Goal: Task Accomplishment & Management: Use online tool/utility

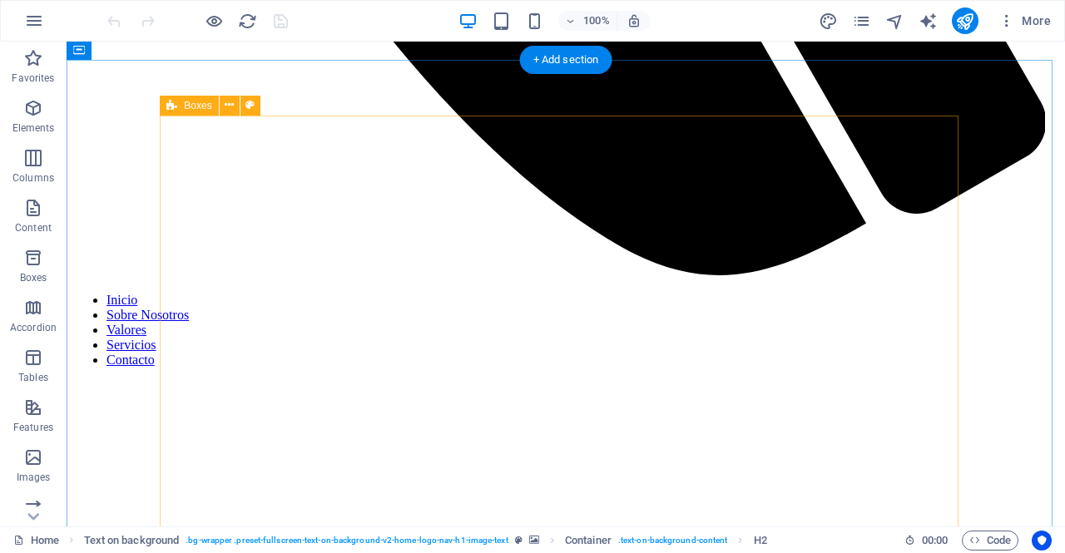
scroll to position [1150, 0]
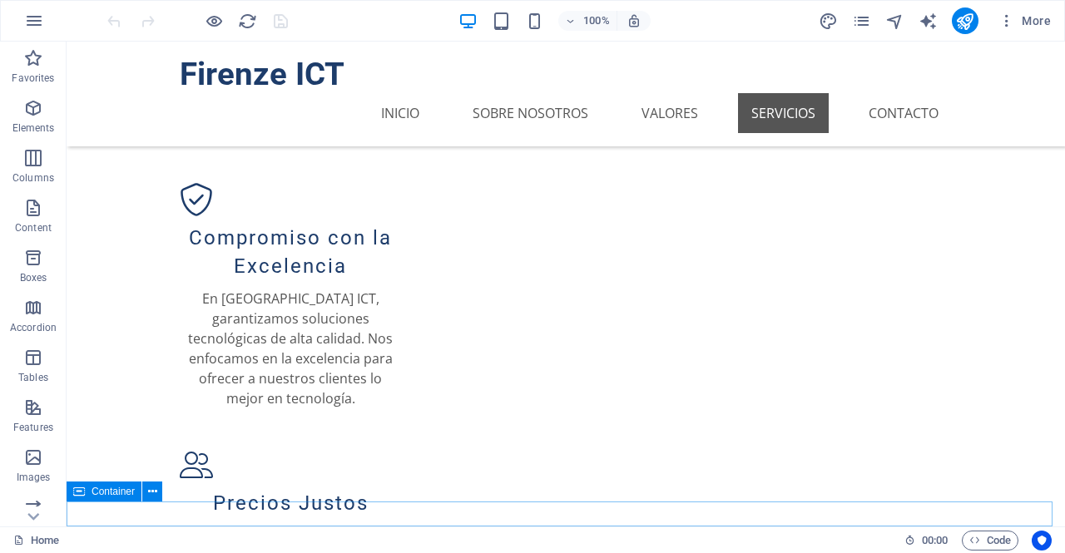
click at [103, 495] on span "Container" at bounding box center [113, 492] width 43 height 10
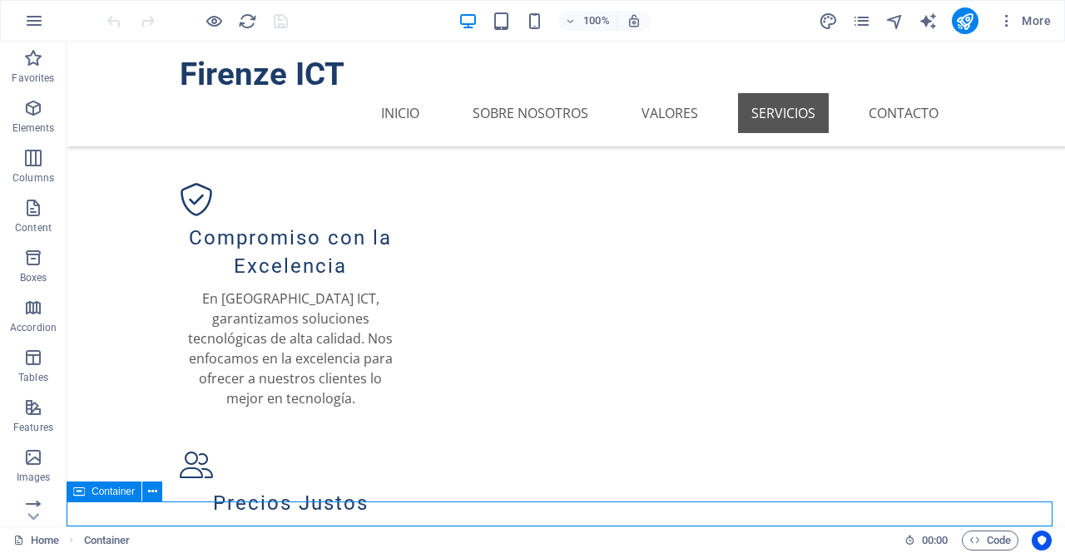
click at [103, 495] on span "Container" at bounding box center [113, 492] width 43 height 10
select select "px"
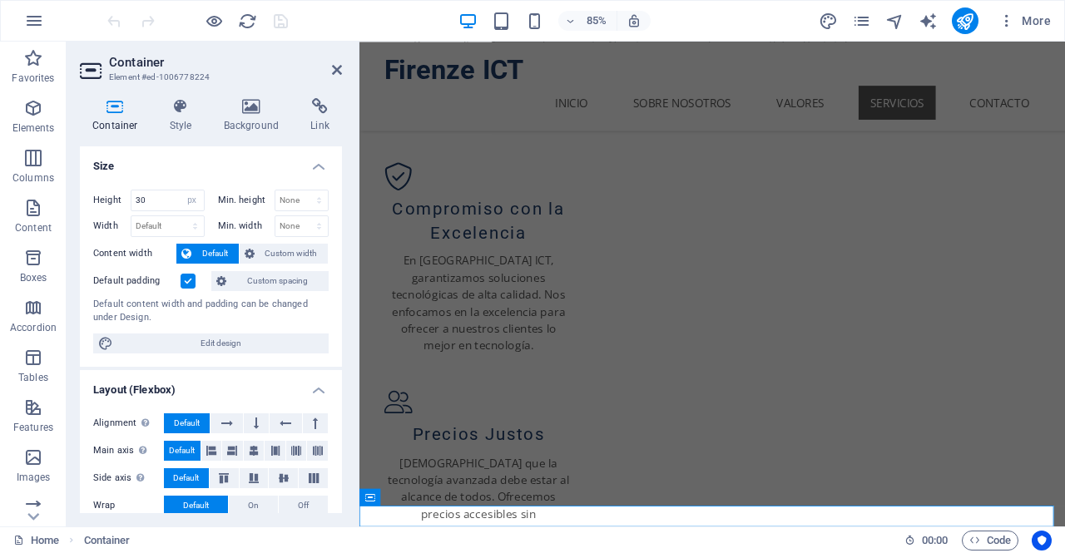
scroll to position [1065, 0]
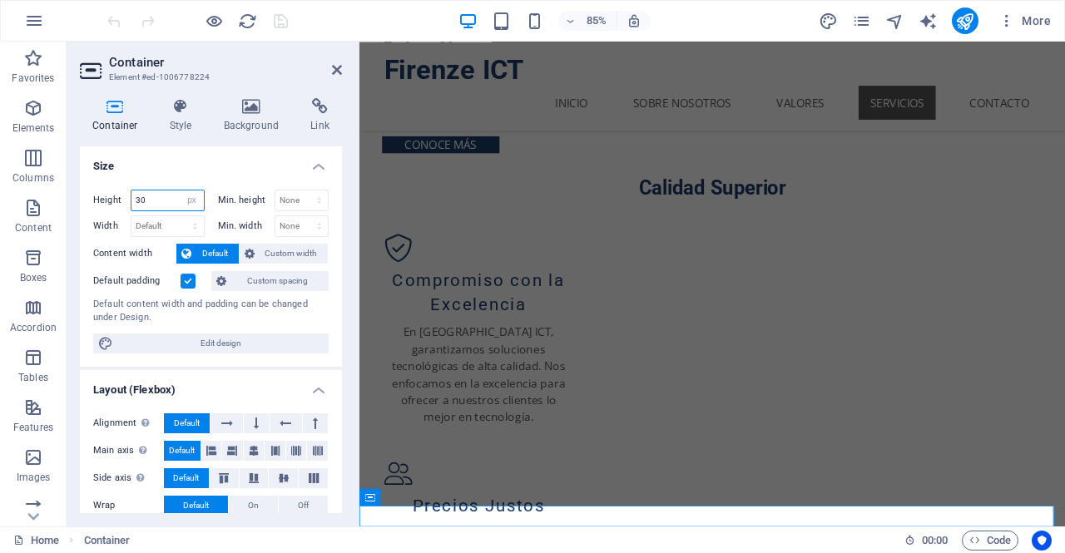
drag, startPoint x: 160, startPoint y: 197, endPoint x: 101, endPoint y: 191, distance: 59.5
click at [101, 191] on div "Height 30 Default px rem % vh vw" at bounding box center [149, 201] width 112 height 22
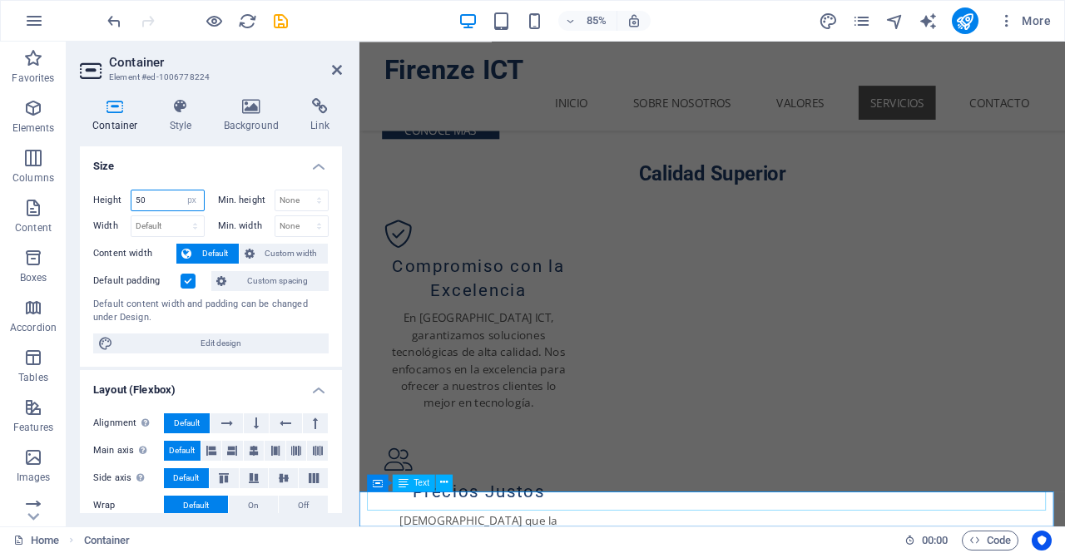
type input "50"
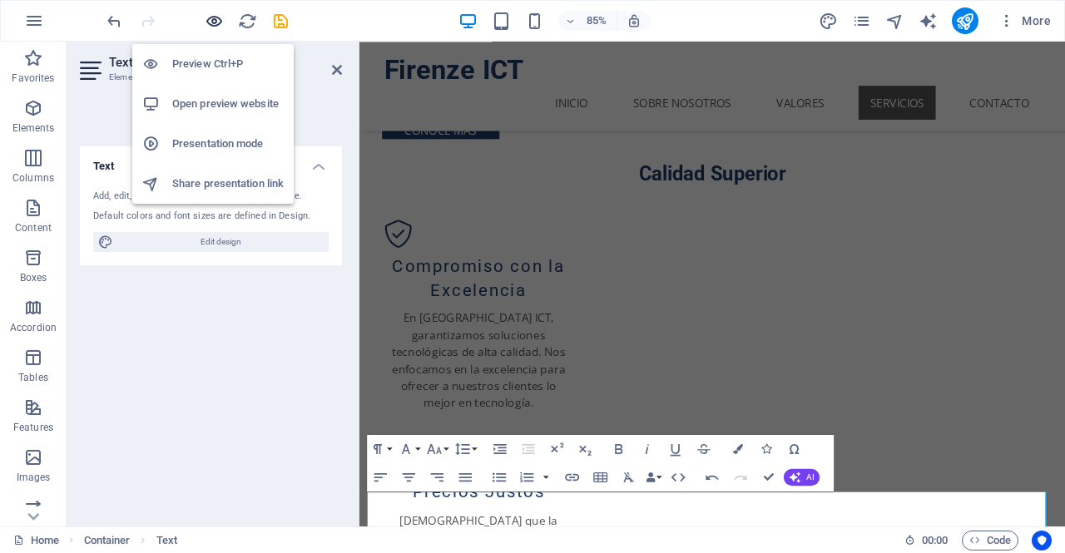
click at [219, 21] on icon "button" at bounding box center [214, 21] width 19 height 19
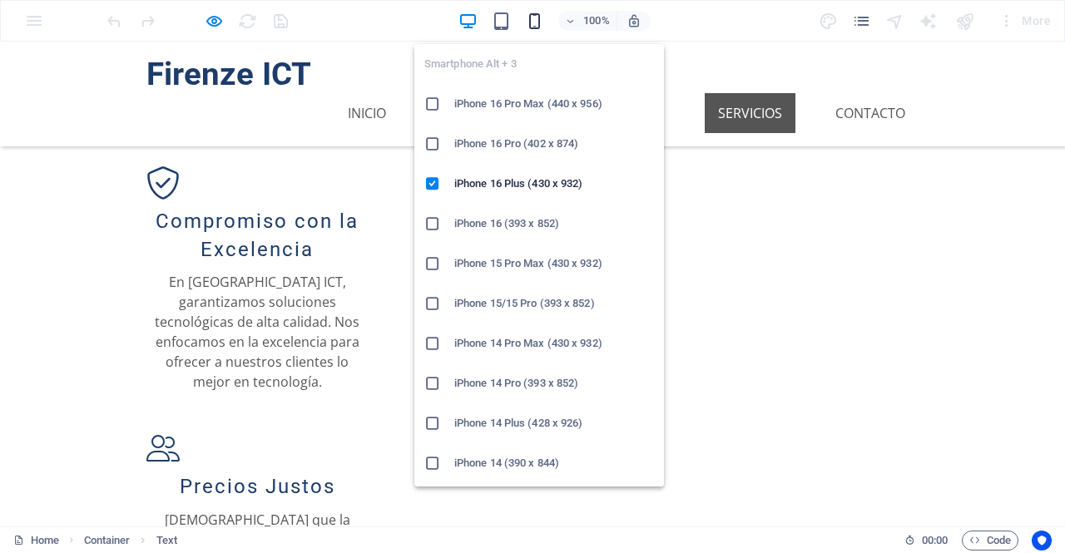
click at [533, 22] on icon "button" at bounding box center [534, 21] width 19 height 19
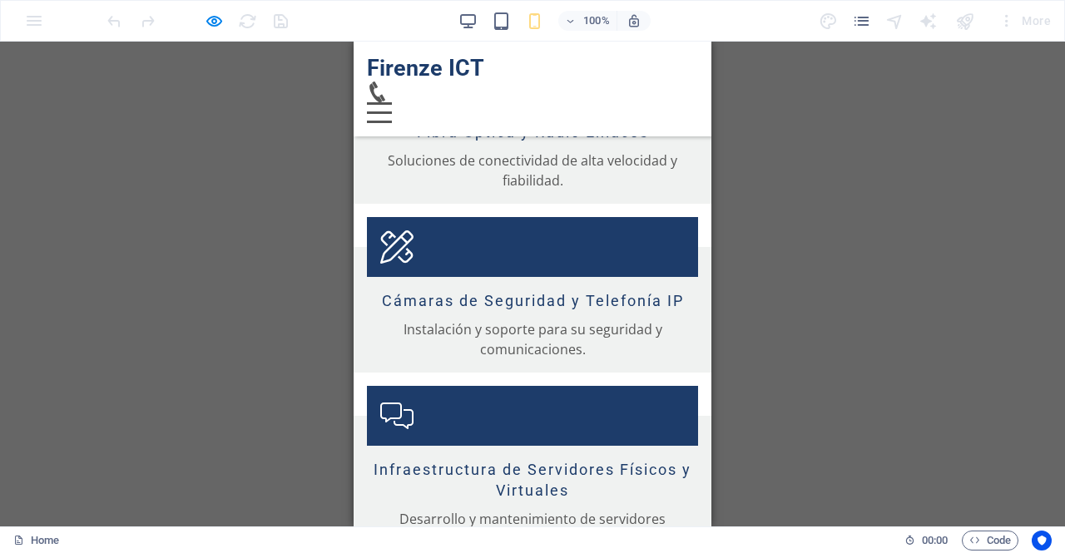
scroll to position [2736, 0]
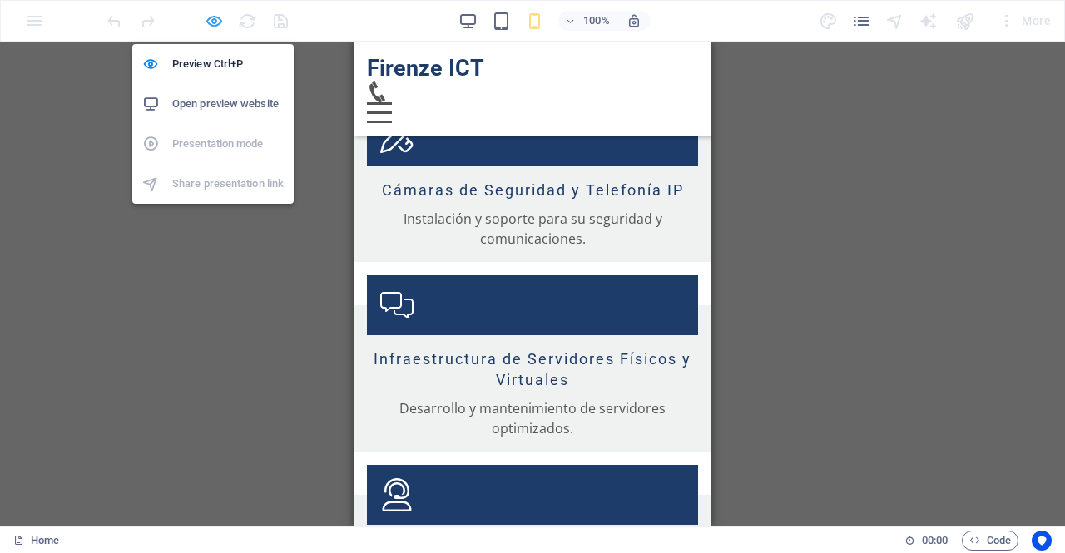
click at [223, 20] on icon "button" at bounding box center [214, 21] width 19 height 19
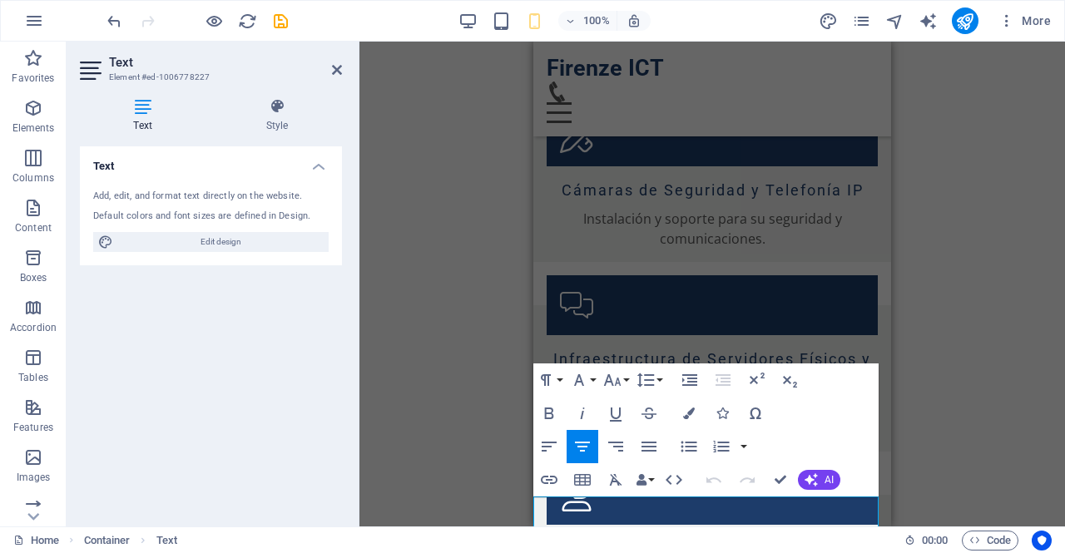
click at [403, 310] on div "H2 Text on background Container Spacer Text Container Image with text H2 Spacer…" at bounding box center [713, 284] width 706 height 485
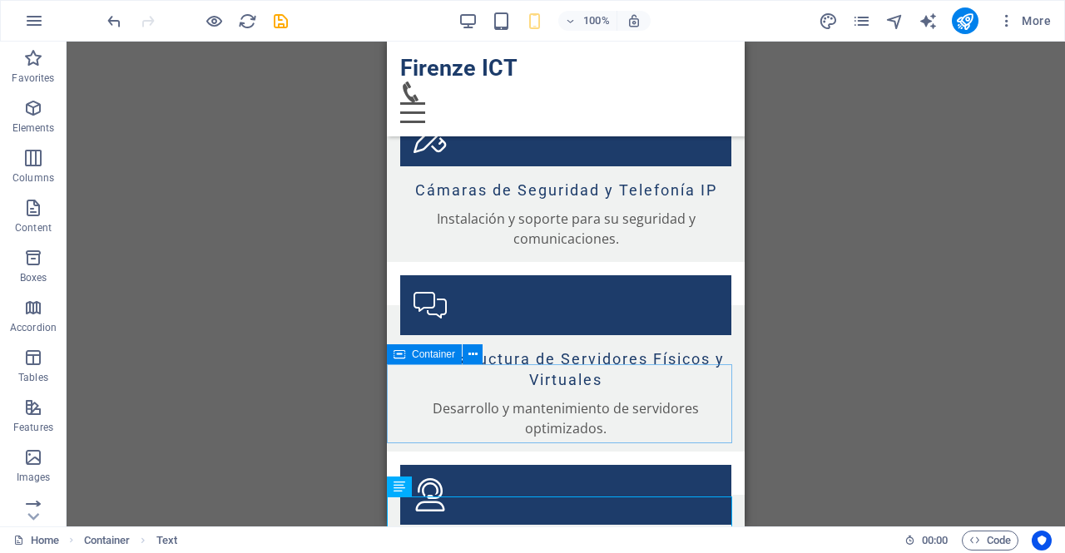
click at [424, 364] on div "Container" at bounding box center [424, 355] width 75 height 20
click at [426, 358] on span "Container" at bounding box center [433, 355] width 43 height 10
select select "px"
select select "%"
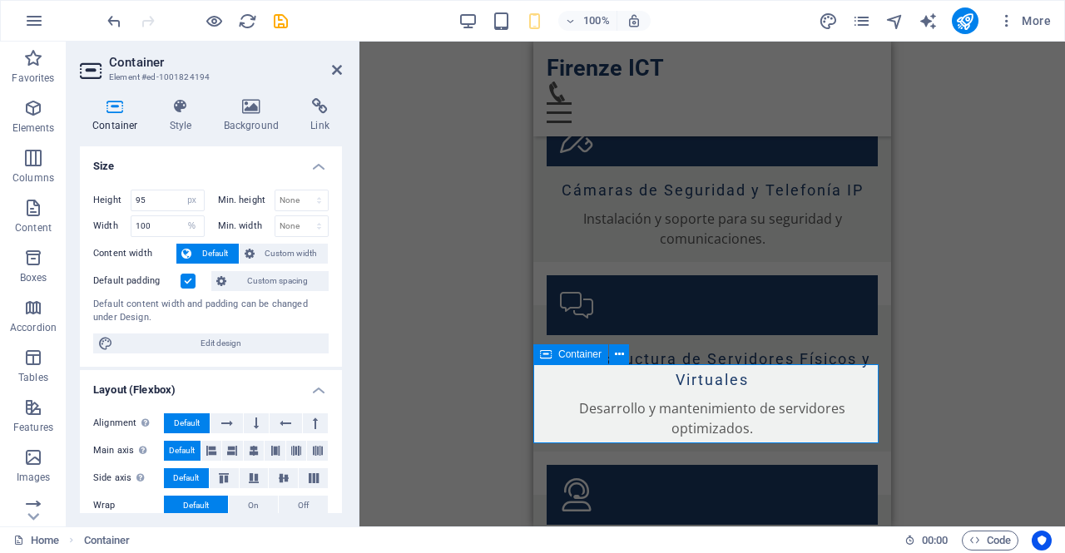
click at [565, 360] on span "Container" at bounding box center [579, 355] width 43 height 10
click at [190, 284] on label at bounding box center [188, 281] width 15 height 15
click at [0, 0] on input "Default padding" at bounding box center [0, 0] width 0 height 0
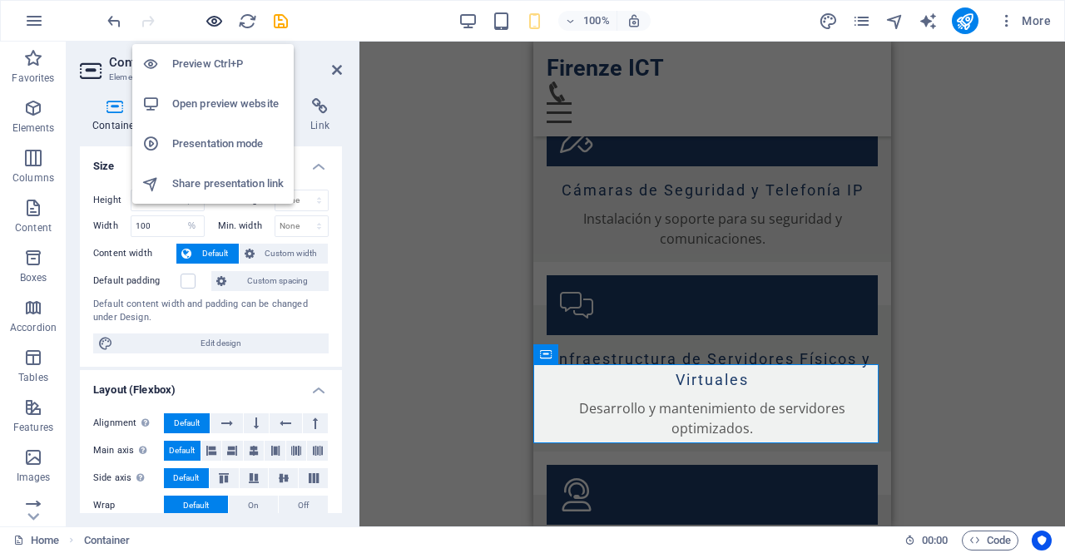
click at [222, 16] on icon "button" at bounding box center [214, 21] width 19 height 19
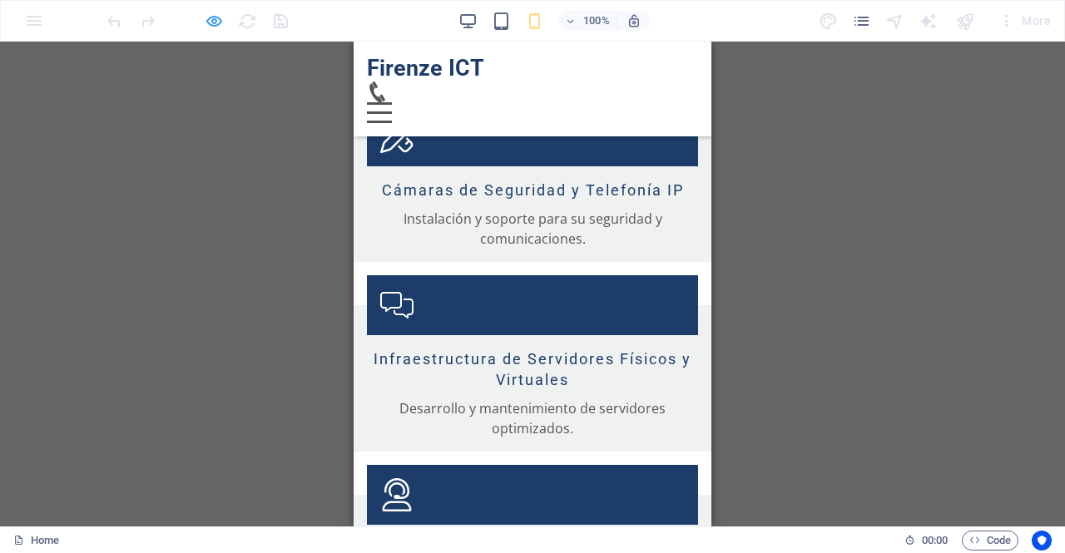
click at [208, 18] on icon "button" at bounding box center [214, 21] width 19 height 19
select select "px"
select select "%"
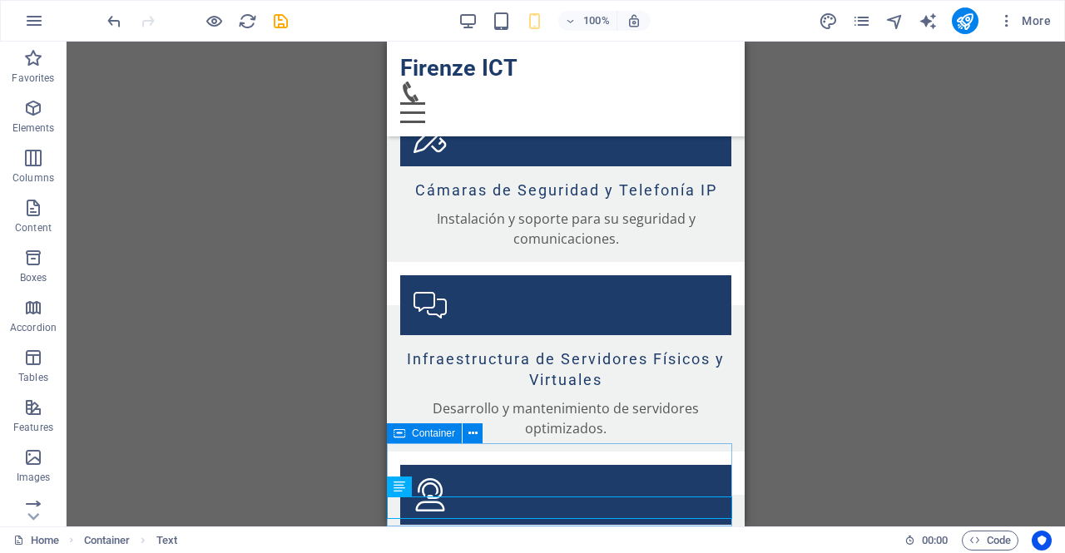
click at [432, 436] on span "Container" at bounding box center [433, 434] width 43 height 10
select select "px"
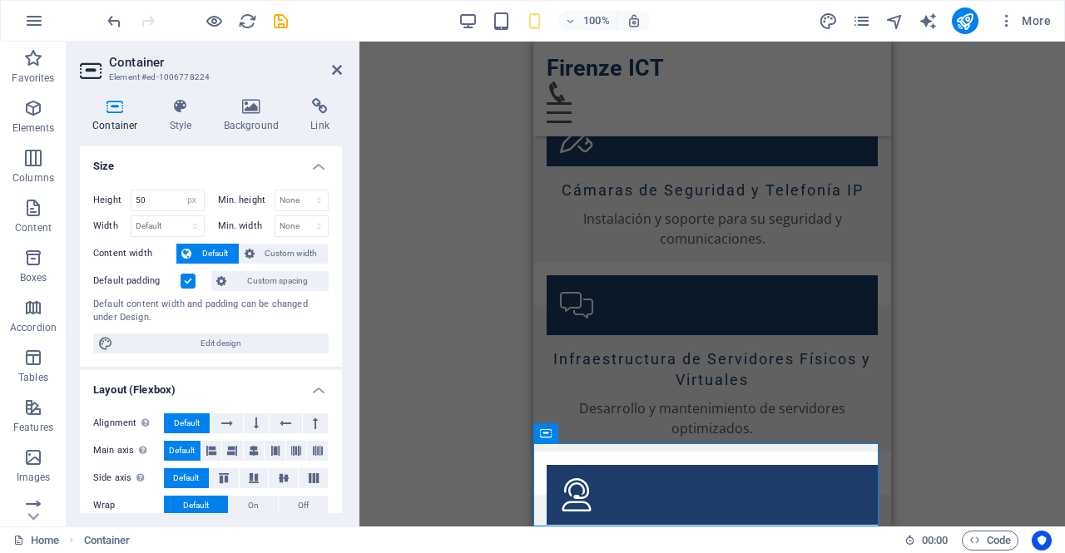
type input "100"
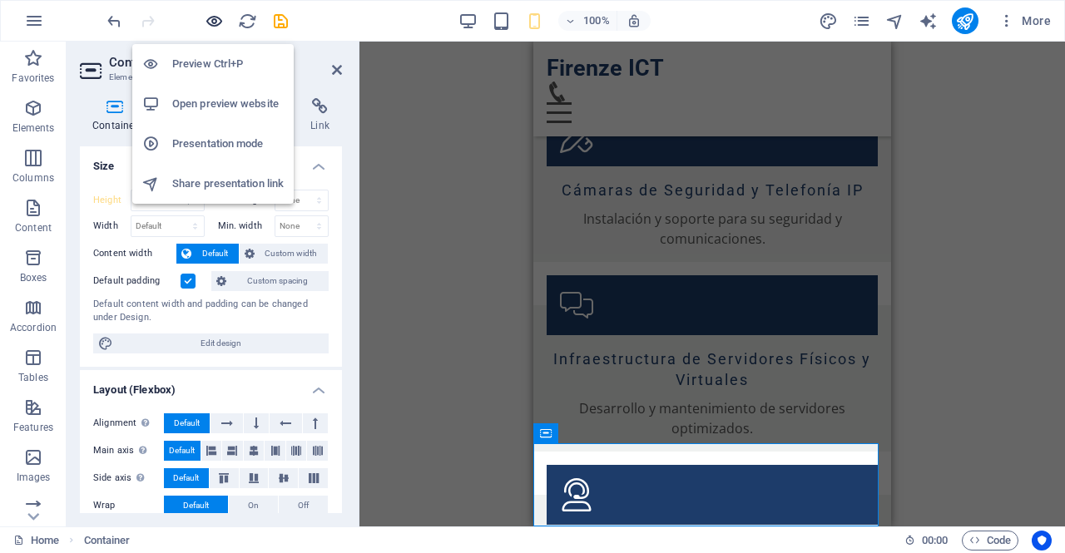
click at [215, 17] on icon "button" at bounding box center [214, 21] width 19 height 19
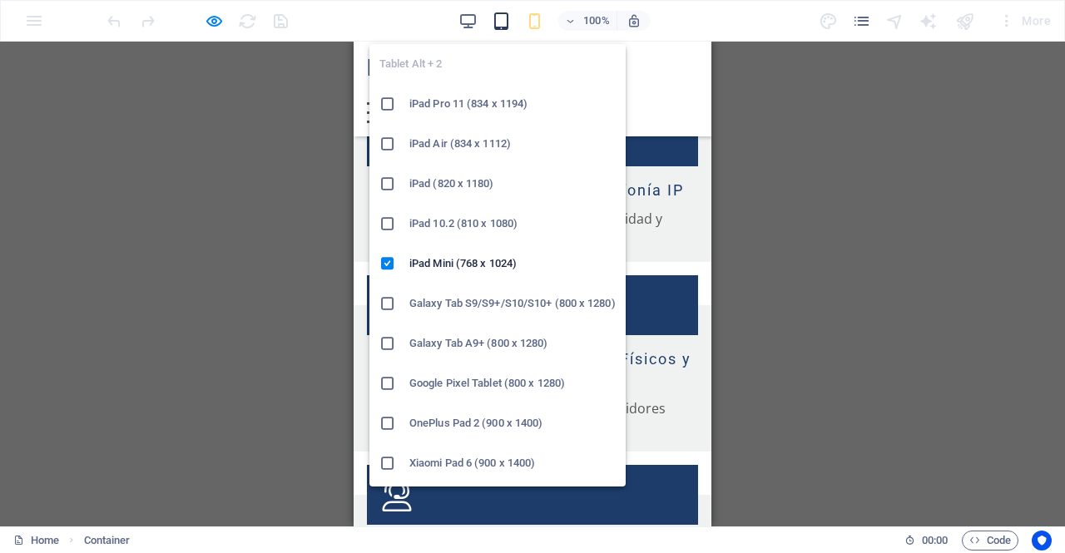
click at [506, 18] on icon "button" at bounding box center [501, 21] width 19 height 19
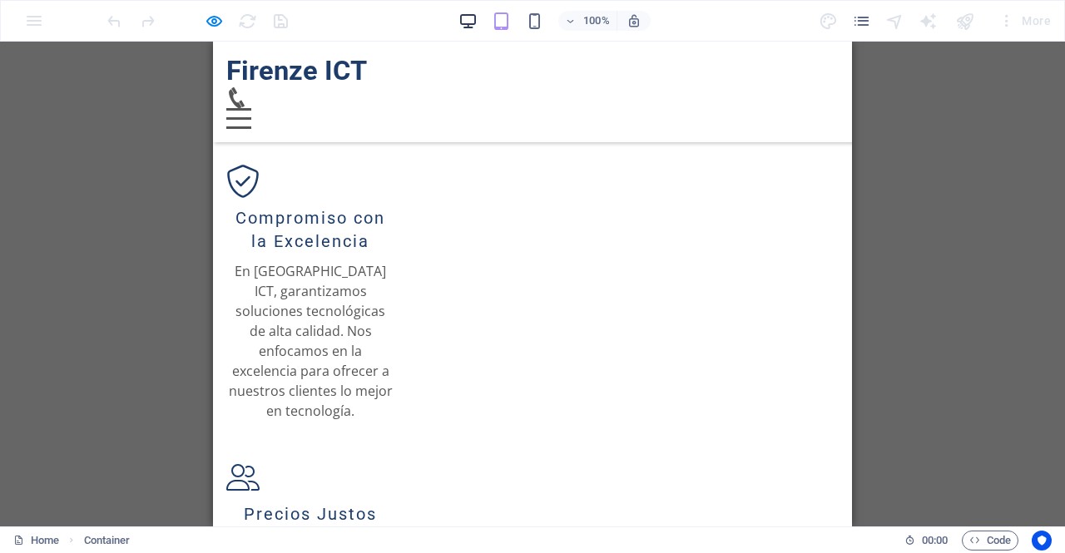
click at [463, 18] on icon "button" at bounding box center [468, 21] width 19 height 19
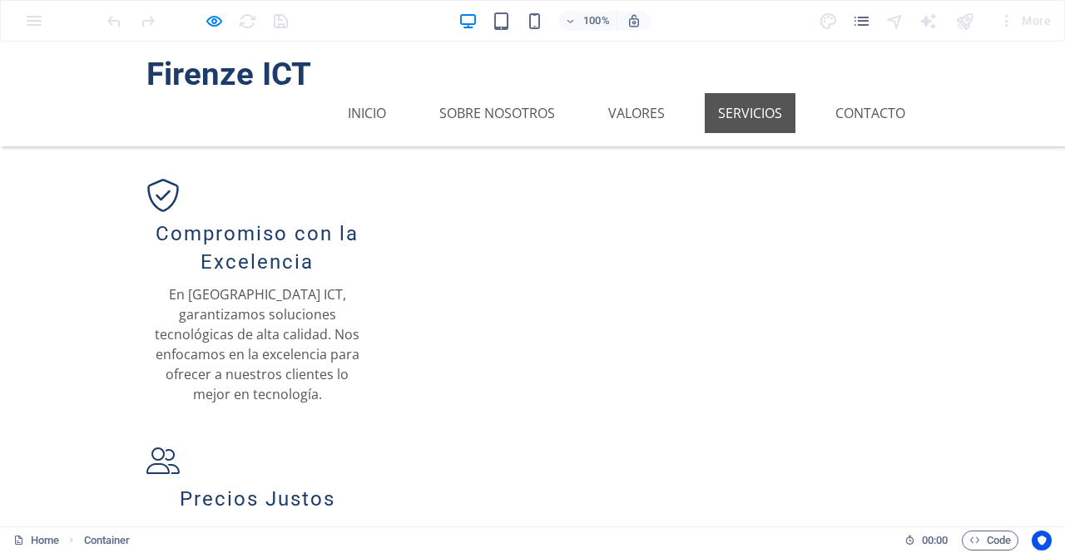
scroll to position [1167, 0]
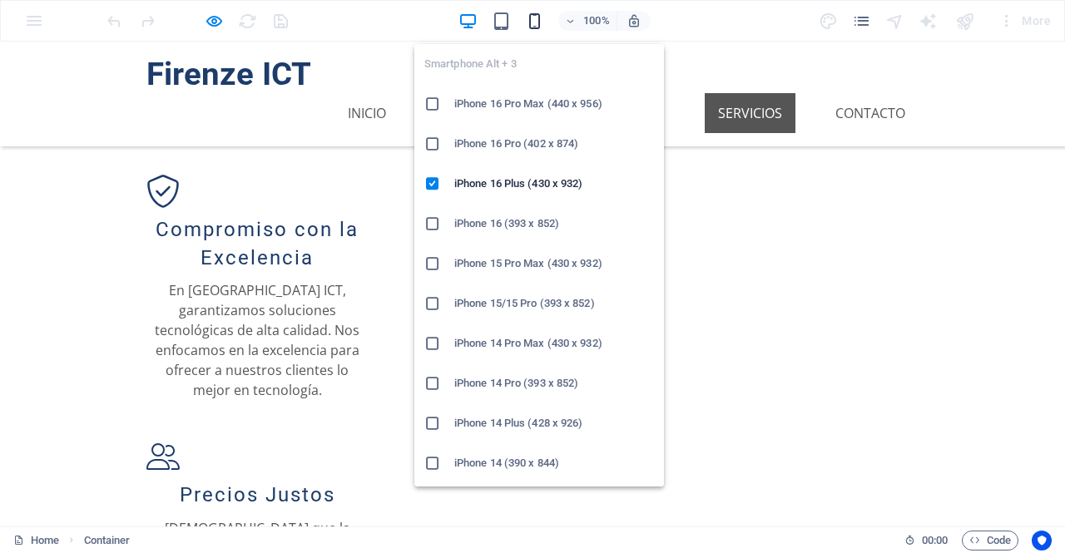
click at [538, 24] on icon "button" at bounding box center [534, 21] width 19 height 19
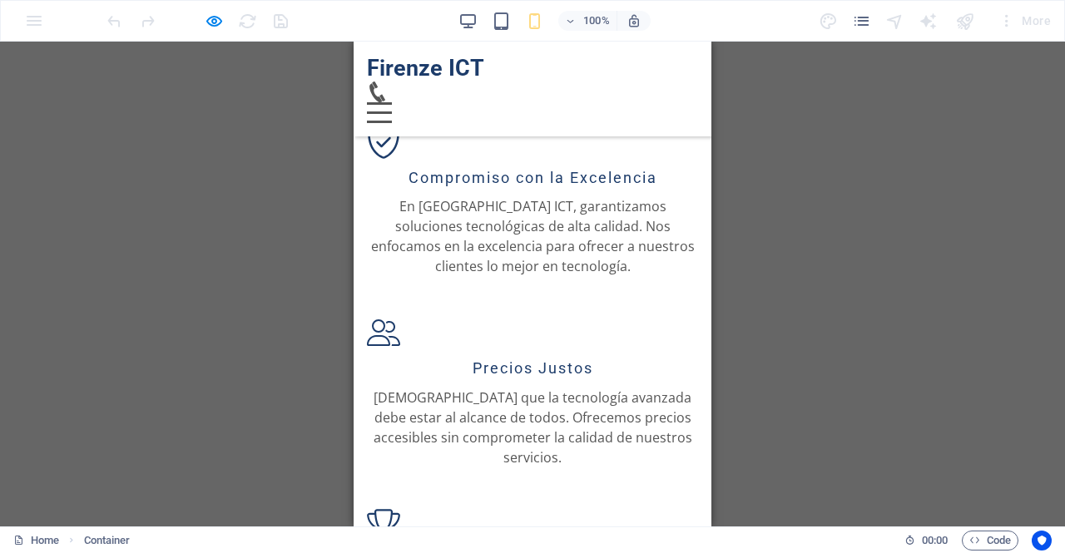
scroll to position [1488, 0]
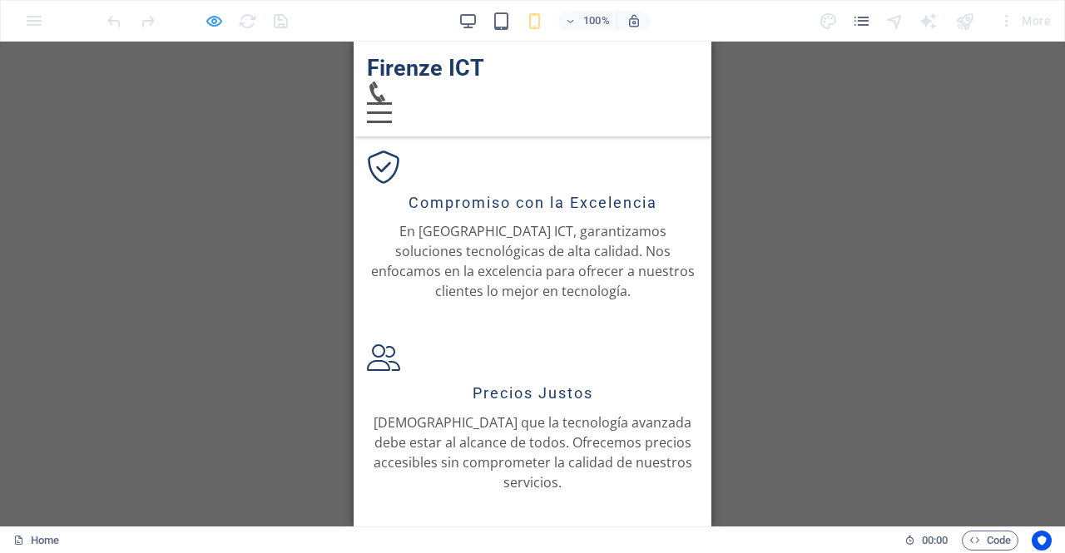
click at [216, 20] on icon "button" at bounding box center [214, 21] width 19 height 19
select select "px"
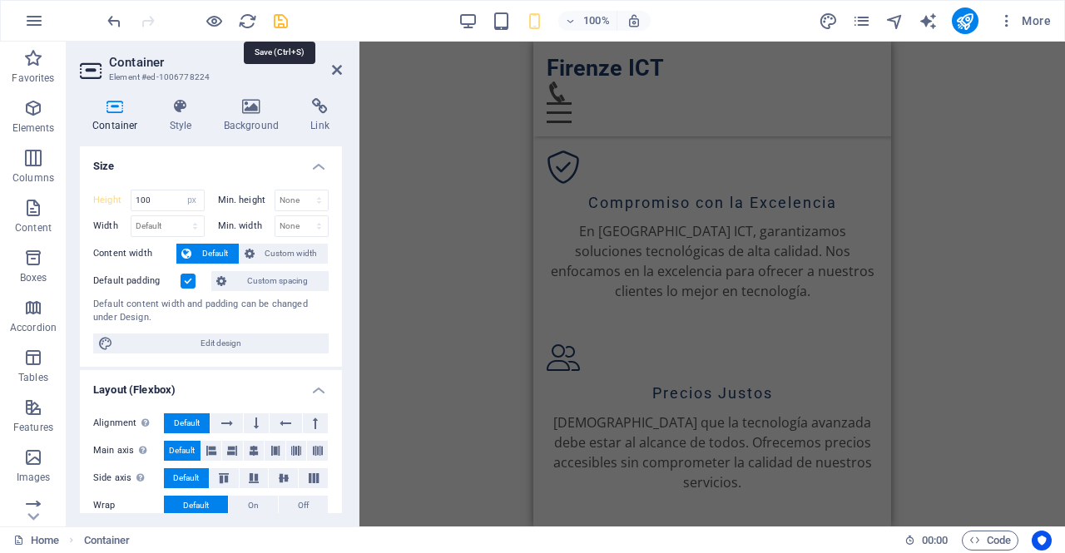
click at [275, 19] on icon "save" at bounding box center [280, 21] width 19 height 19
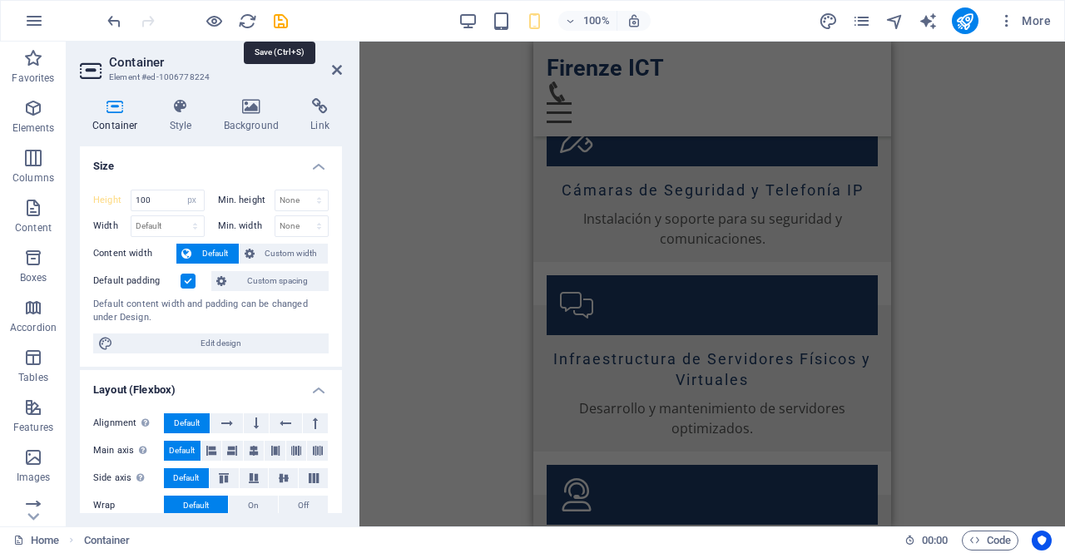
select select "px"
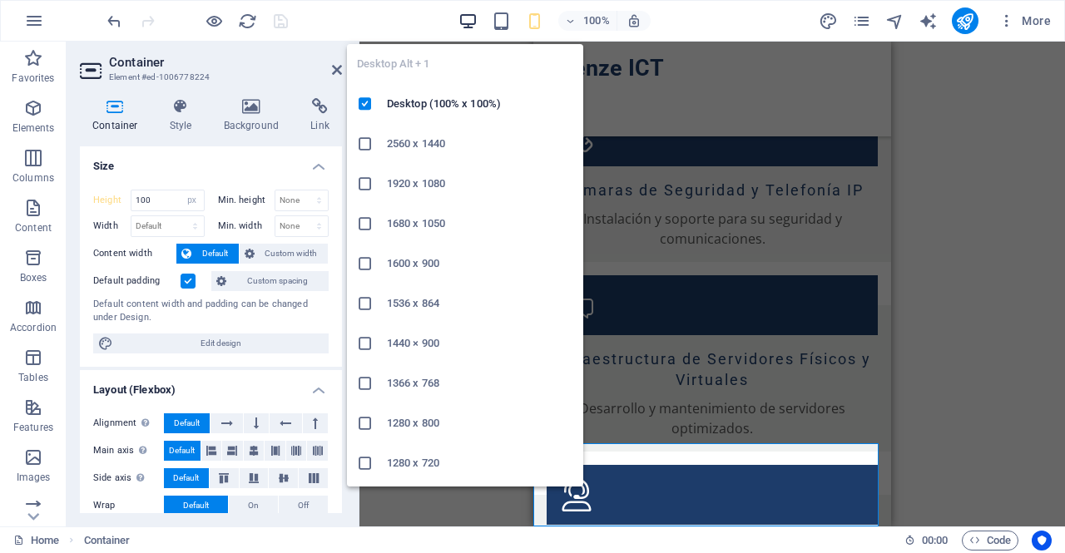
click at [466, 15] on icon "button" at bounding box center [468, 21] width 19 height 19
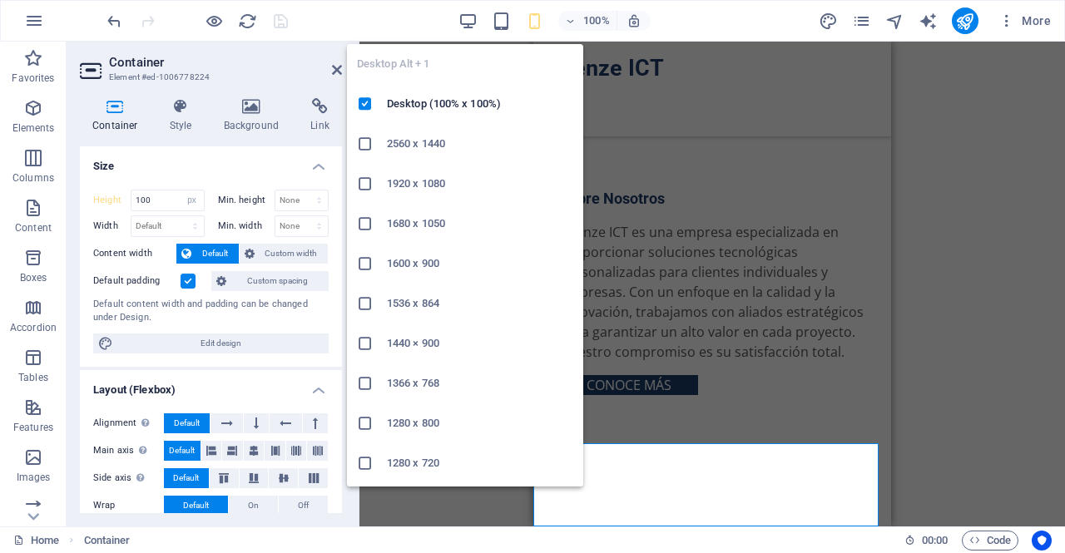
type input "50"
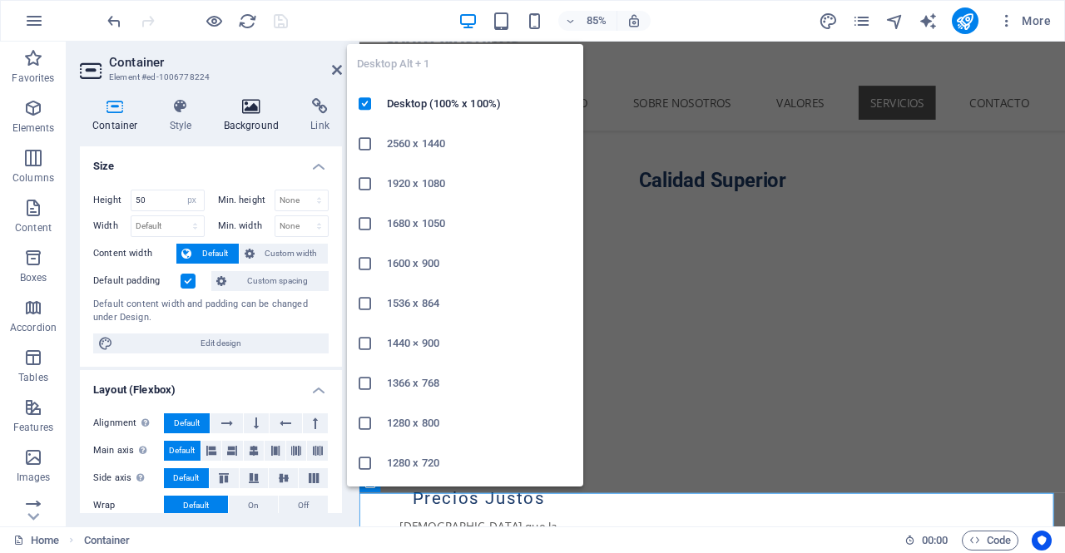
scroll to position [1082, 0]
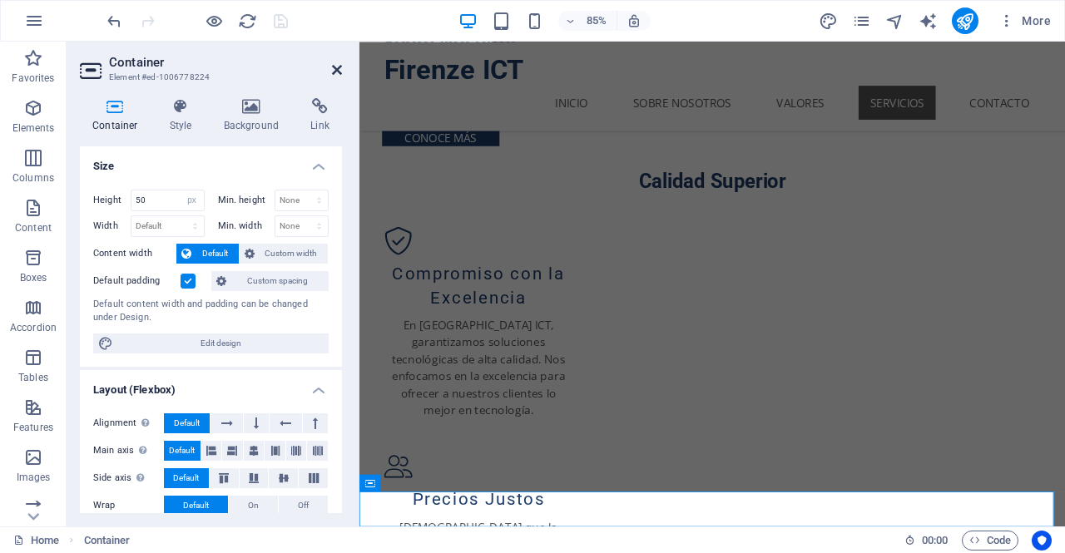
click at [335, 68] on icon at bounding box center [337, 69] width 10 height 13
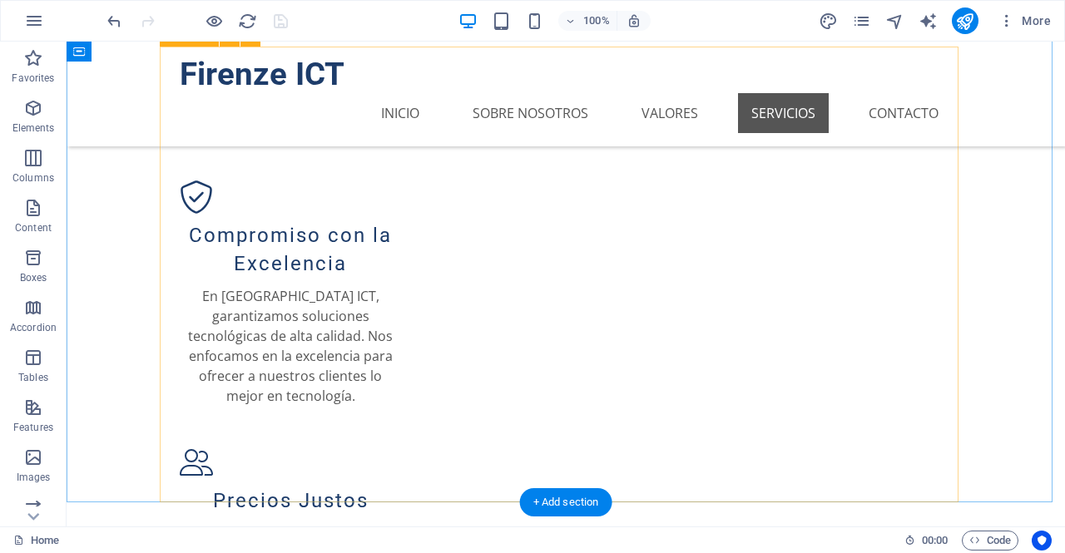
scroll to position [1167, 0]
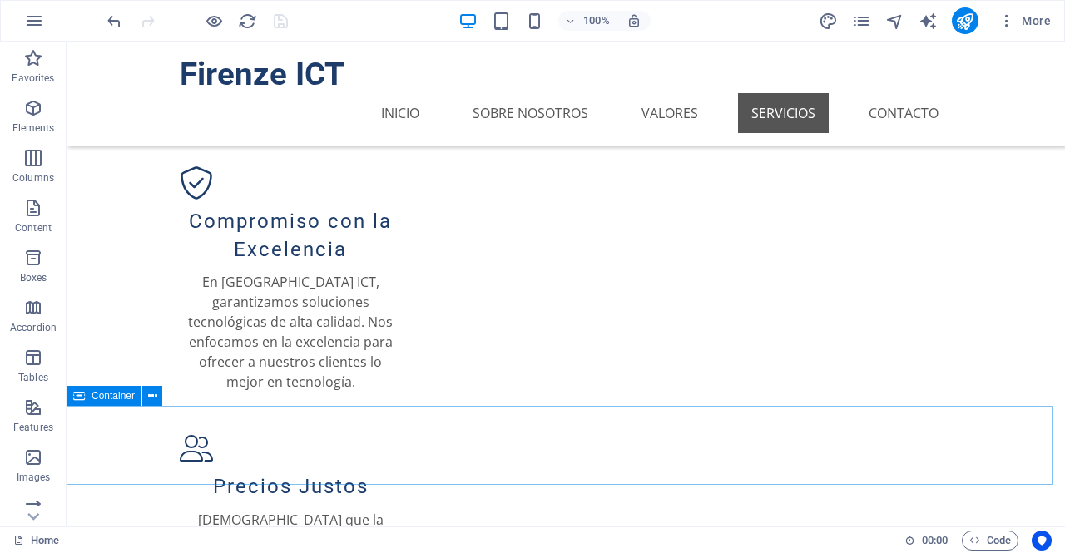
click at [92, 399] on span "Container" at bounding box center [113, 396] width 43 height 10
select select "px"
select select "%"
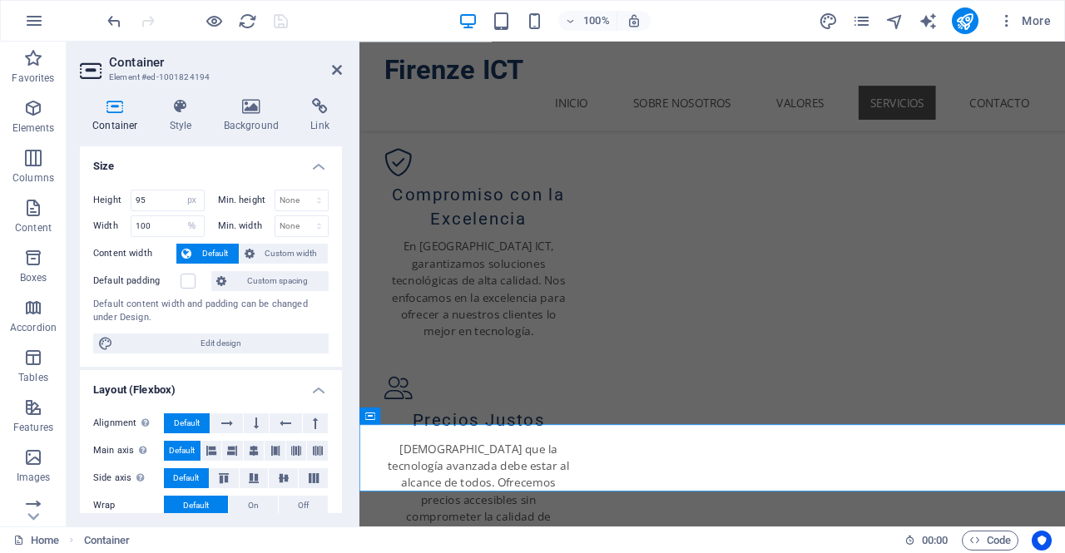
scroll to position [1082, 0]
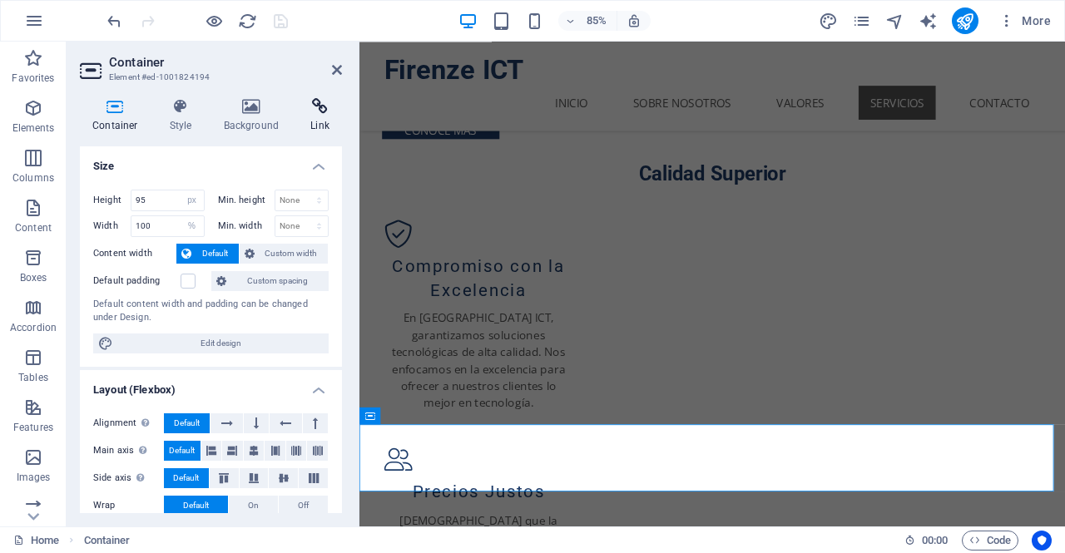
click at [321, 127] on h4 "Link" at bounding box center [320, 115] width 44 height 35
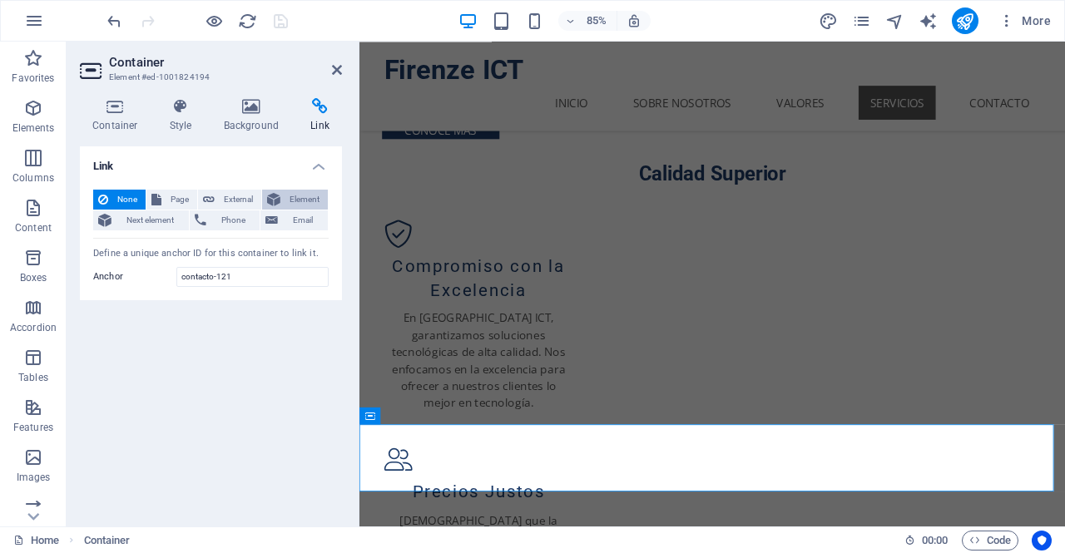
click at [285, 196] on span "Element" at bounding box center [303, 200] width 37 height 20
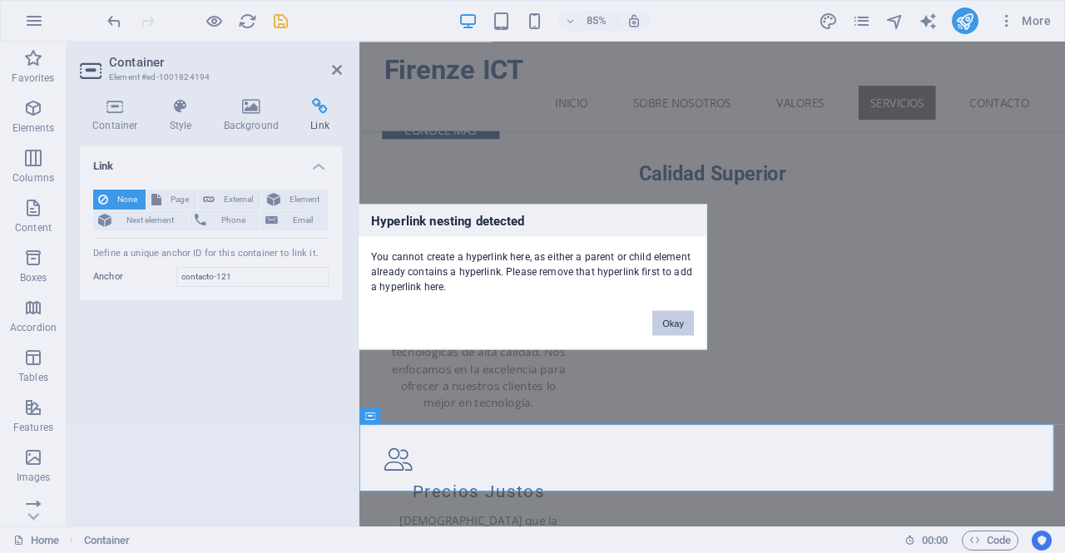
click at [680, 332] on button "Okay" at bounding box center [673, 322] width 42 height 25
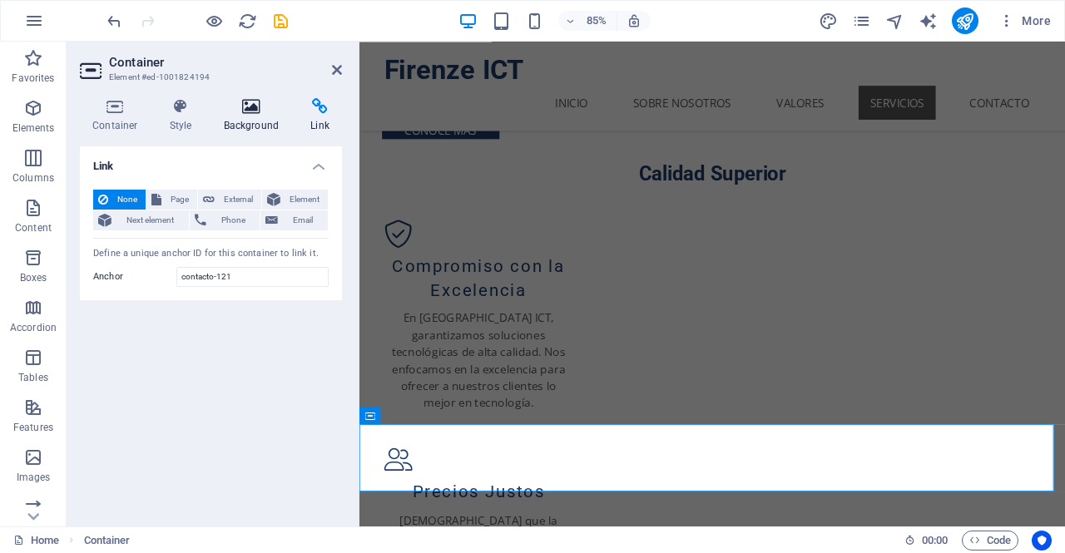
click at [260, 116] on h4 "Background" at bounding box center [254, 115] width 87 height 35
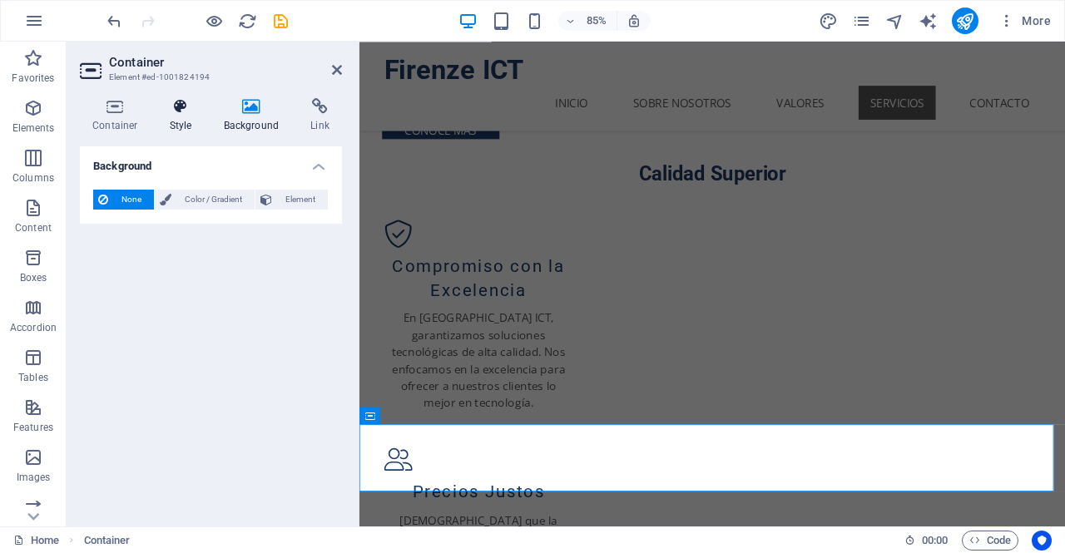
click at [181, 123] on h4 "Style" at bounding box center [184, 115] width 54 height 35
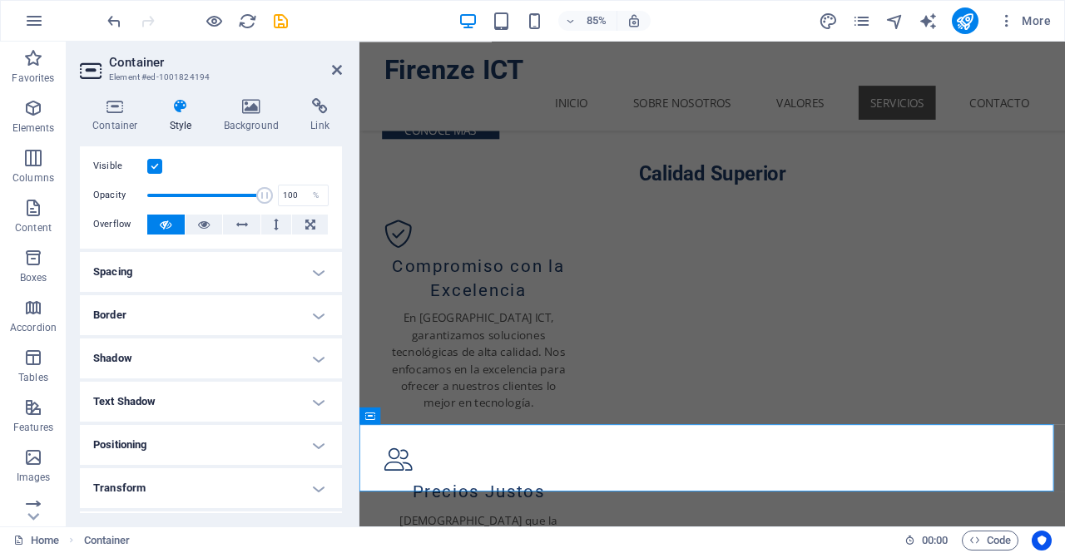
scroll to position [0, 0]
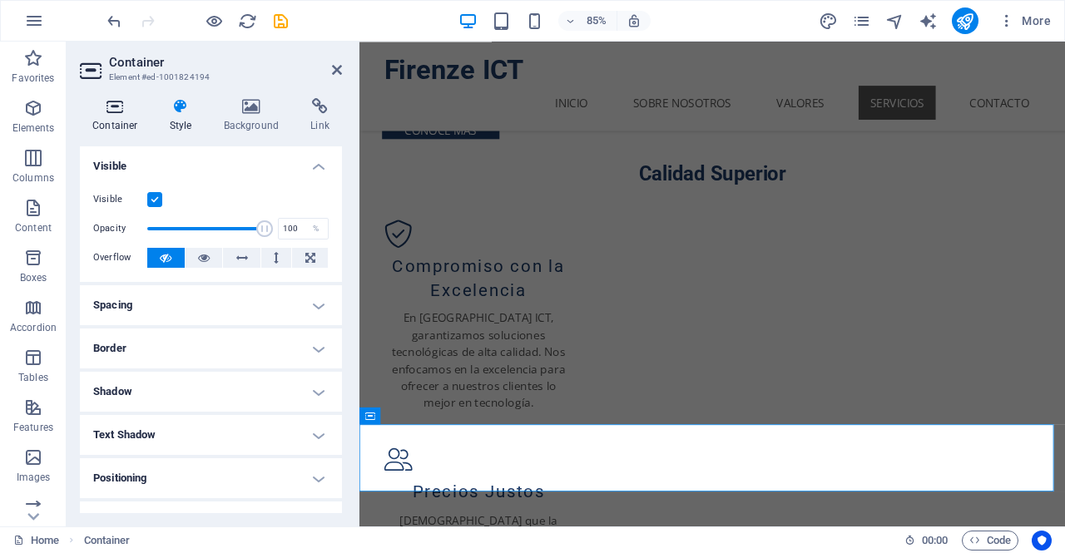
click at [115, 118] on h4 "Container" at bounding box center [118, 115] width 77 height 35
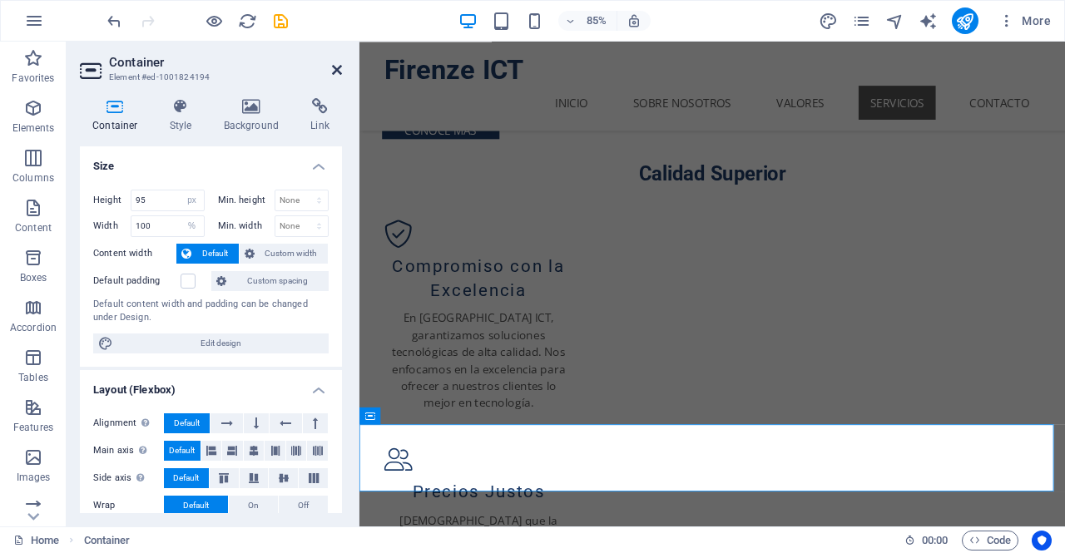
click at [336, 67] on icon at bounding box center [337, 69] width 10 height 13
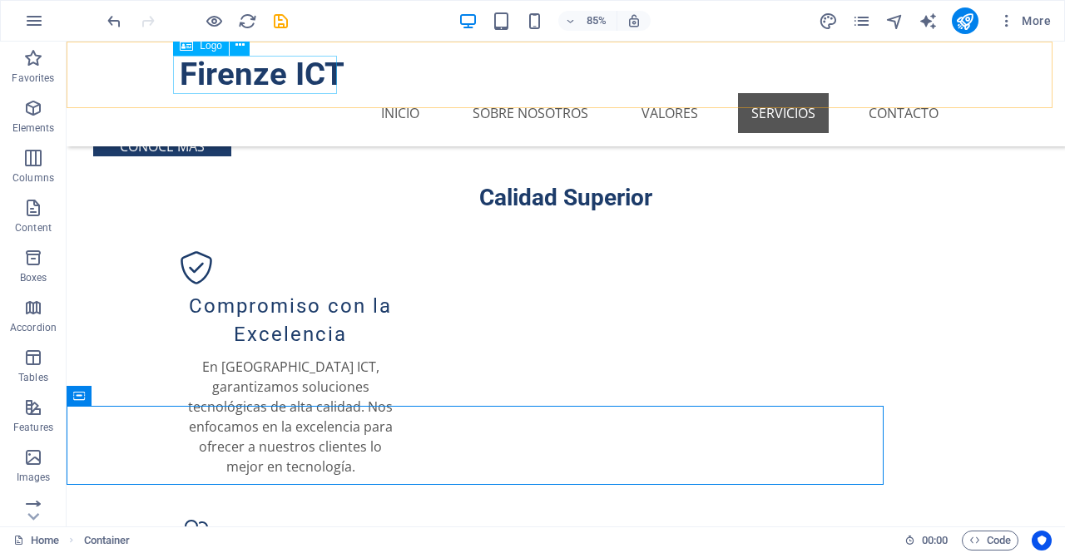
scroll to position [1167, 0]
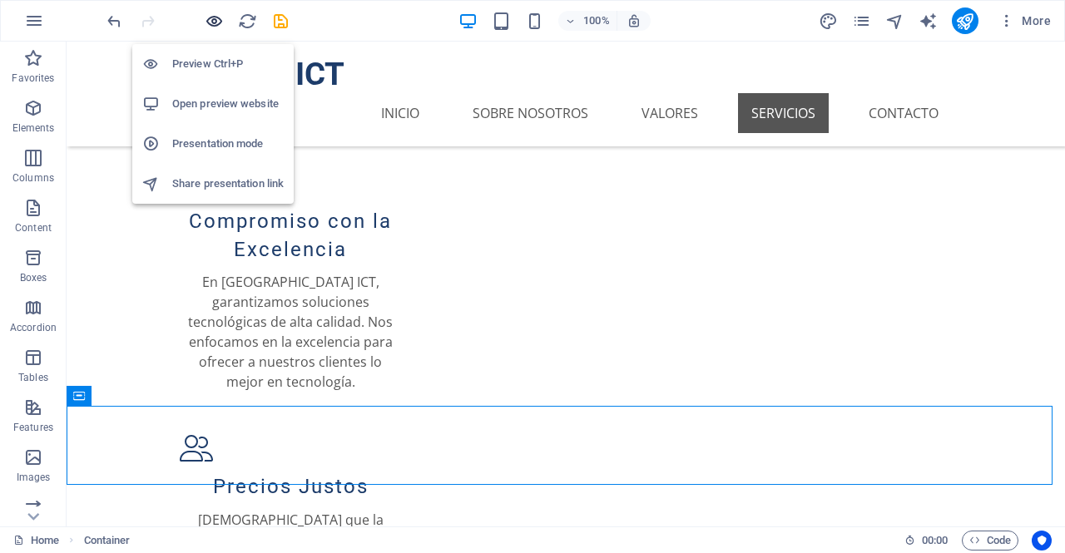
click at [221, 17] on icon "button" at bounding box center [214, 21] width 19 height 19
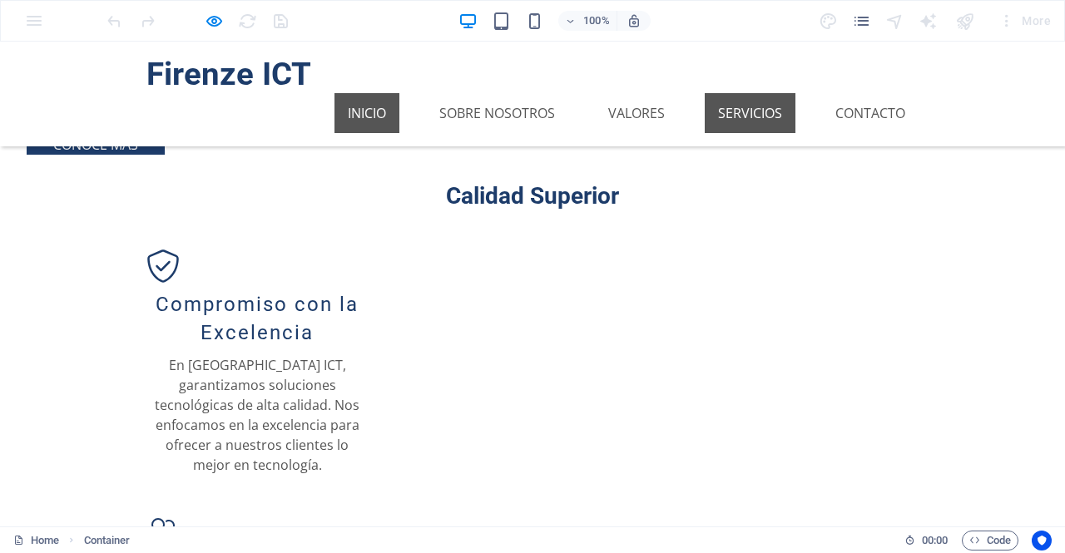
click at [380, 93] on link "Inicio" at bounding box center [367, 113] width 65 height 40
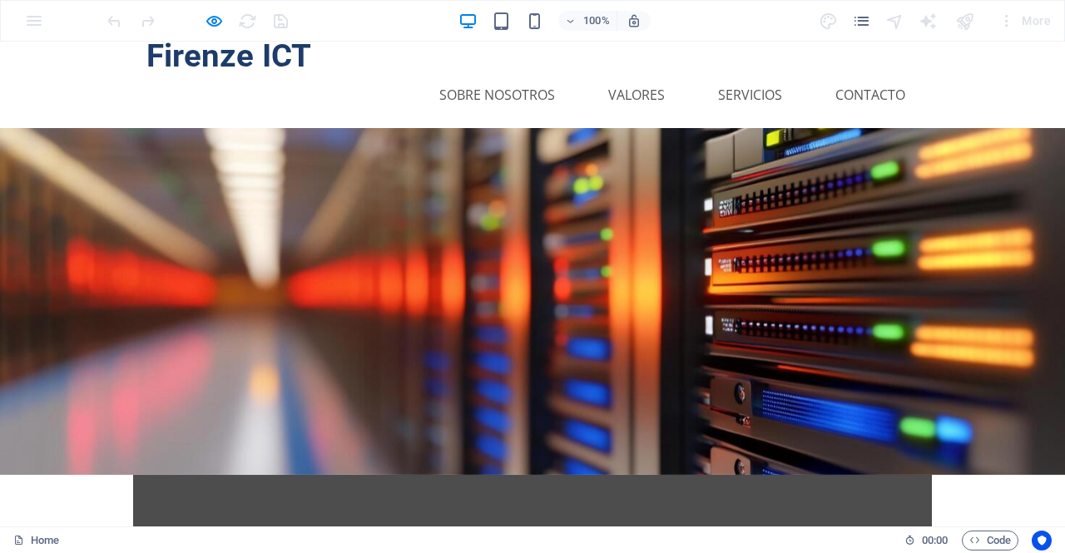
scroll to position [0, 0]
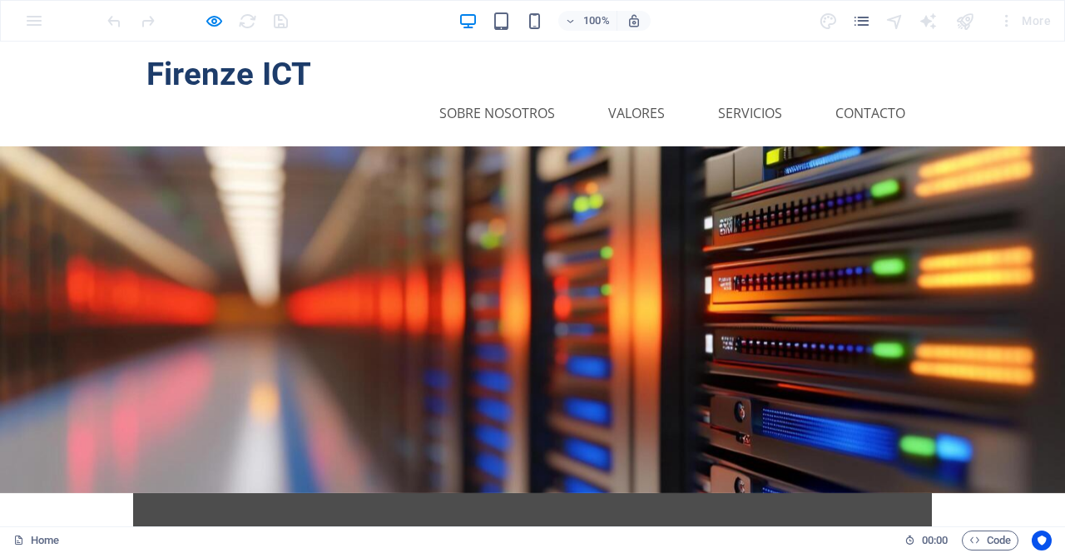
click at [366, 93] on link "Inicio" at bounding box center [367, 113] width 65 height 40
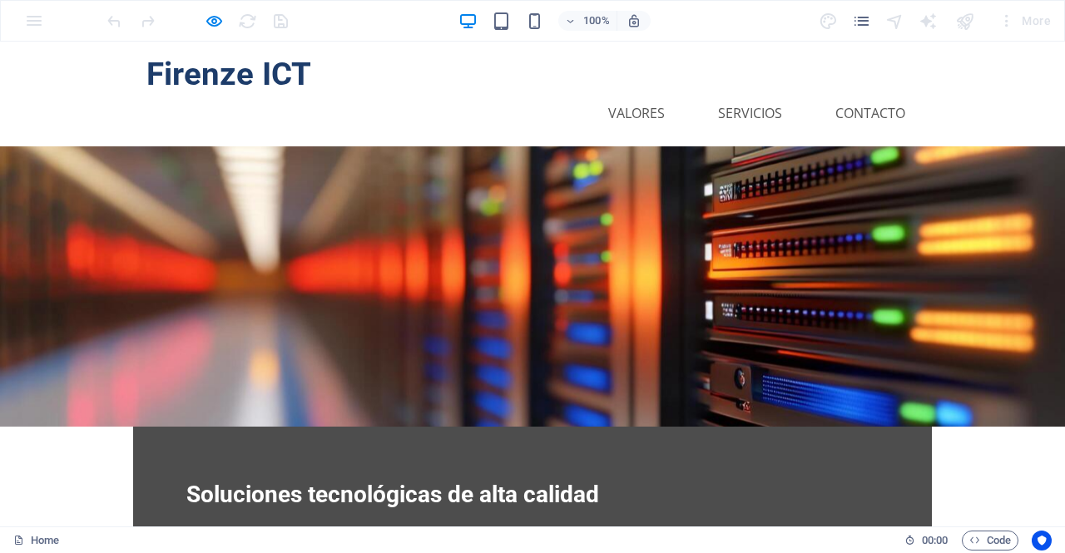
click at [490, 93] on link "Sobre Nosotros" at bounding box center [497, 113] width 142 height 40
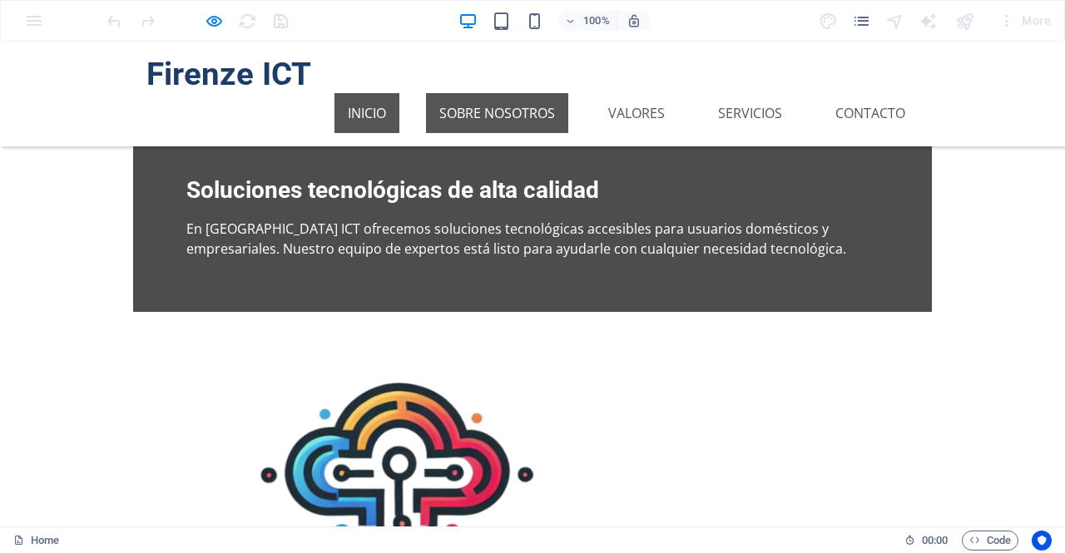
click at [375, 93] on link "Inicio" at bounding box center [367, 113] width 65 height 40
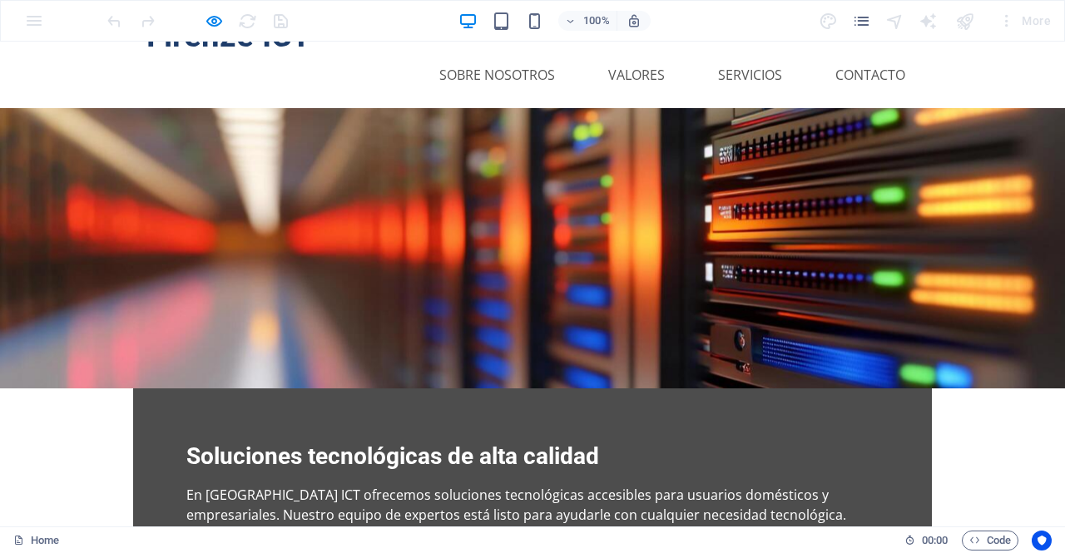
scroll to position [67, 0]
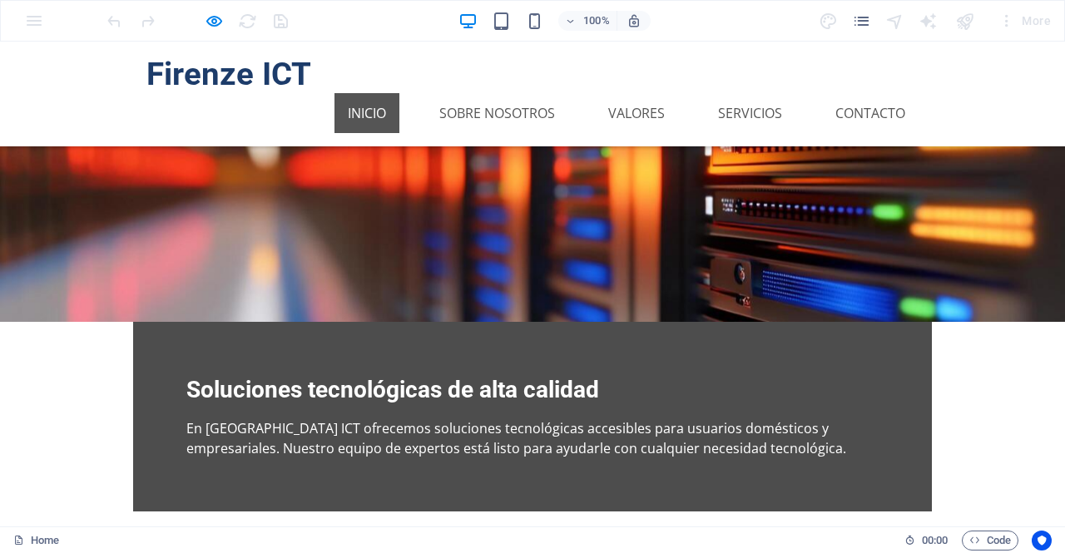
click at [357, 93] on link "Inicio" at bounding box center [367, 113] width 65 height 40
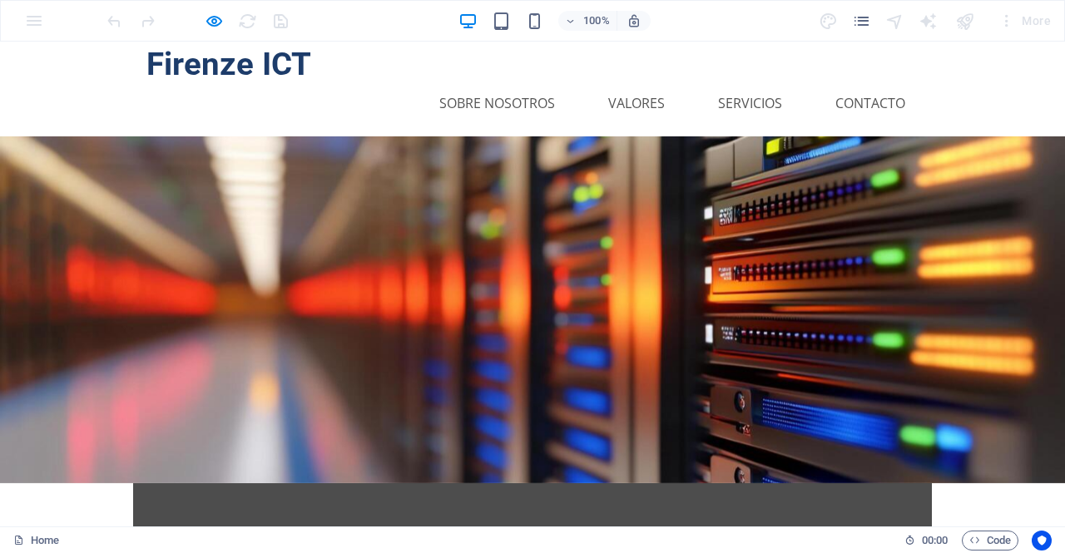
scroll to position [0, 0]
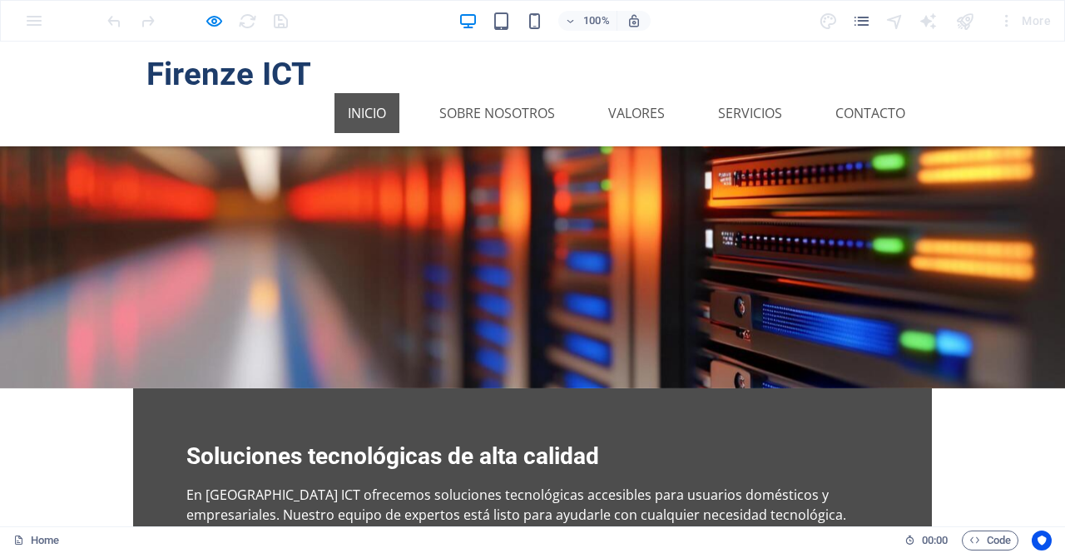
click at [384, 93] on link "Inicio" at bounding box center [367, 113] width 65 height 40
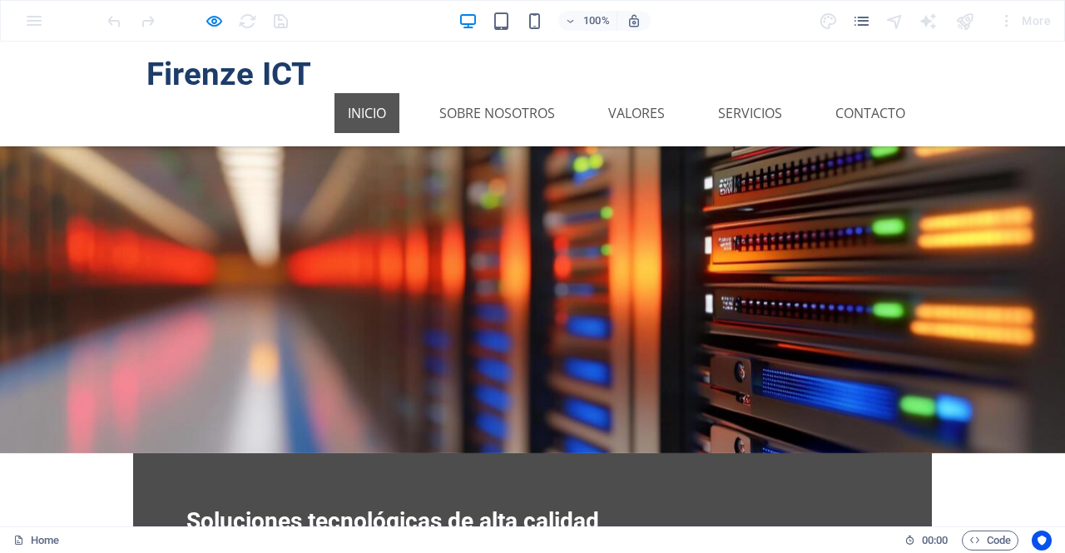
scroll to position [67, 0]
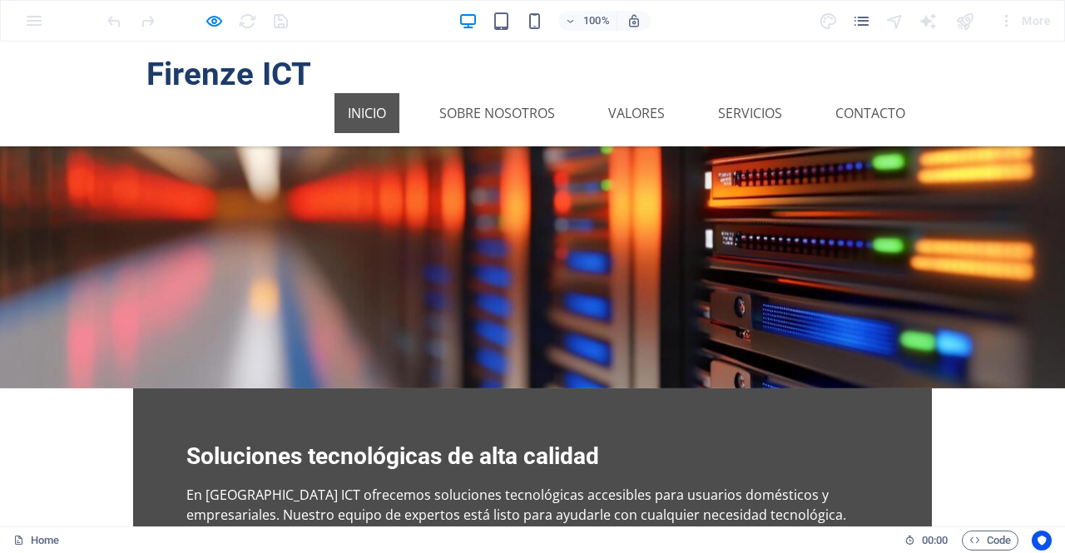
click at [359, 93] on link "Inicio" at bounding box center [367, 113] width 65 height 40
click at [455, 93] on link "Sobre Nosotros" at bounding box center [497, 113] width 142 height 40
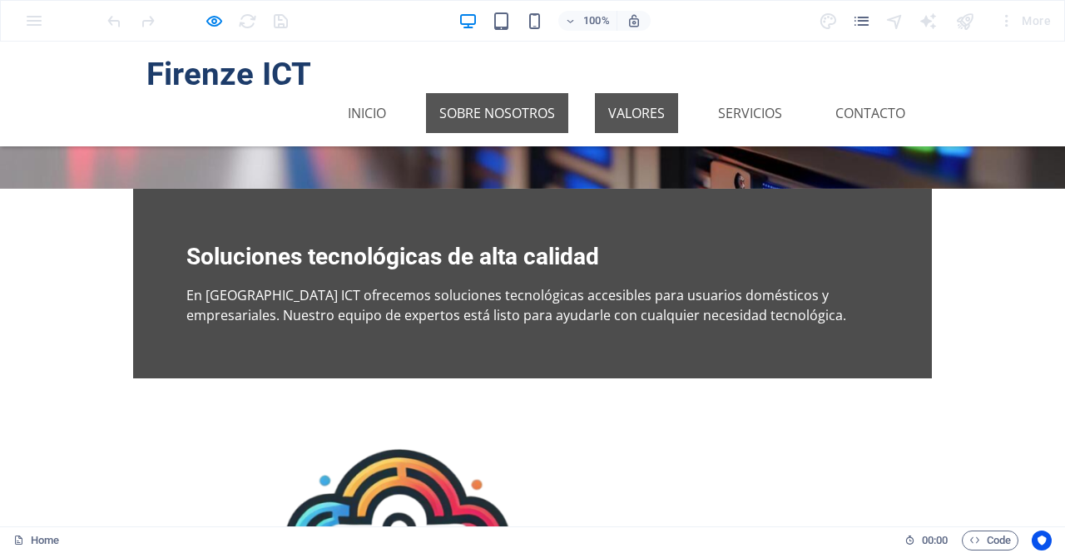
click at [651, 93] on link "Valores" at bounding box center [636, 113] width 83 height 40
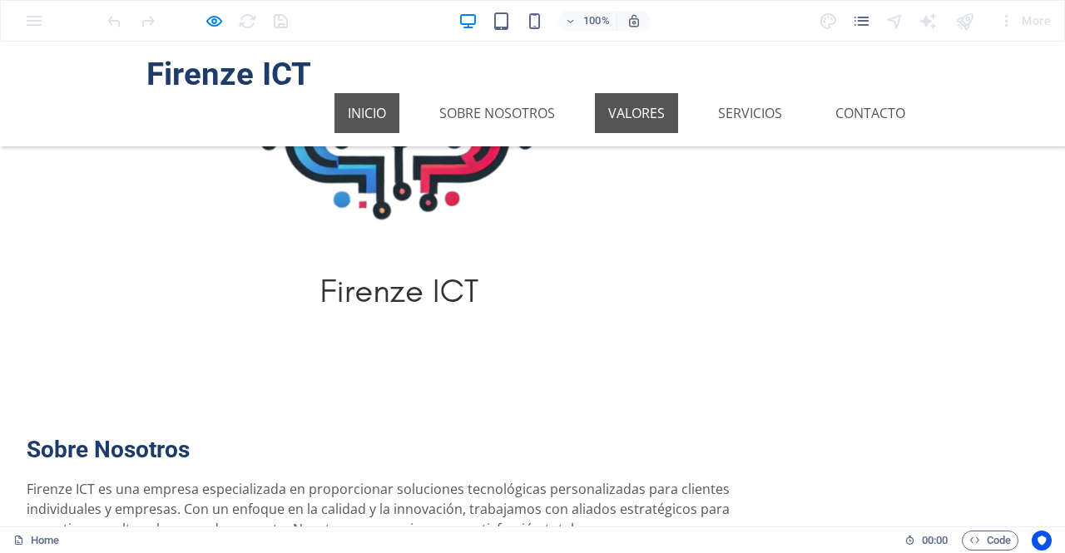
click at [377, 93] on link "Inicio" at bounding box center [367, 113] width 65 height 40
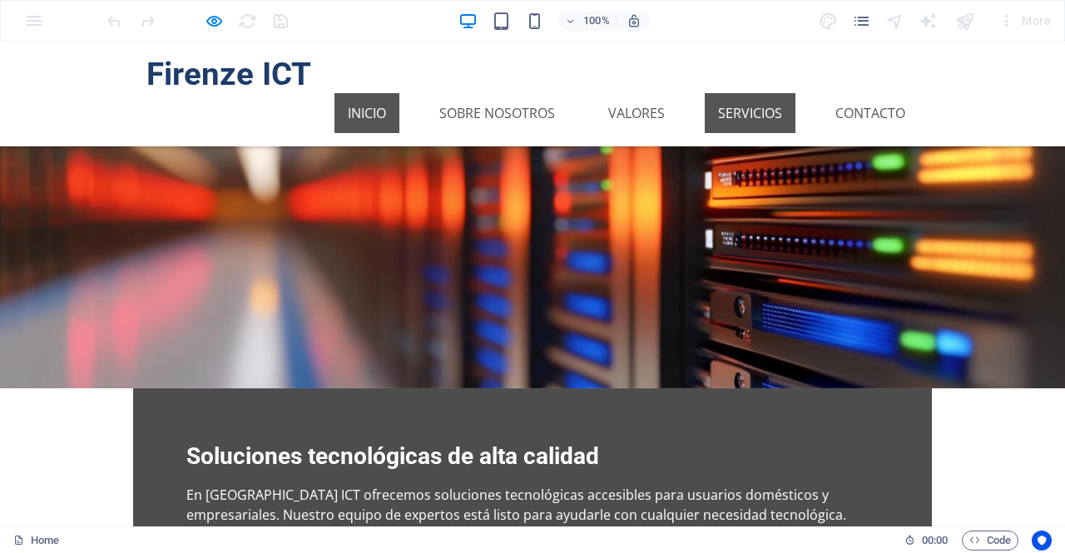
click at [734, 93] on link "Servicios" at bounding box center [750, 113] width 91 height 40
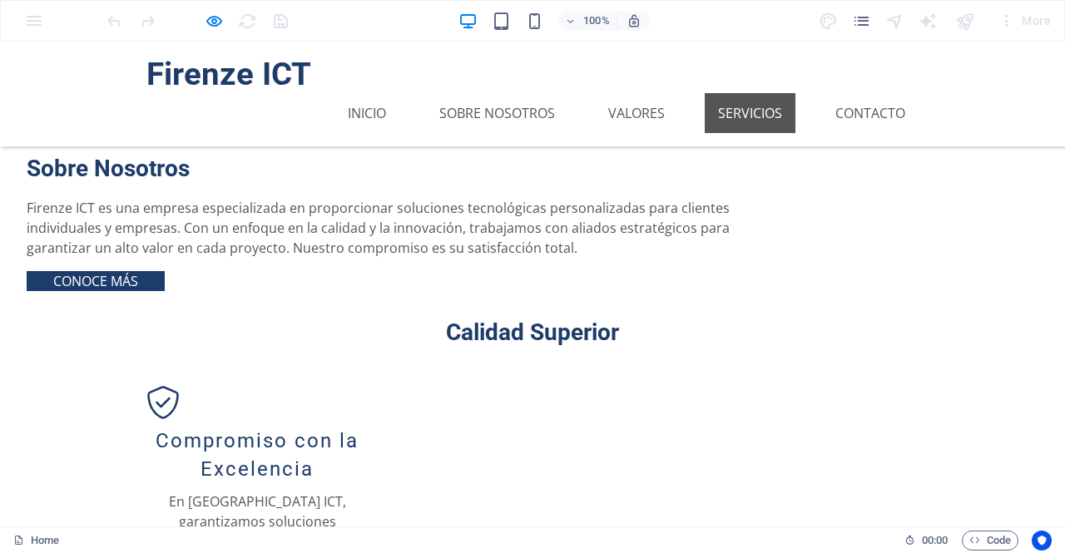
scroll to position [954, 0]
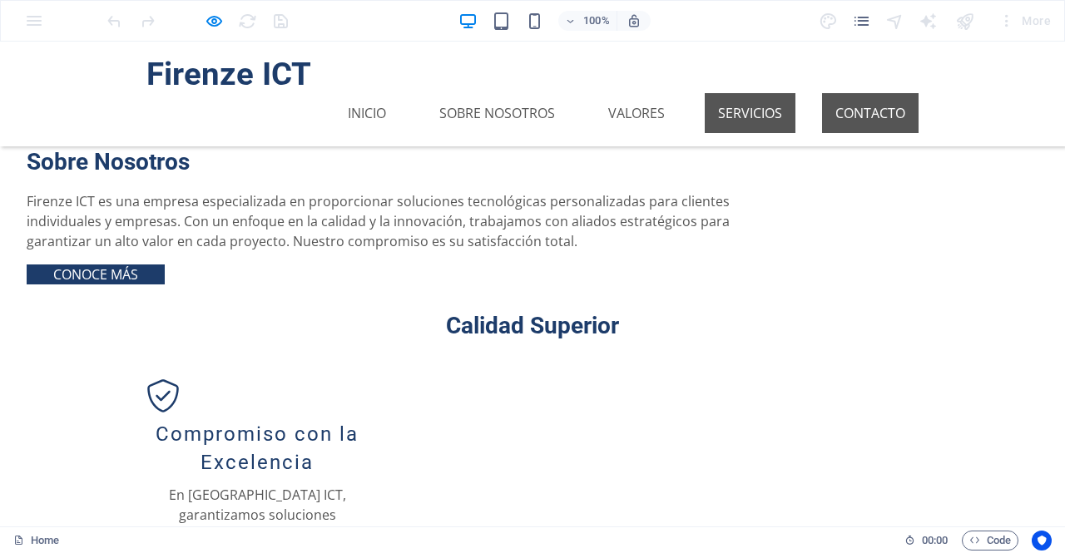
click at [854, 93] on link "Contacto" at bounding box center [870, 113] width 97 height 40
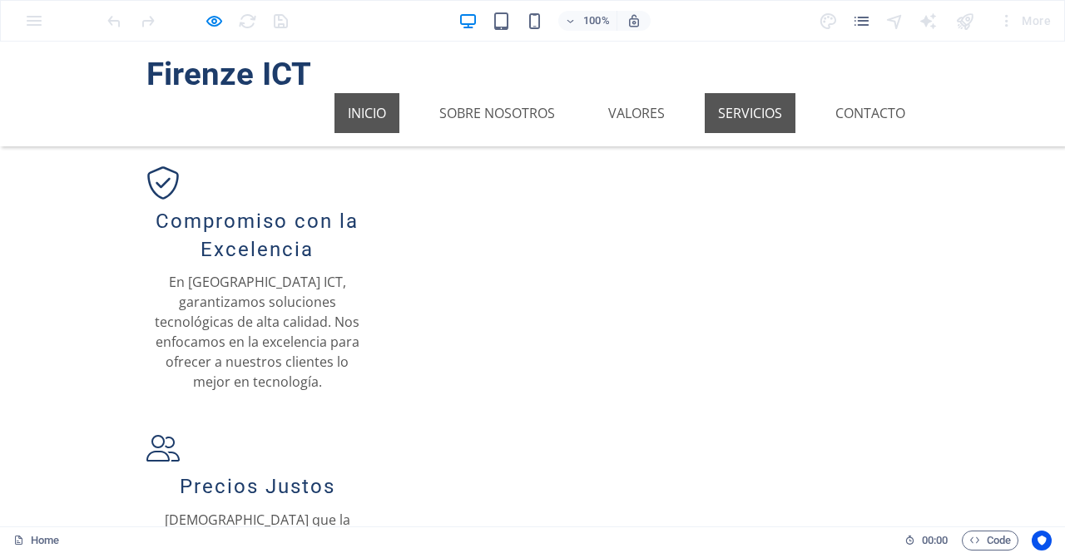
click at [364, 93] on link "Inicio" at bounding box center [367, 113] width 65 height 40
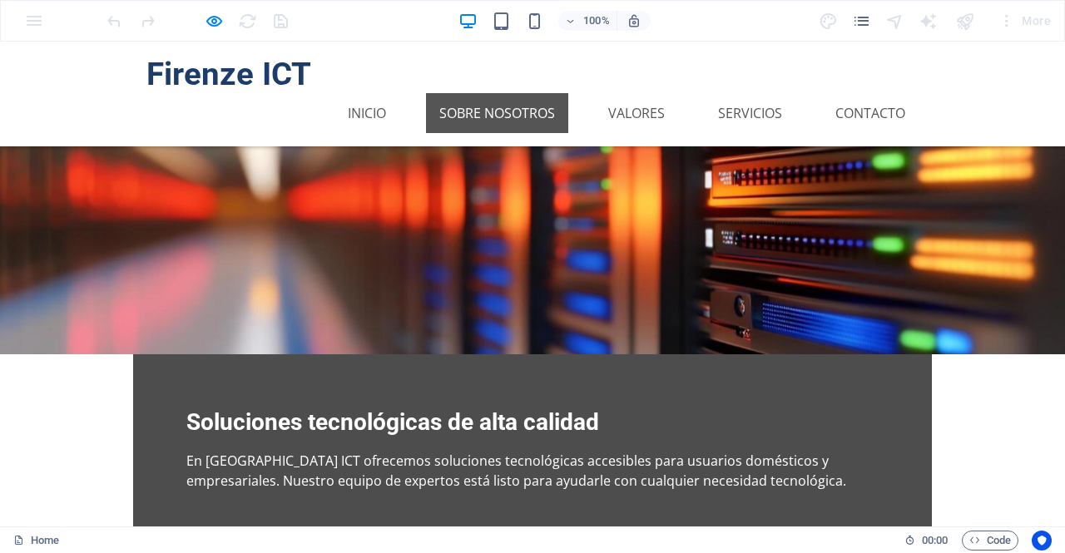
scroll to position [0, 0]
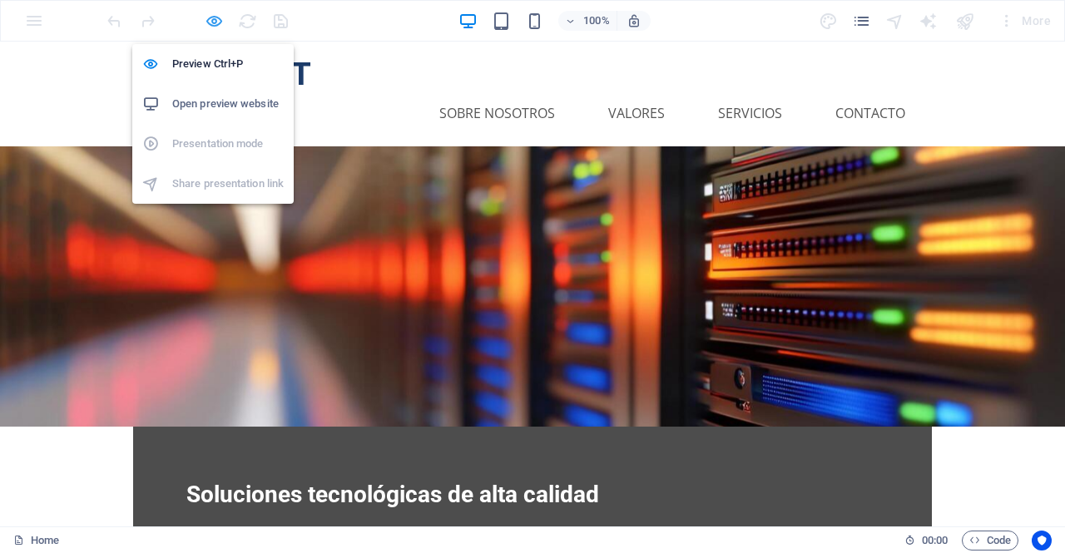
click at [215, 16] on icon "button" at bounding box center [214, 21] width 19 height 19
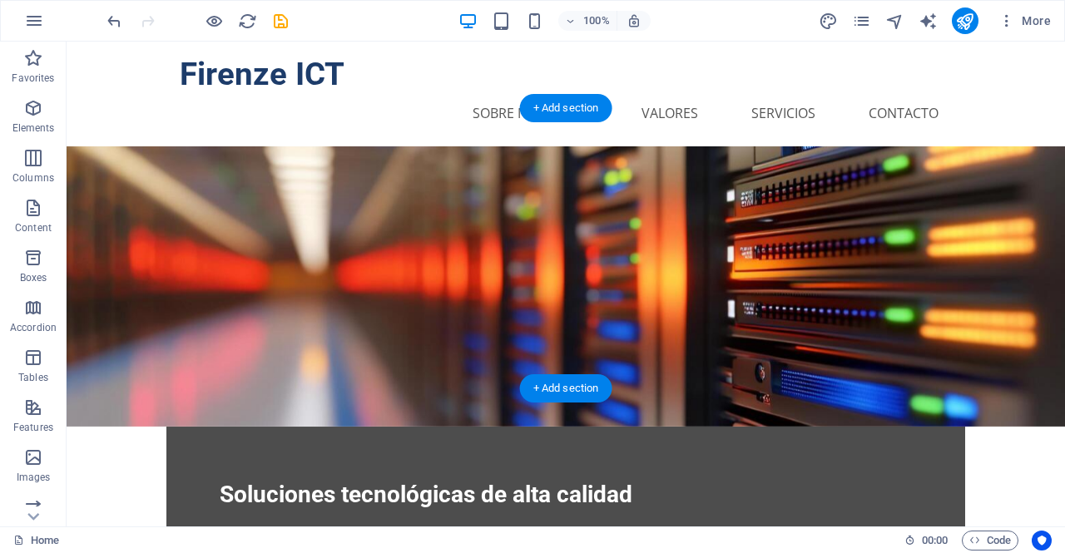
click at [95, 305] on figure at bounding box center [566, 286] width 999 height 280
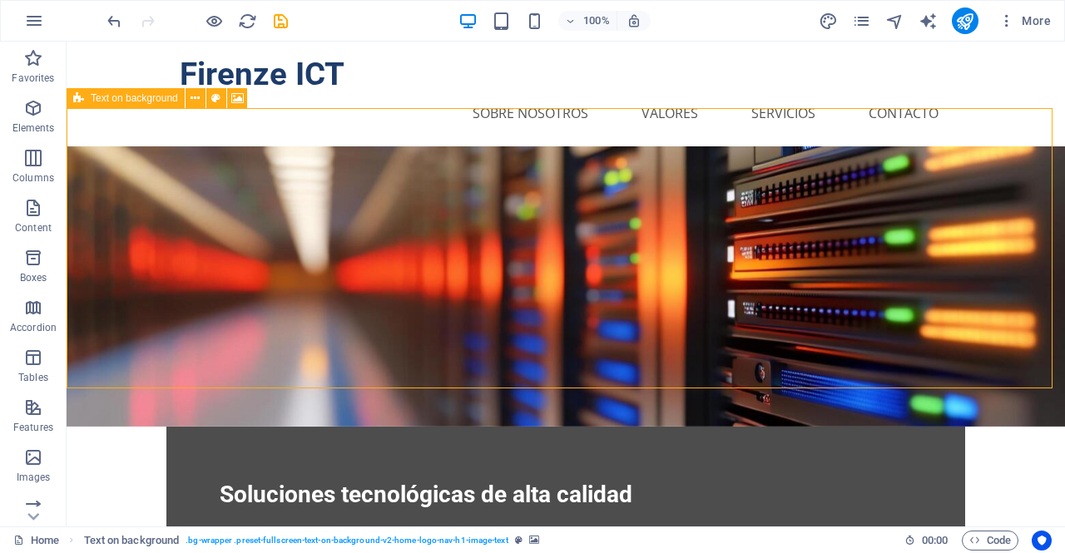
click at [82, 99] on icon at bounding box center [78, 98] width 11 height 20
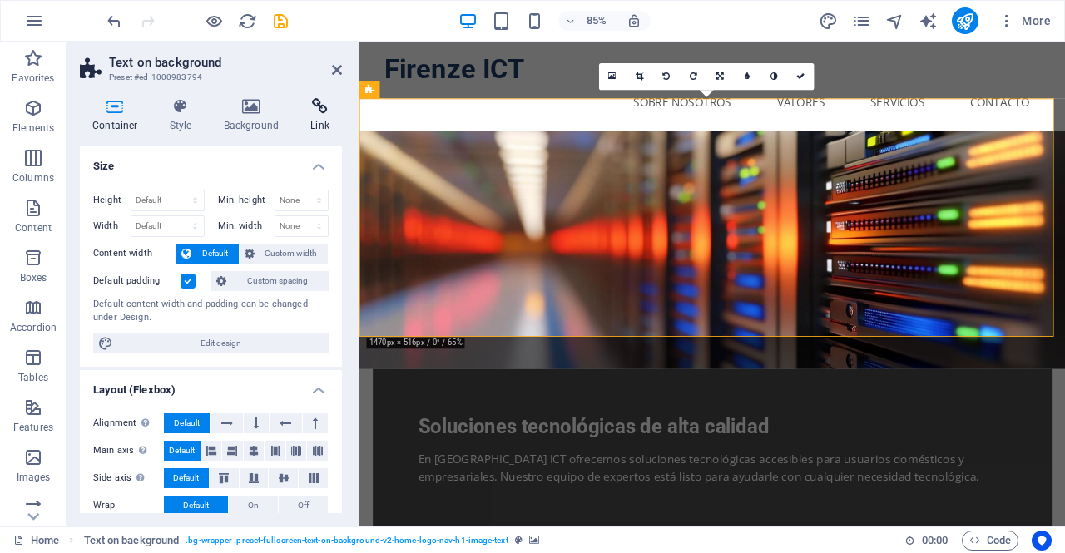
click at [300, 104] on icon at bounding box center [320, 106] width 44 height 17
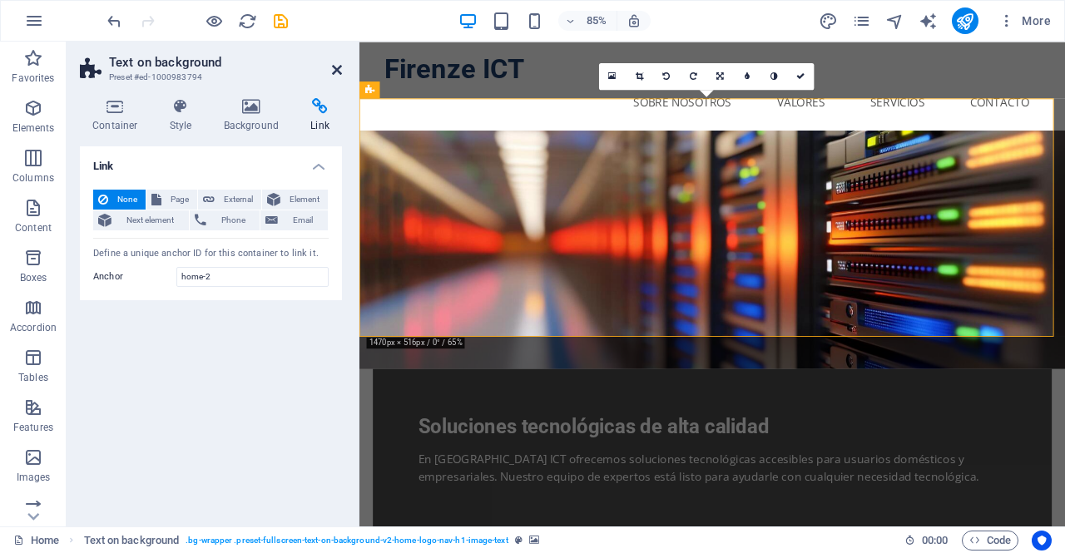
click at [340, 68] on icon at bounding box center [337, 69] width 10 height 13
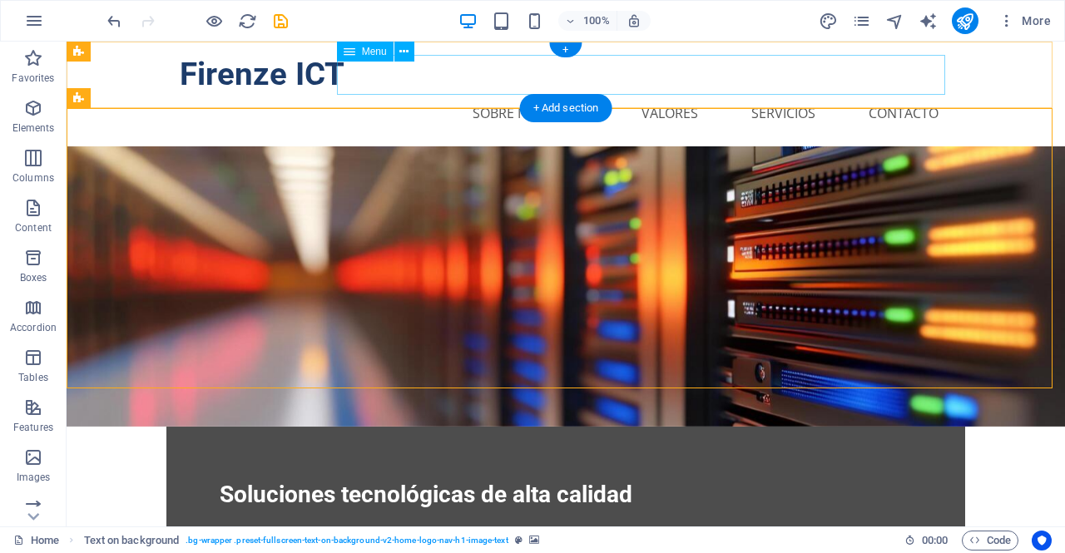
click at [465, 93] on nav "Inicio Sobre Nosotros Valores Servicios Contacto" at bounding box center [566, 113] width 772 height 40
select select
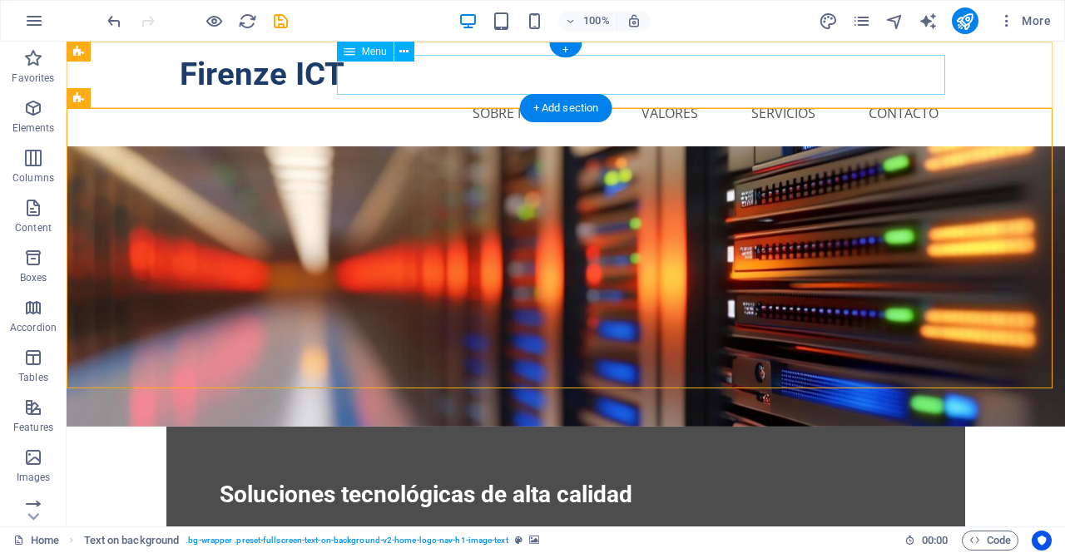
select select
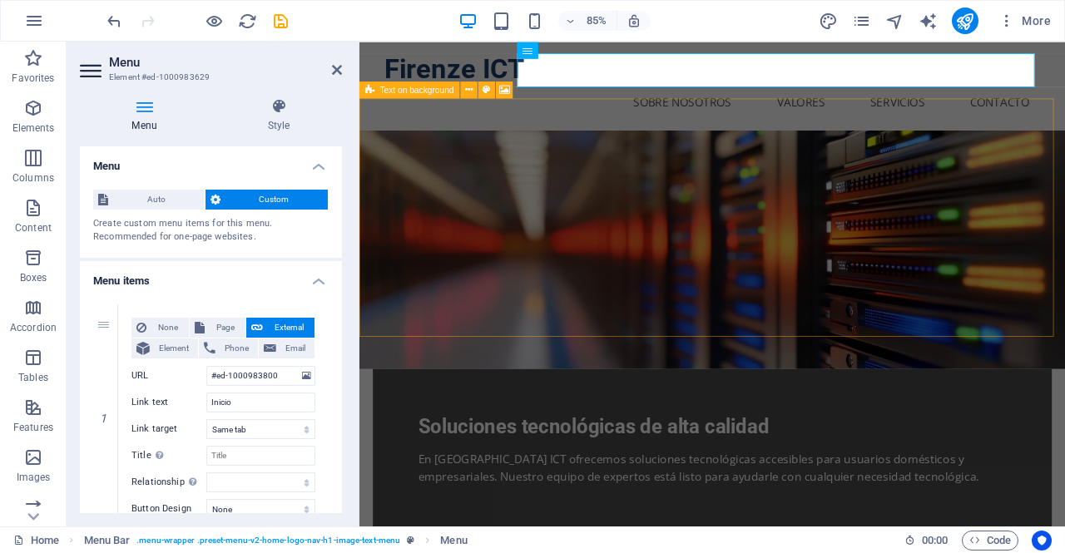
click at [368, 89] on icon at bounding box center [369, 90] width 9 height 17
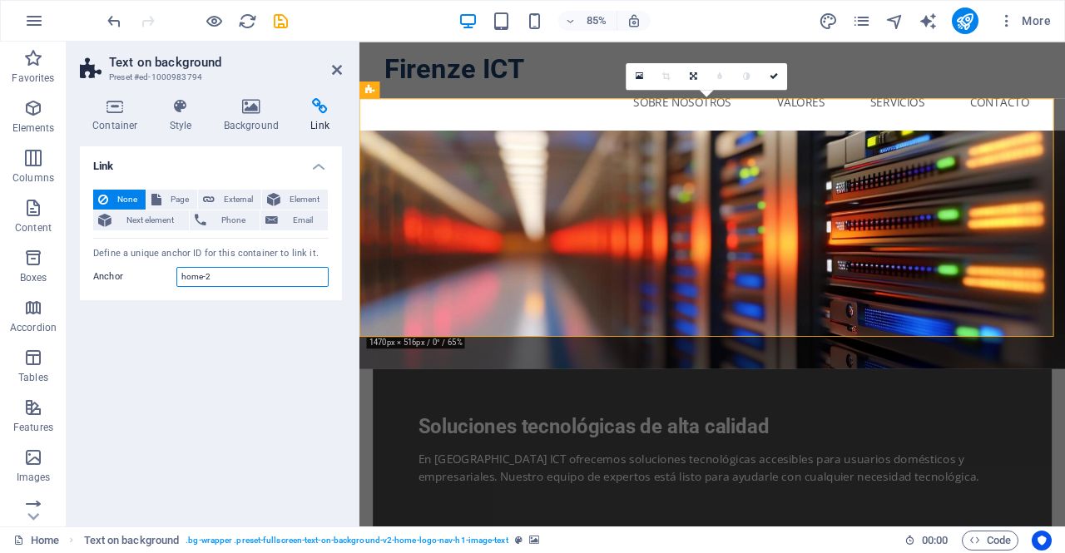
drag, startPoint x: 228, startPoint y: 275, endPoint x: 112, endPoint y: 265, distance: 116.9
click at [132, 264] on div "None Page External Element Next element Phone Email Page Home Subpage Legal Not…" at bounding box center [211, 238] width 262 height 125
click at [633, 93] on nav "Inicio Sobre Nosotros Valores Servicios Contacto" at bounding box center [775, 113] width 772 height 40
select select
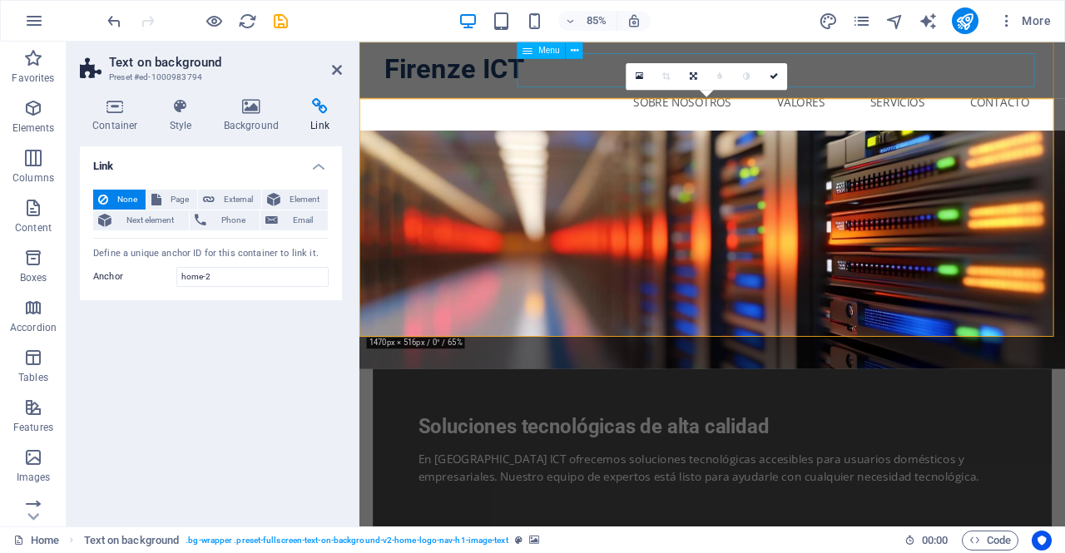
select select
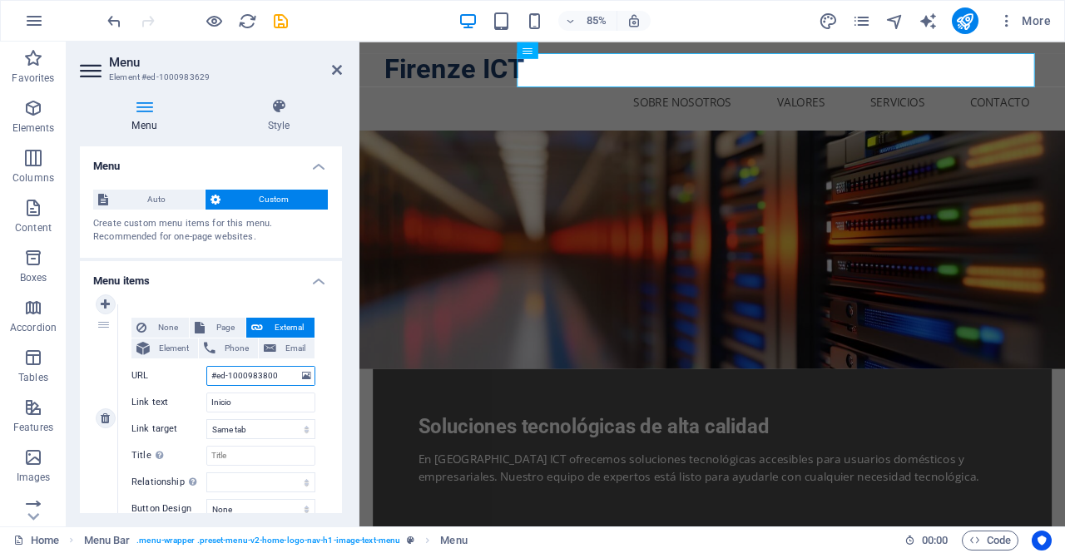
drag, startPoint x: 216, startPoint y: 373, endPoint x: 286, endPoint y: 372, distance: 69.9
click at [286, 372] on input "#ed-1000983800" at bounding box center [260, 376] width 109 height 20
paste input "home-2"
type input "#home-2"
select select
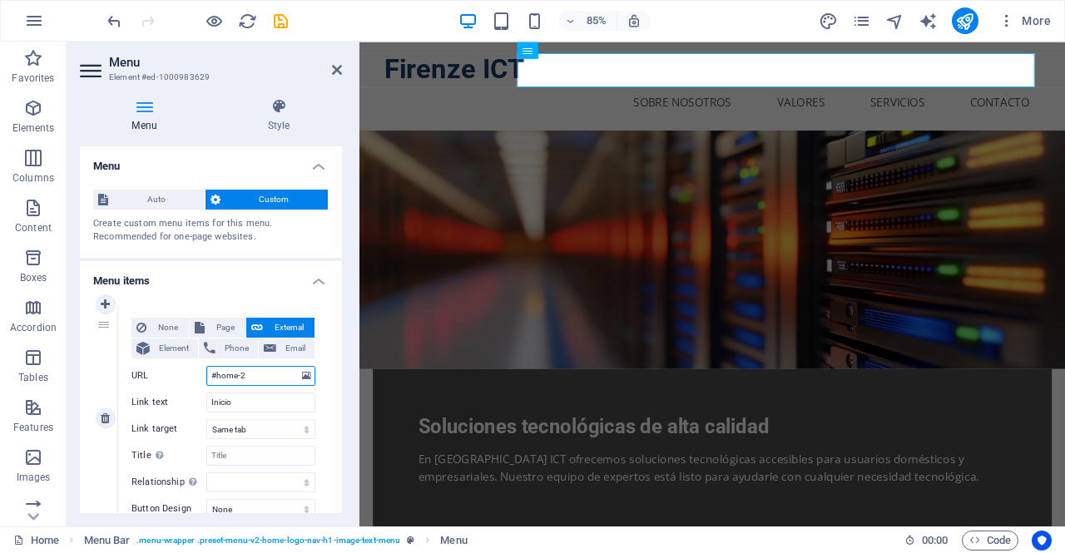
select select
type input "#home-2}"
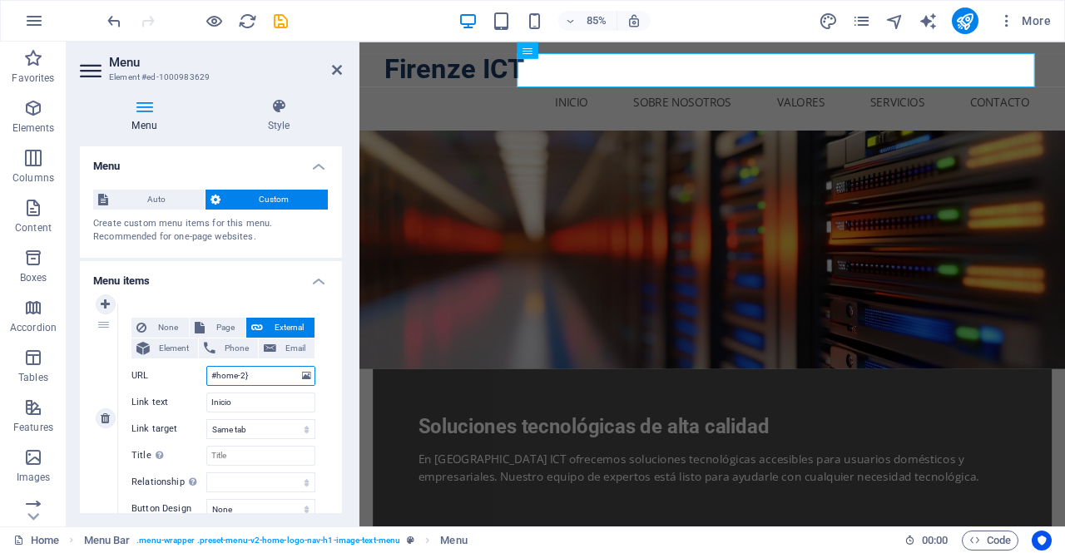
select select
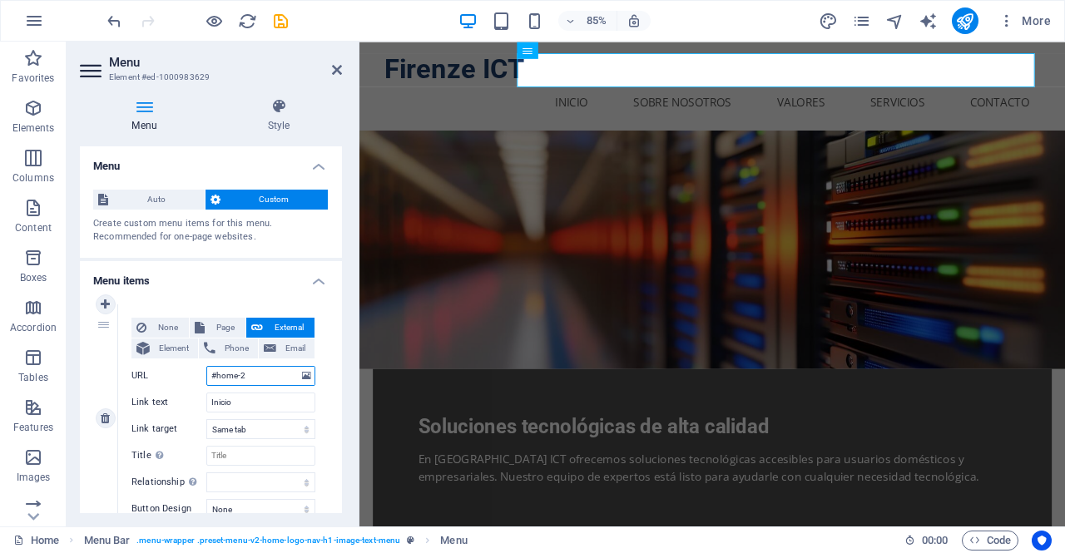
type input "#home-2"
select select
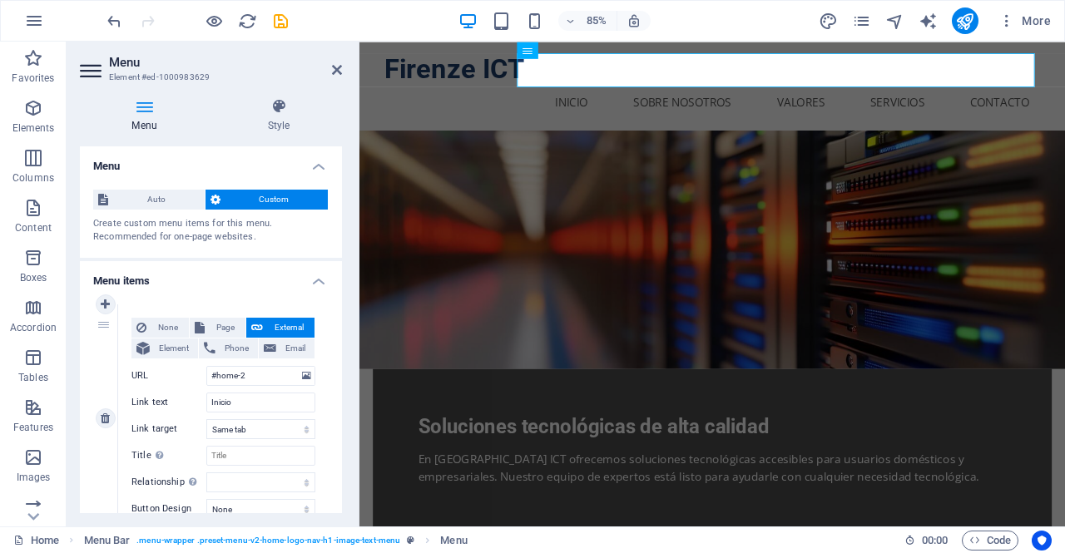
select select
click at [333, 62] on h2 "Menu" at bounding box center [225, 62] width 233 height 15
click at [333, 66] on icon at bounding box center [337, 69] width 10 height 13
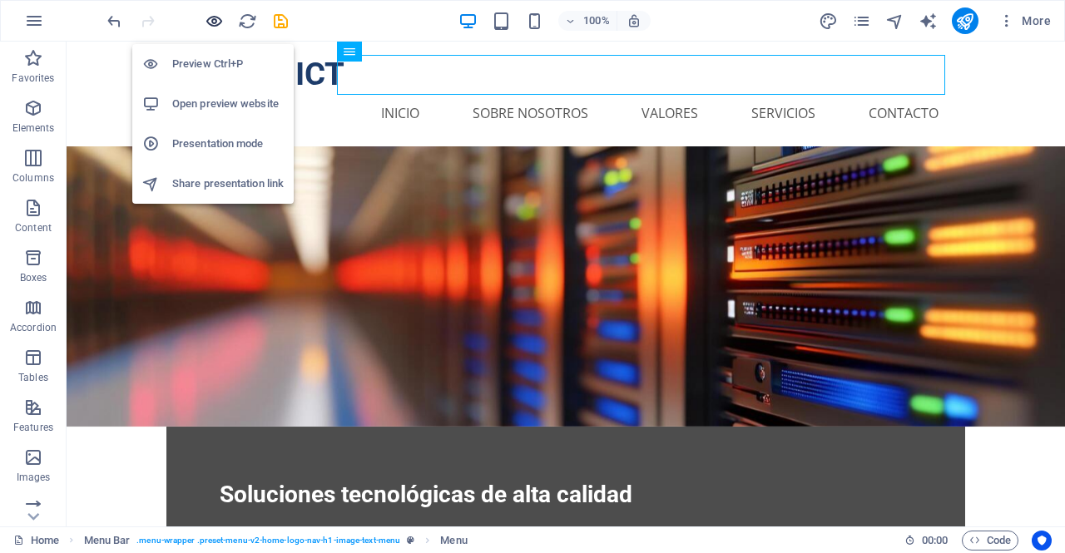
click at [211, 18] on icon "button" at bounding box center [214, 21] width 19 height 19
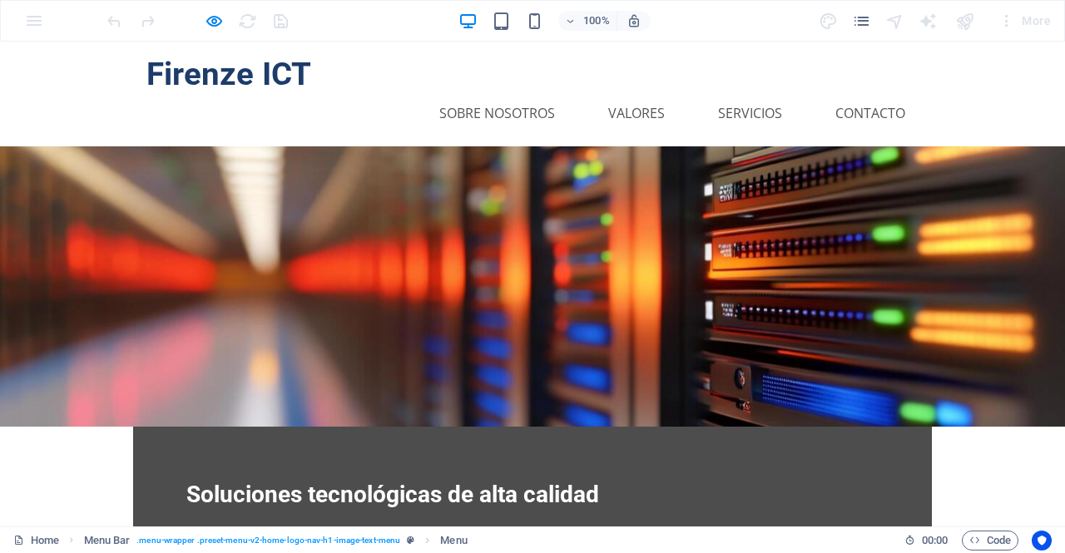
click at [375, 93] on link "Inicio" at bounding box center [367, 113] width 65 height 40
click at [469, 93] on link "Sobre Nosotros" at bounding box center [497, 113] width 142 height 40
click at [657, 93] on link "Valores" at bounding box center [636, 113] width 83 height 40
click at [206, 17] on icon "button" at bounding box center [214, 21] width 19 height 19
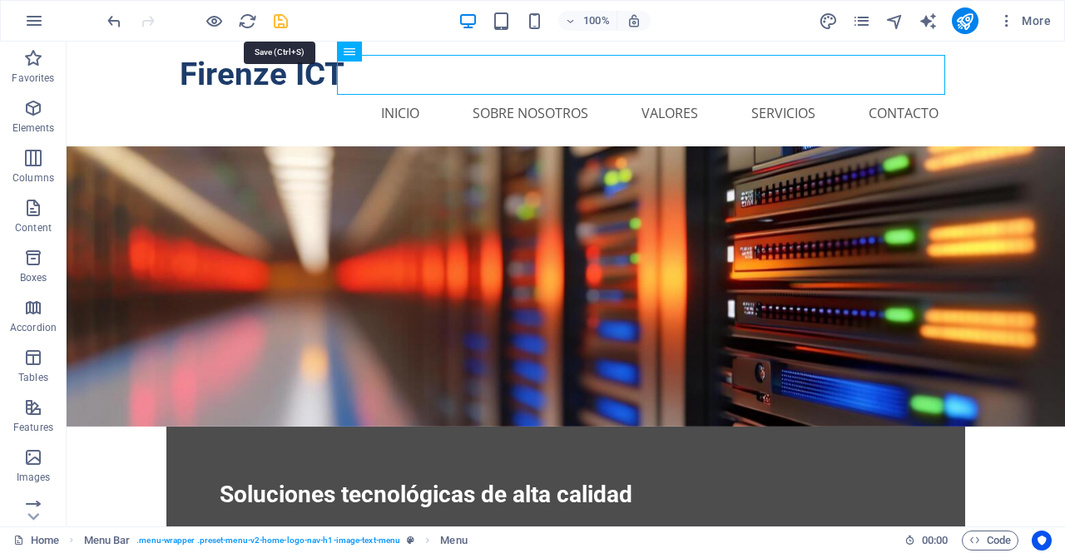
click at [287, 22] on icon "save" at bounding box center [280, 21] width 19 height 19
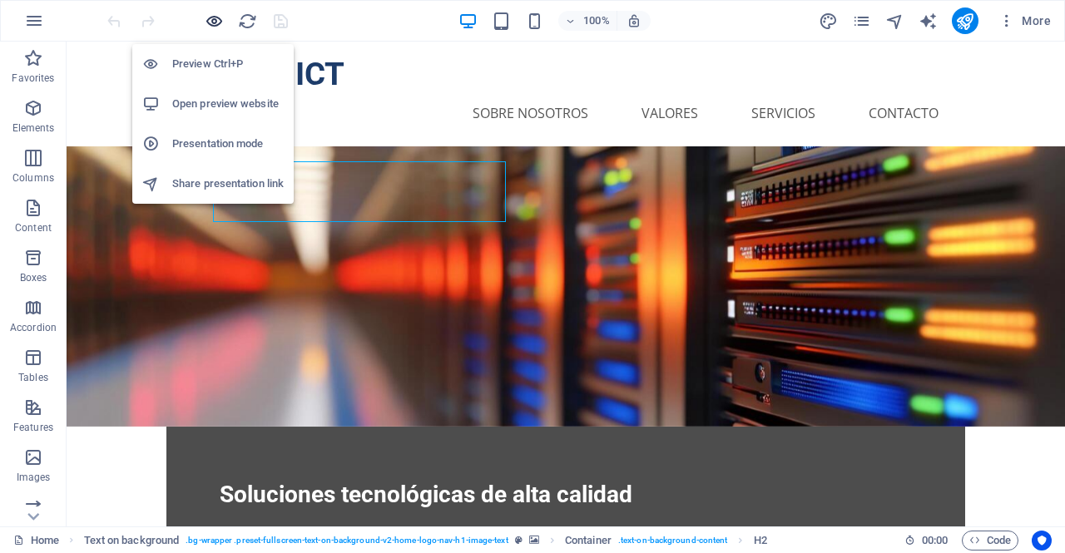
drag, startPoint x: 221, startPoint y: 21, endPoint x: 372, endPoint y: 32, distance: 151.0
click at [221, 21] on icon "button" at bounding box center [214, 21] width 19 height 19
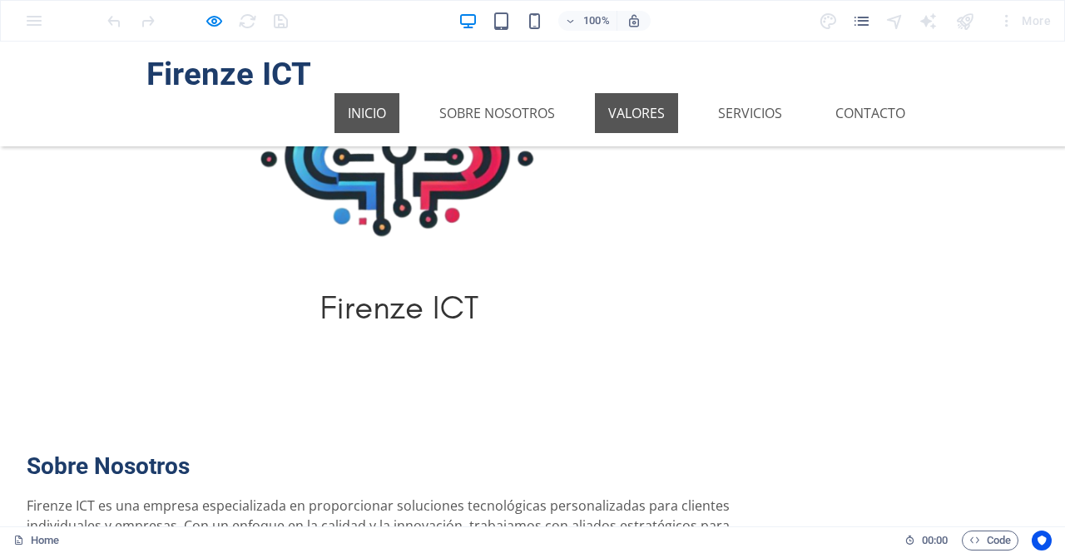
click at [342, 93] on link "Inicio" at bounding box center [367, 113] width 65 height 40
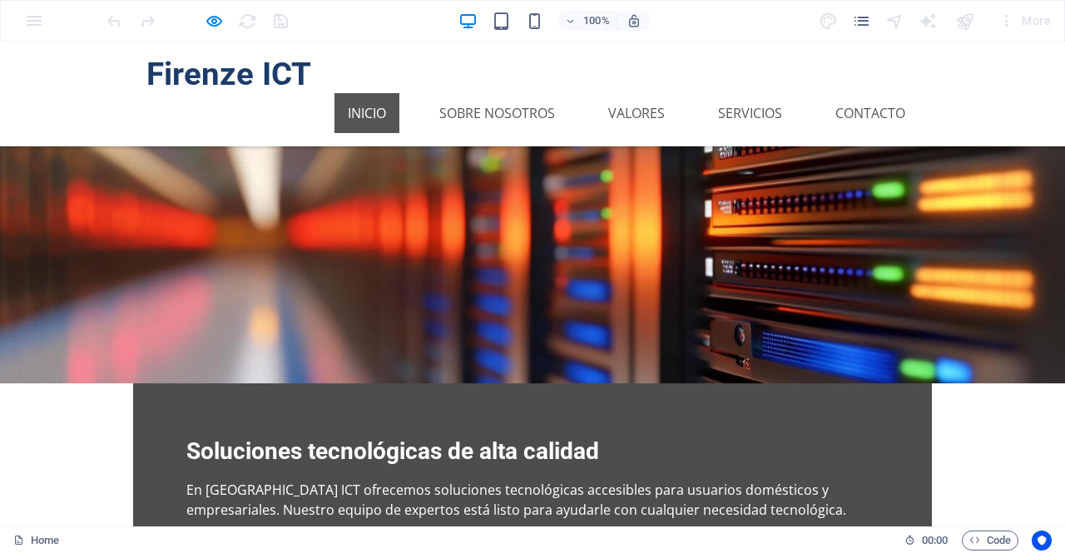
scroll to position [67, 0]
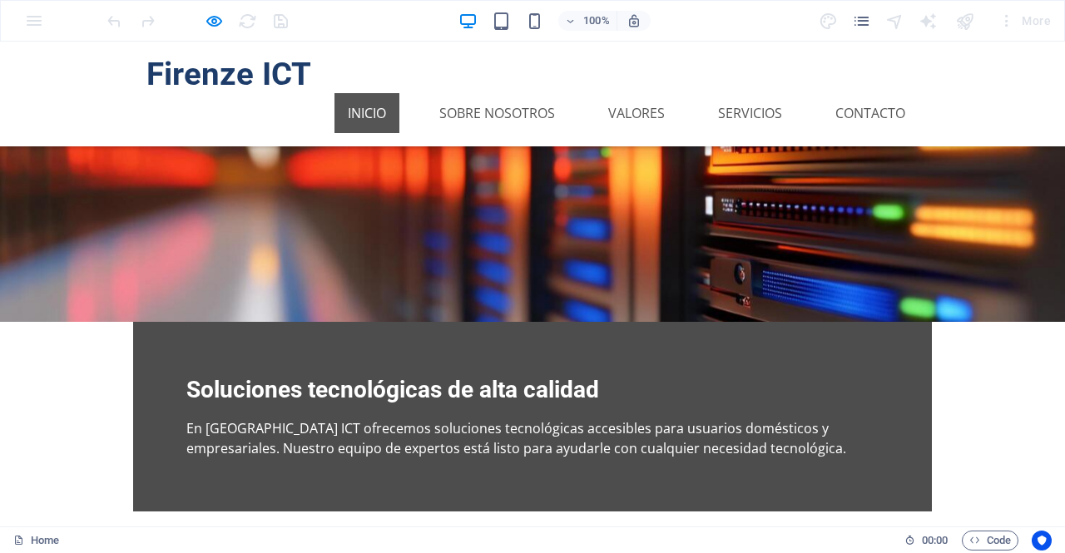
click at [335, 93] on link "Inicio" at bounding box center [367, 113] width 65 height 40
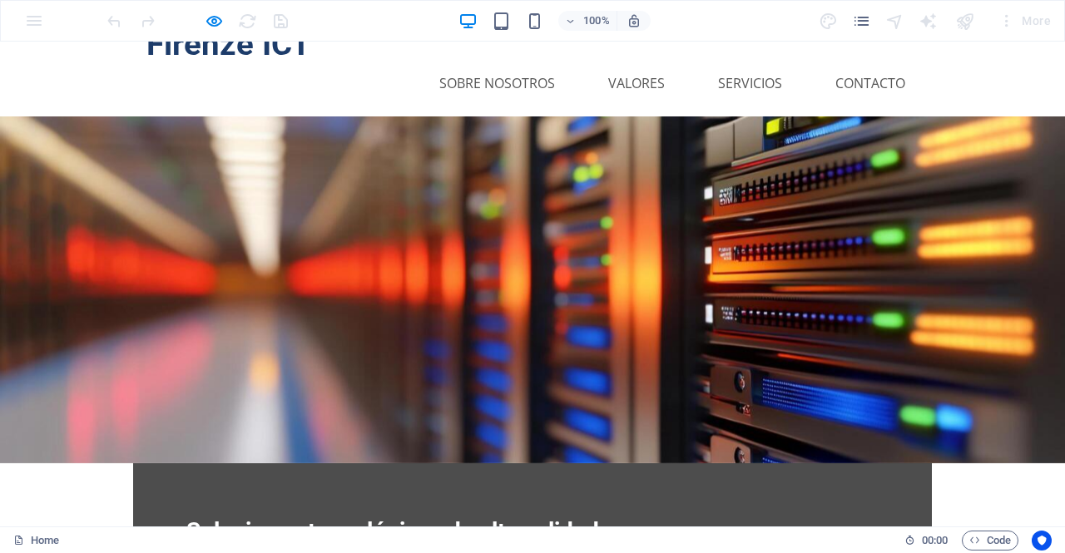
scroll to position [0, 0]
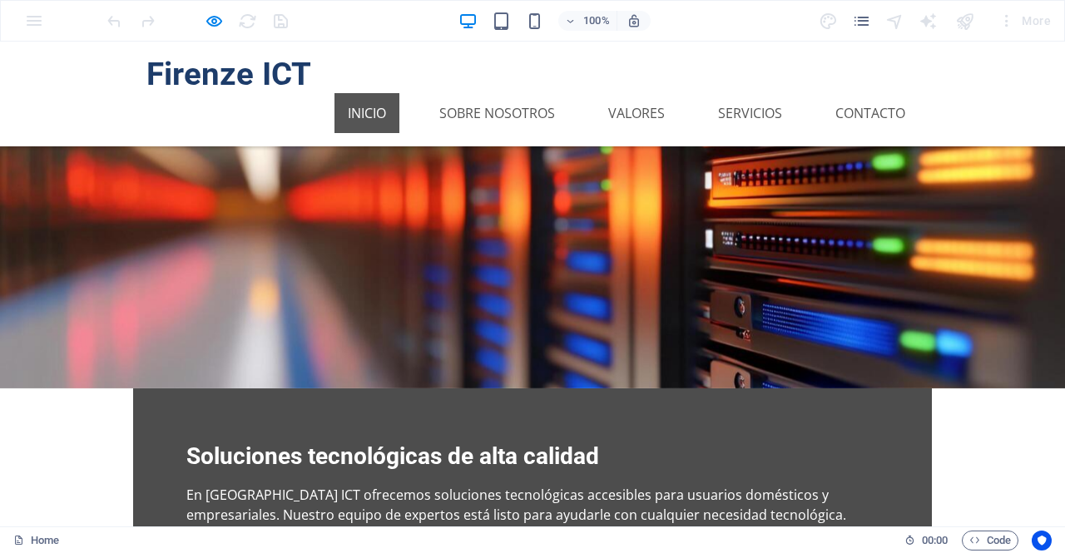
click at [370, 93] on link "Inicio" at bounding box center [367, 113] width 65 height 40
click at [504, 93] on link "Sobre Nosotros" at bounding box center [497, 113] width 142 height 40
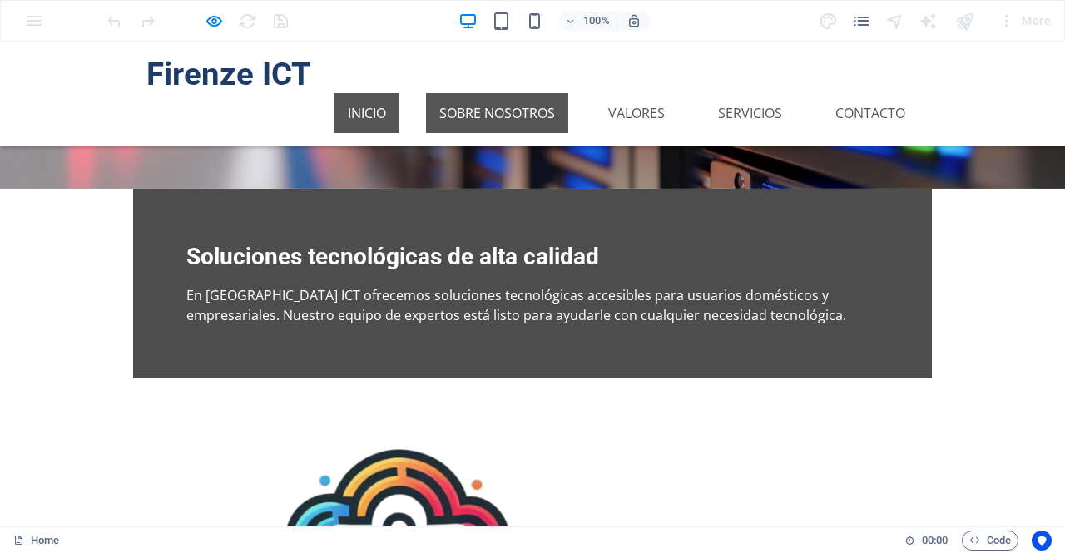
click at [371, 93] on link "Inicio" at bounding box center [367, 113] width 65 height 40
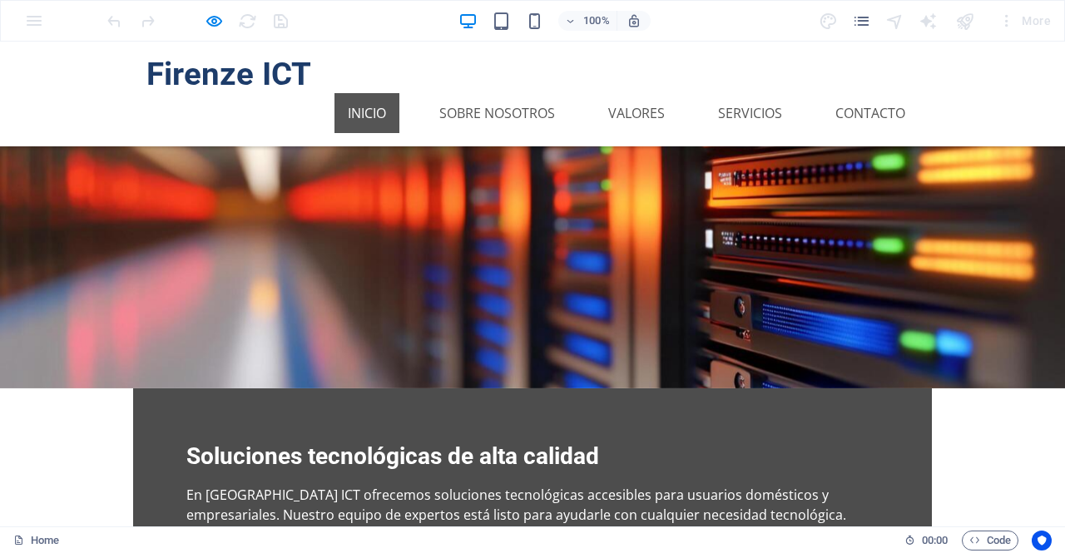
click at [388, 93] on link "Inicio" at bounding box center [367, 113] width 65 height 40
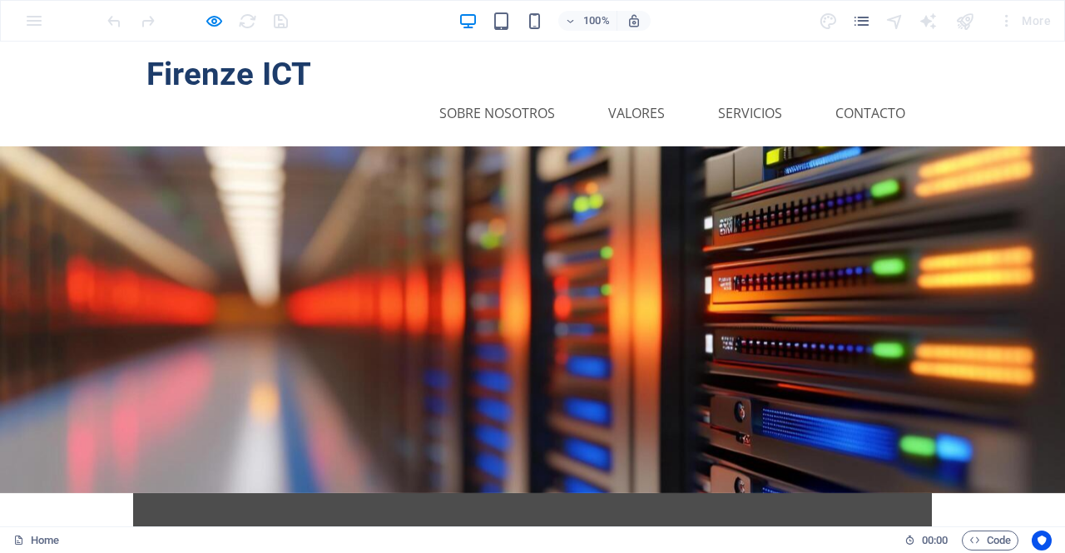
click at [19, 146] on div at bounding box center [532, 319] width 1065 height 347
click at [891, 93] on link "Contacto" at bounding box center [870, 113] width 97 height 40
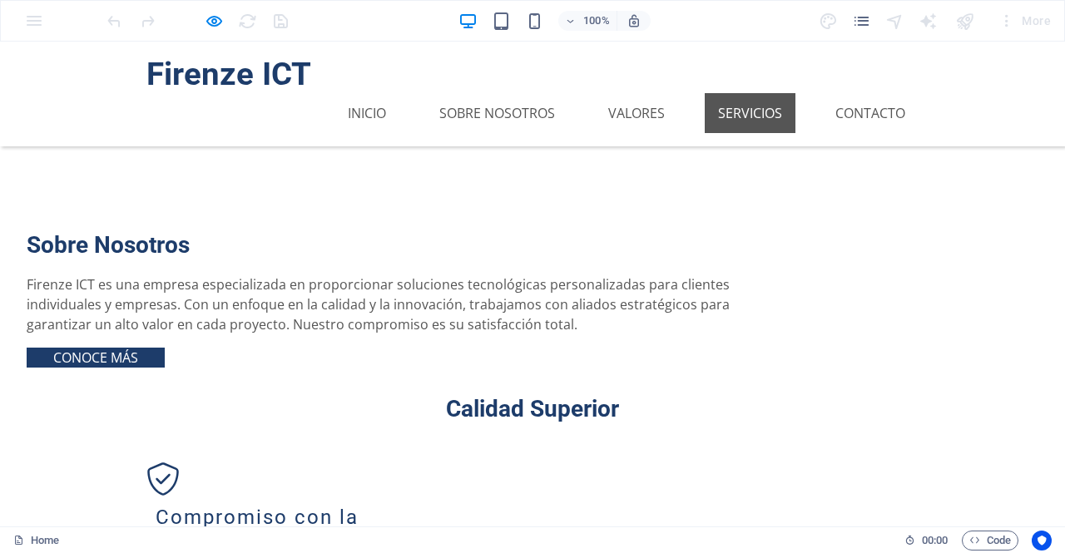
scroll to position [1167, 0]
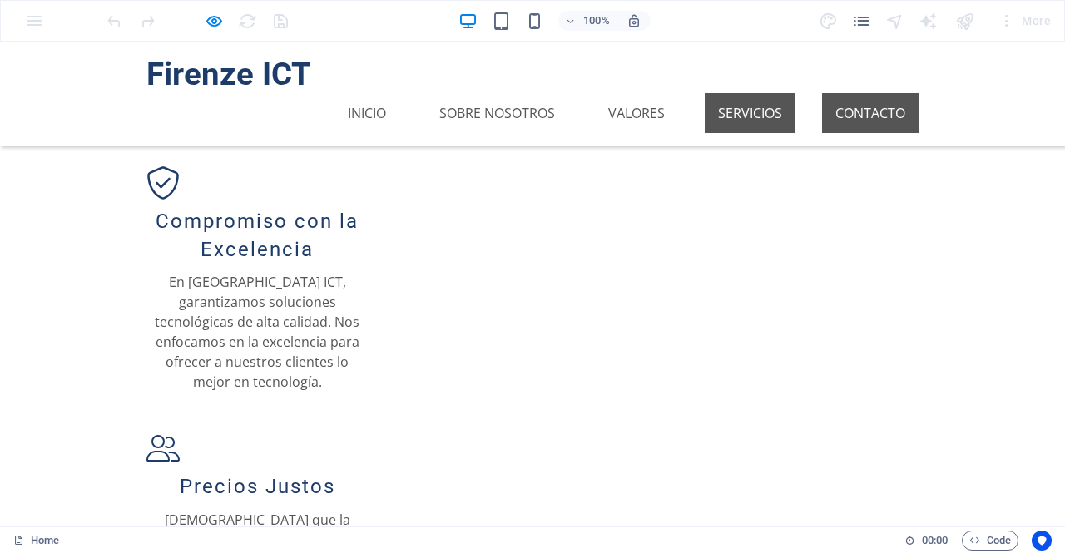
click at [846, 93] on link "Contacto" at bounding box center [870, 113] width 97 height 40
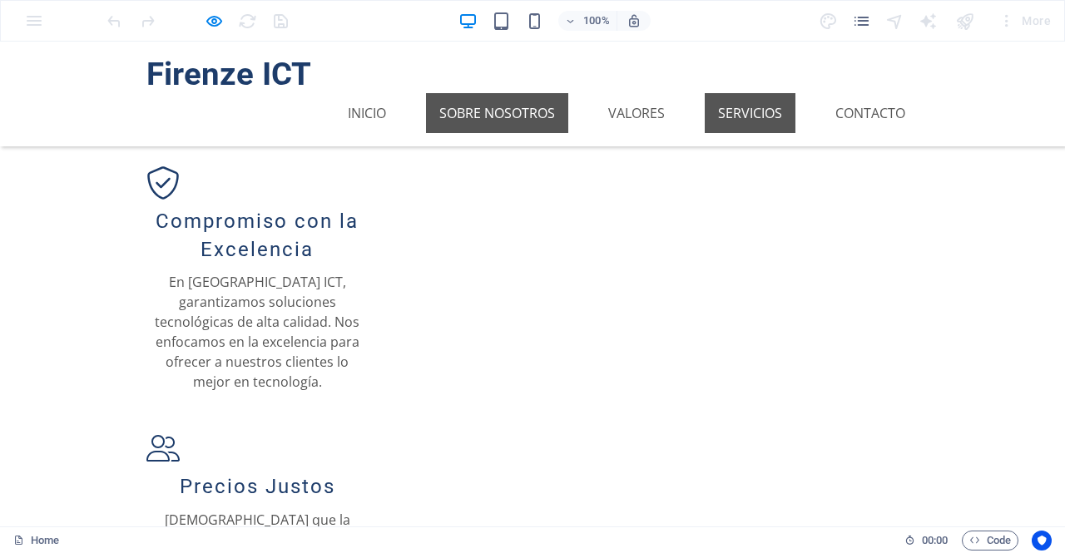
click at [493, 93] on link "Sobre Nosotros" at bounding box center [497, 113] width 142 height 40
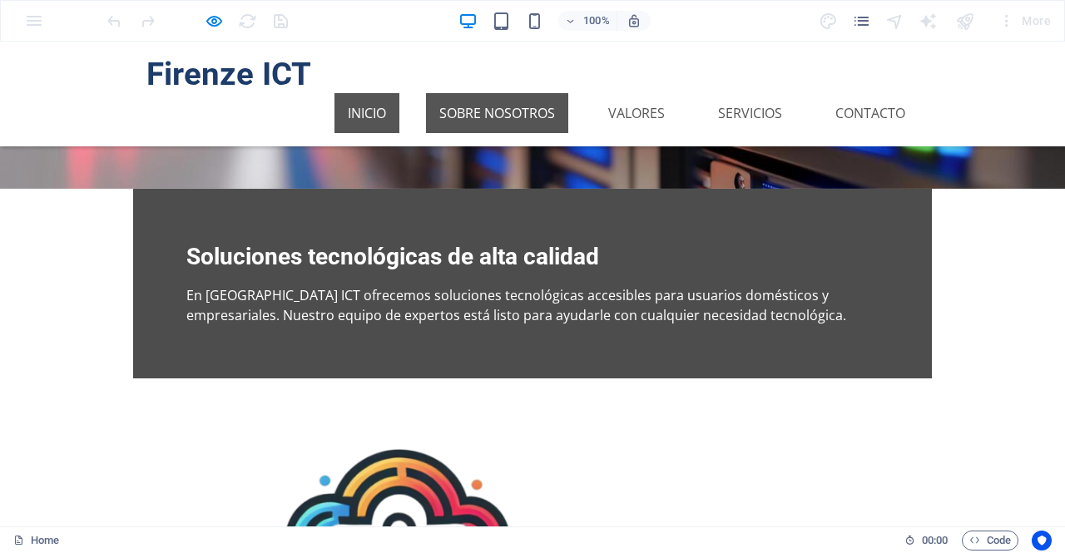
click at [365, 93] on link "Inicio" at bounding box center [367, 113] width 65 height 40
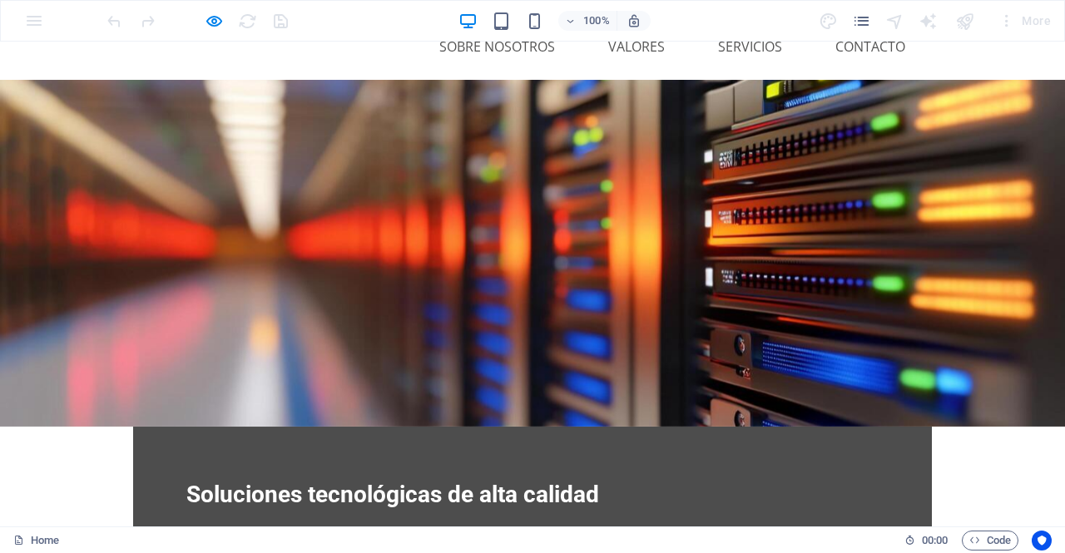
scroll to position [0, 0]
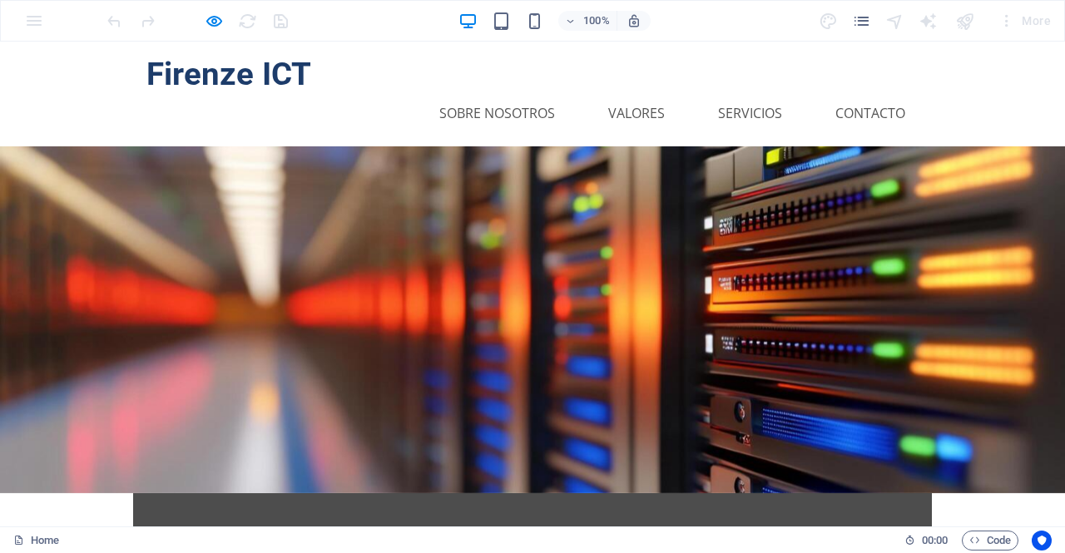
click at [240, 82] on span "Firenze ICT" at bounding box center [228, 73] width 165 height 37
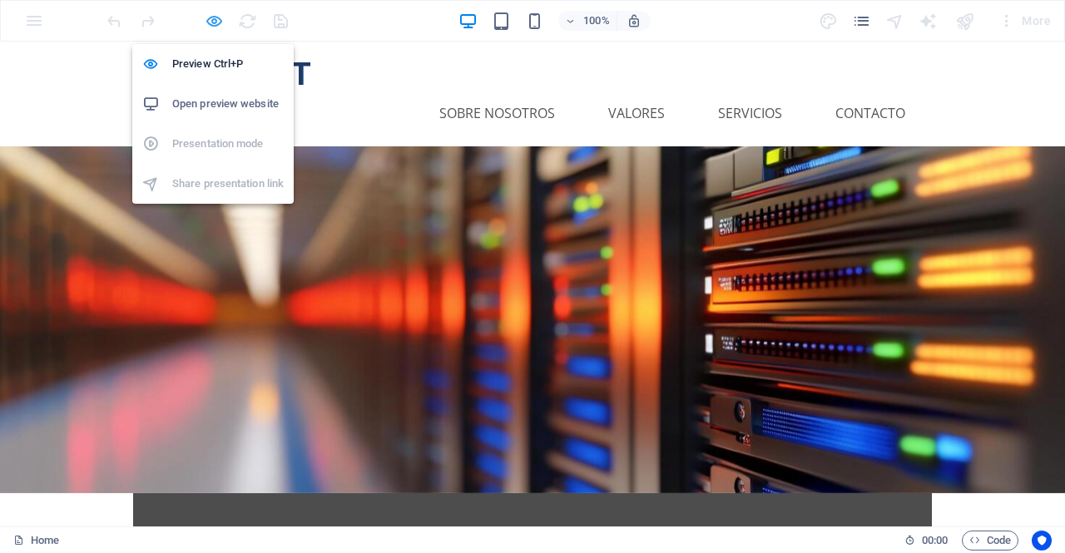
click at [215, 26] on icon "button" at bounding box center [214, 21] width 19 height 19
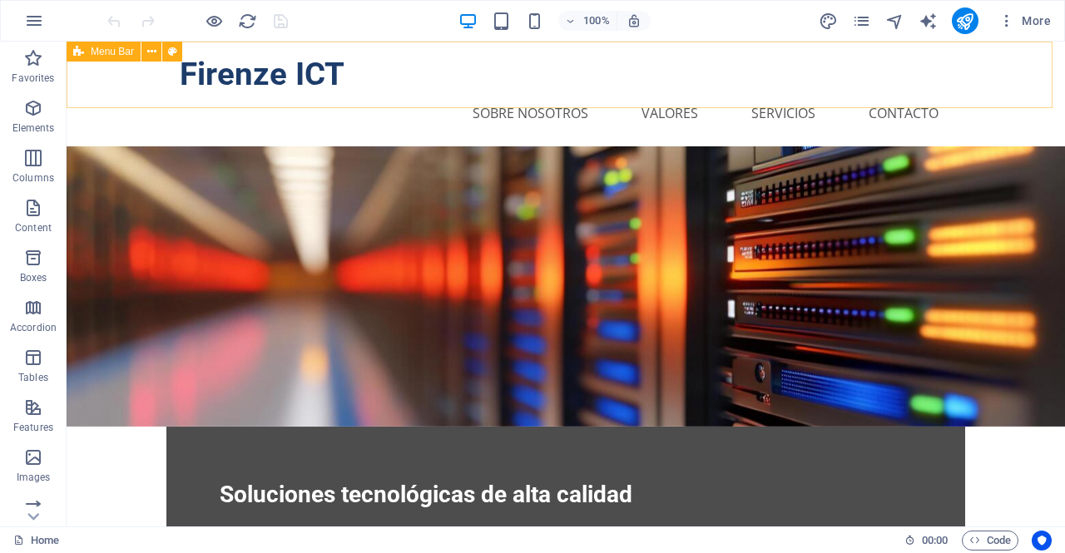
click at [102, 56] on span "Menu Bar" at bounding box center [112, 52] width 43 height 10
select select "header"
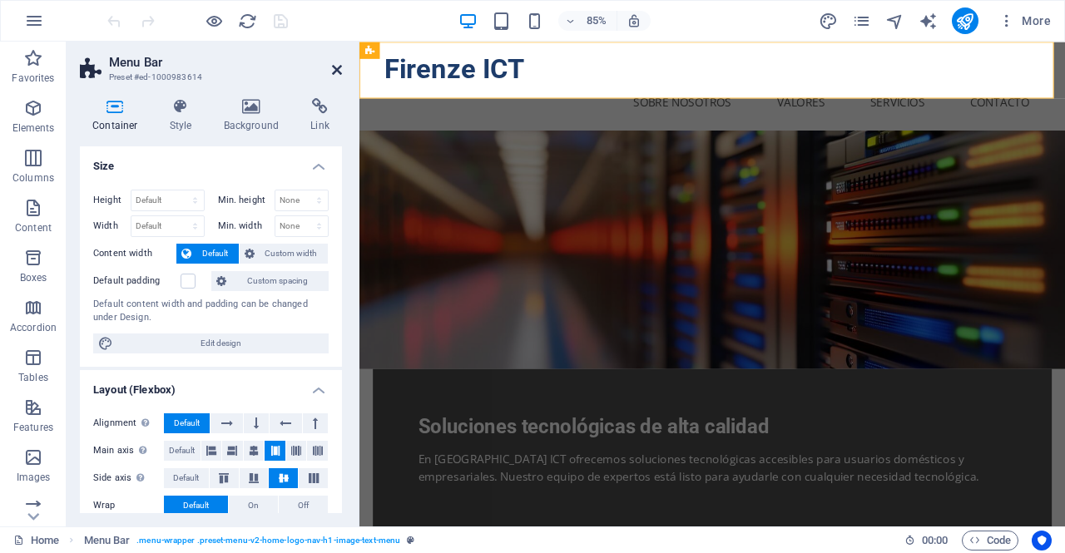
click at [337, 72] on icon at bounding box center [337, 69] width 10 height 13
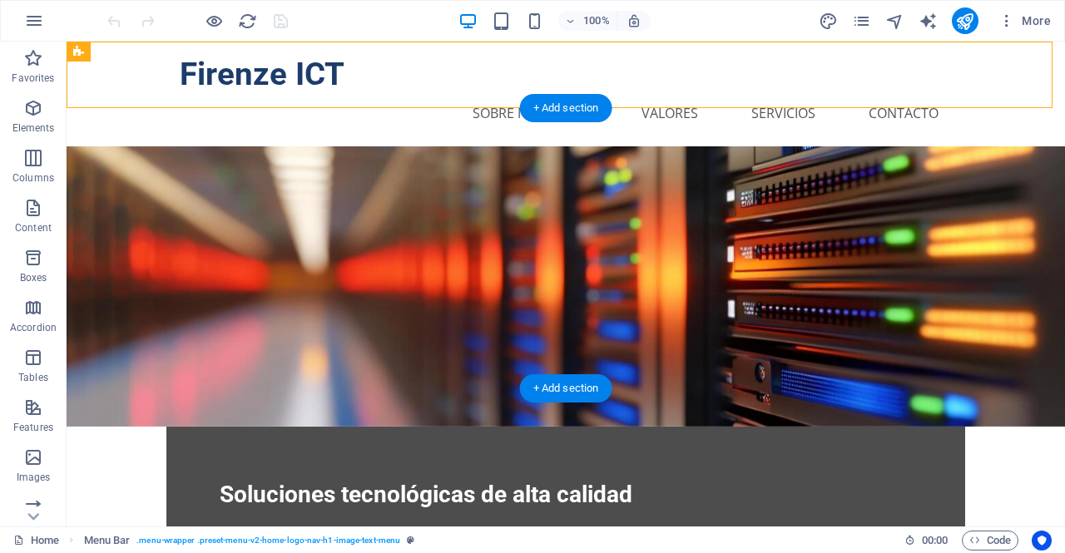
click at [118, 157] on figure at bounding box center [566, 286] width 999 height 280
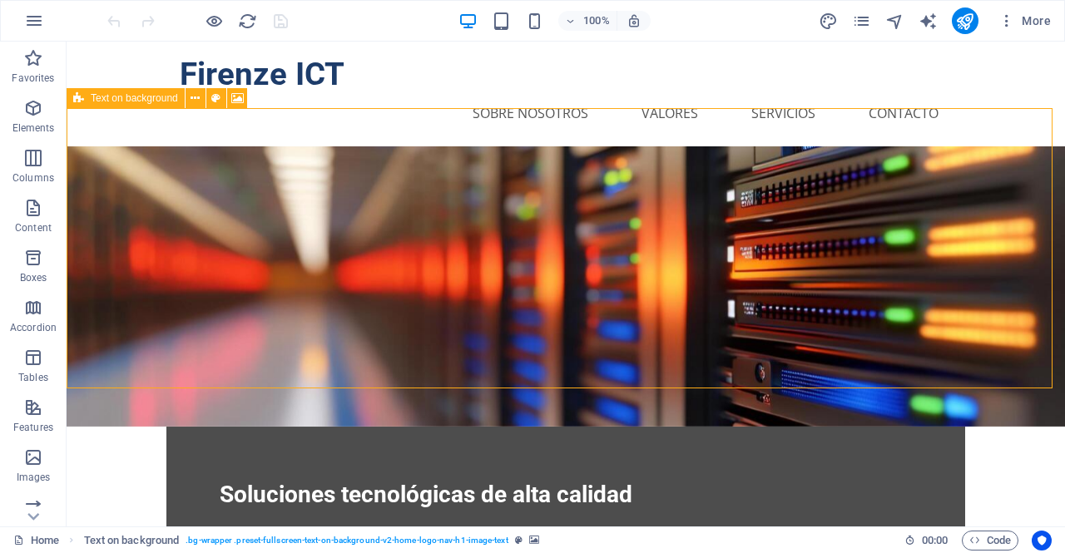
click at [82, 99] on icon at bounding box center [78, 98] width 11 height 20
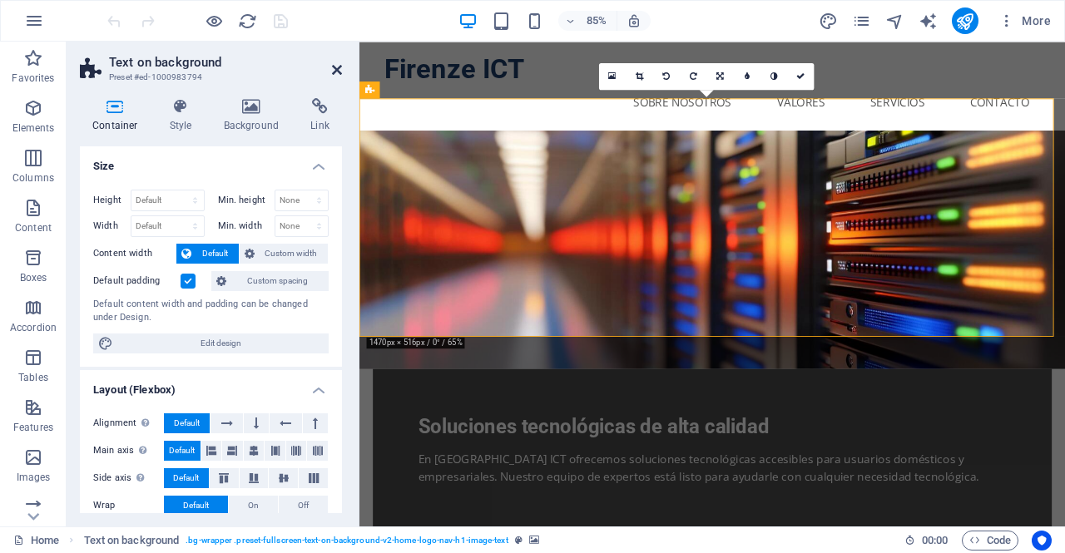
click at [340, 72] on icon at bounding box center [337, 69] width 10 height 13
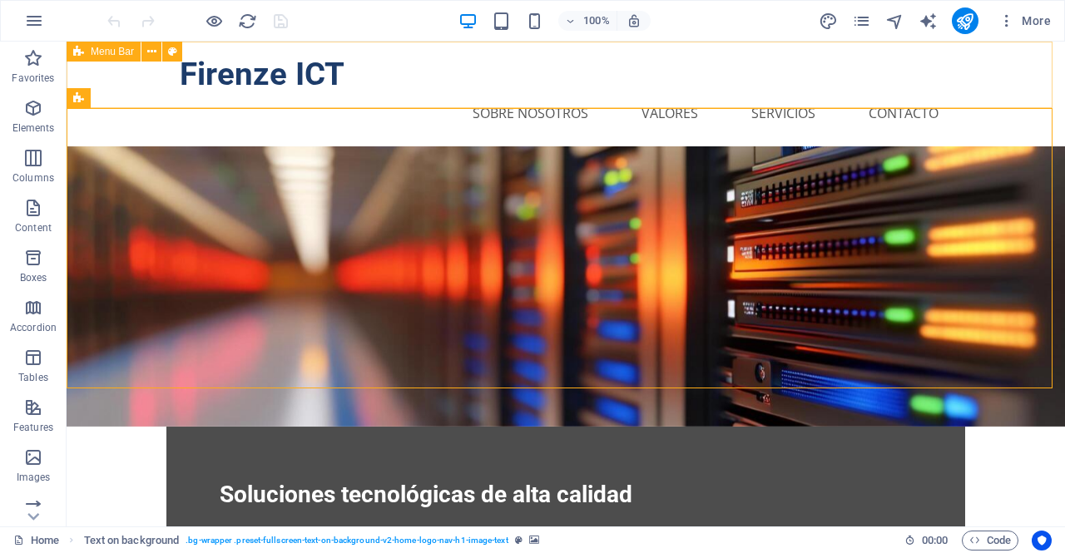
click at [95, 51] on span "Menu Bar" at bounding box center [112, 52] width 43 height 10
select select "header"
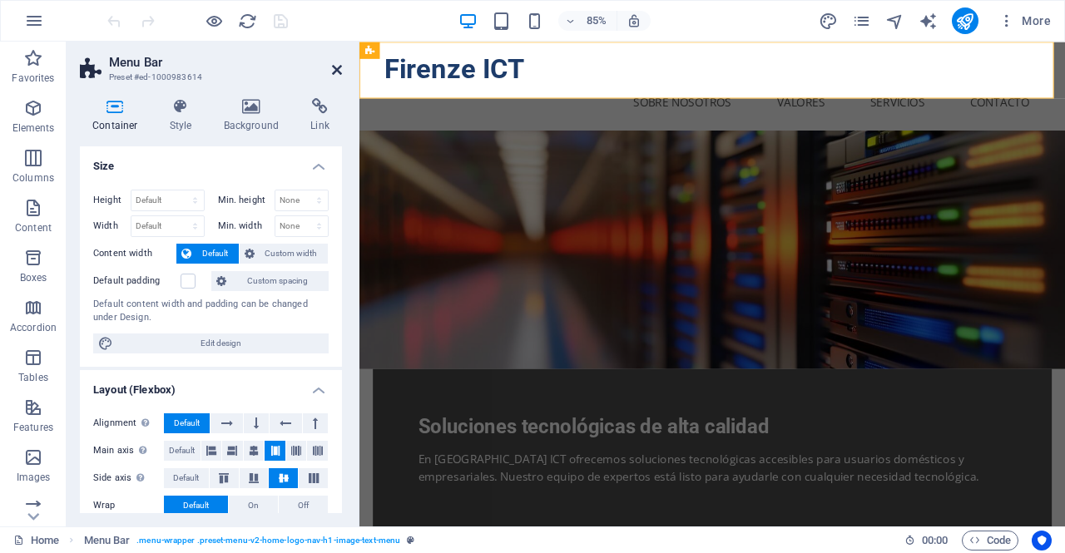
click at [340, 69] on icon at bounding box center [337, 69] width 10 height 13
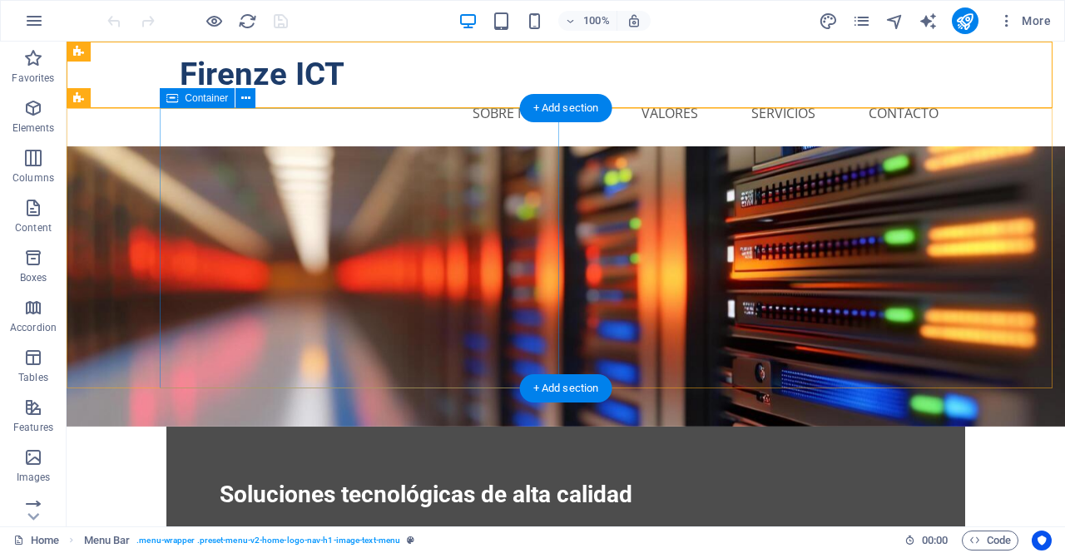
click at [542, 427] on div "Soluciones tecnológicas de alta calidad En [GEOGRAPHIC_DATA] ICT ofrecemos solu…" at bounding box center [565, 522] width 799 height 190
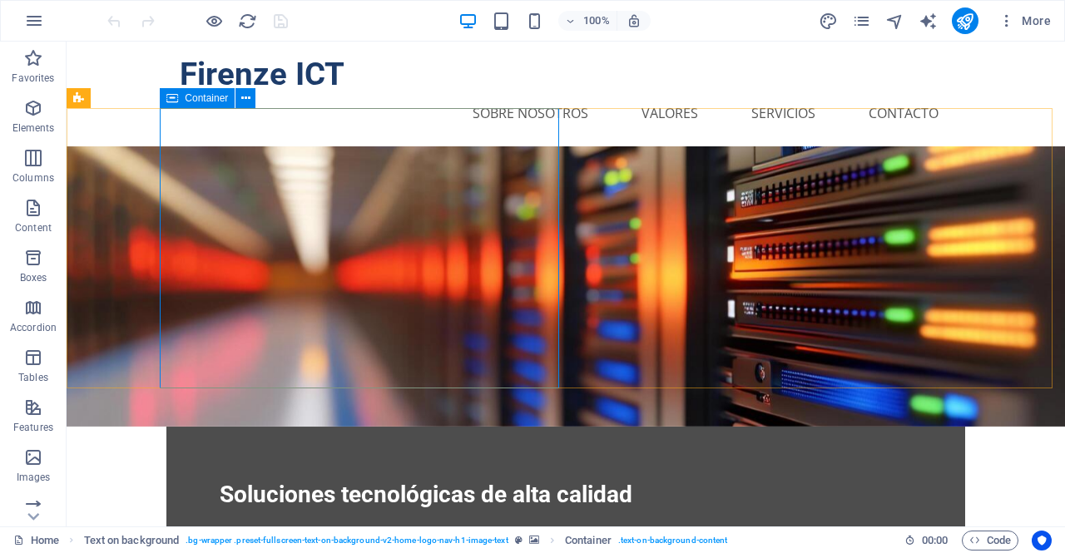
click at [213, 98] on span "Container" at bounding box center [206, 98] width 43 height 10
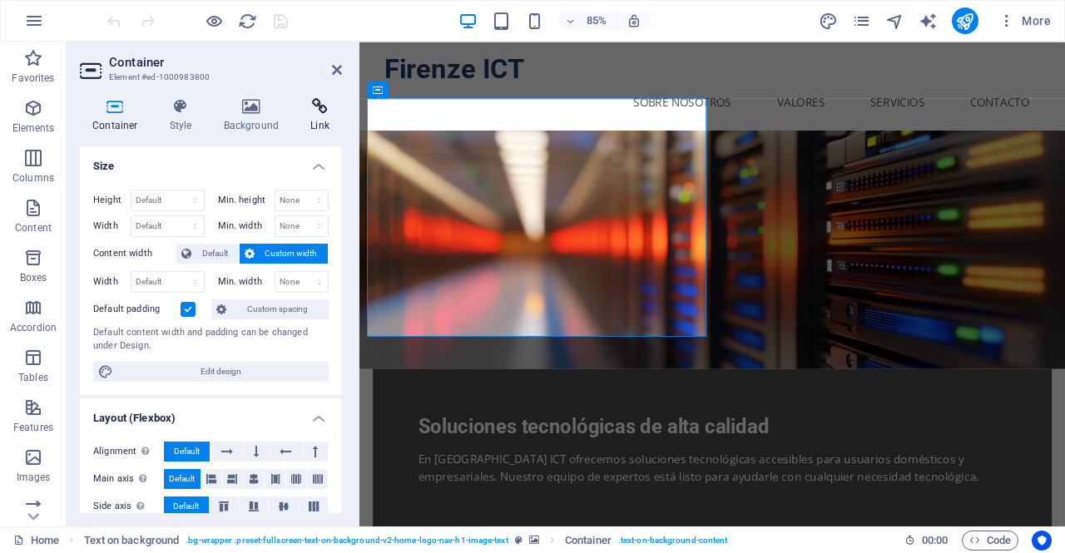
click at [315, 103] on icon at bounding box center [320, 106] width 44 height 17
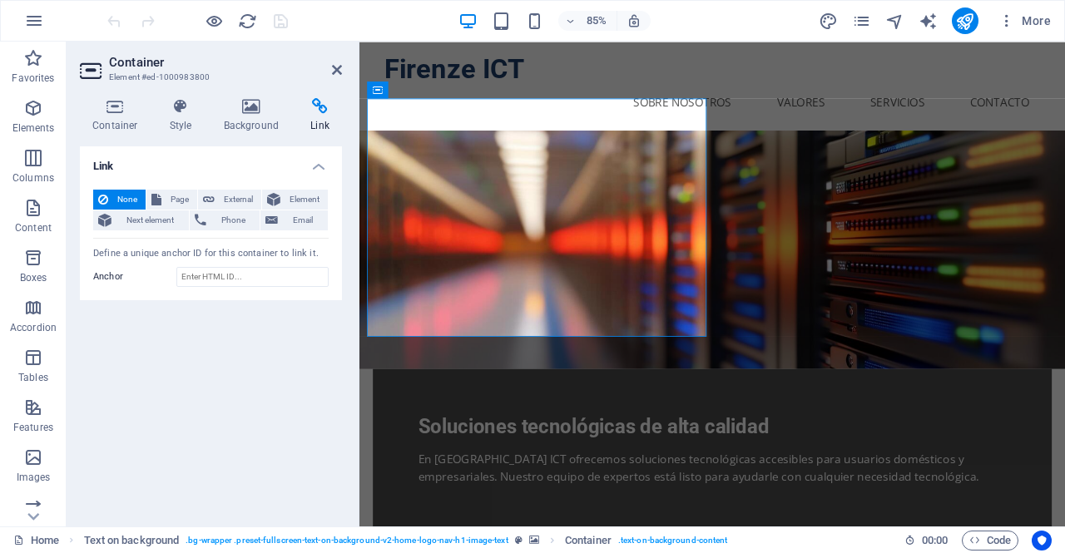
click at [343, 62] on aside "Container Element #ed-1000983800 Container Style Background Link Size Height De…" at bounding box center [213, 284] width 293 height 485
click at [338, 66] on icon at bounding box center [337, 69] width 10 height 13
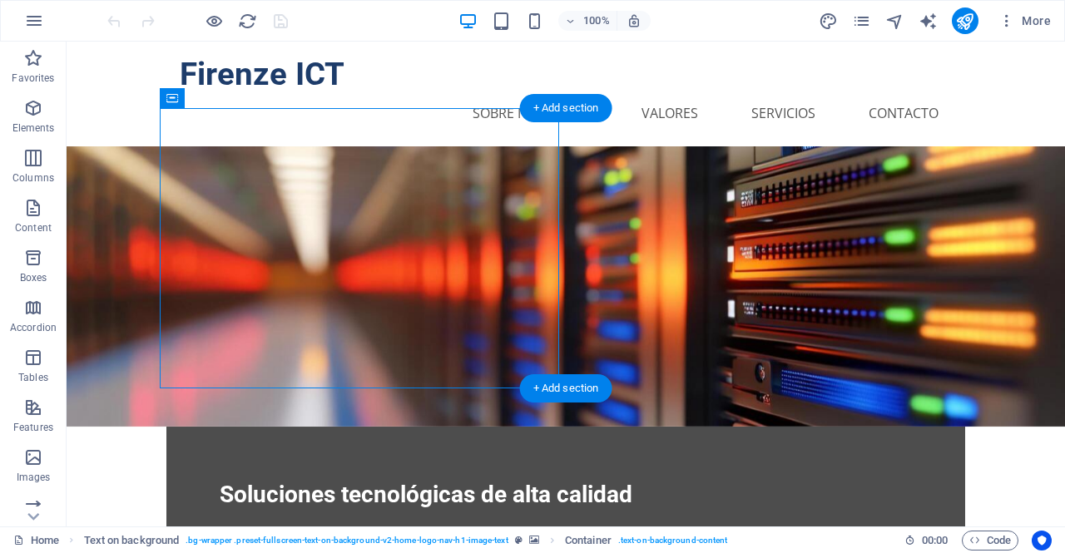
click at [78, 146] on figure at bounding box center [566, 286] width 999 height 280
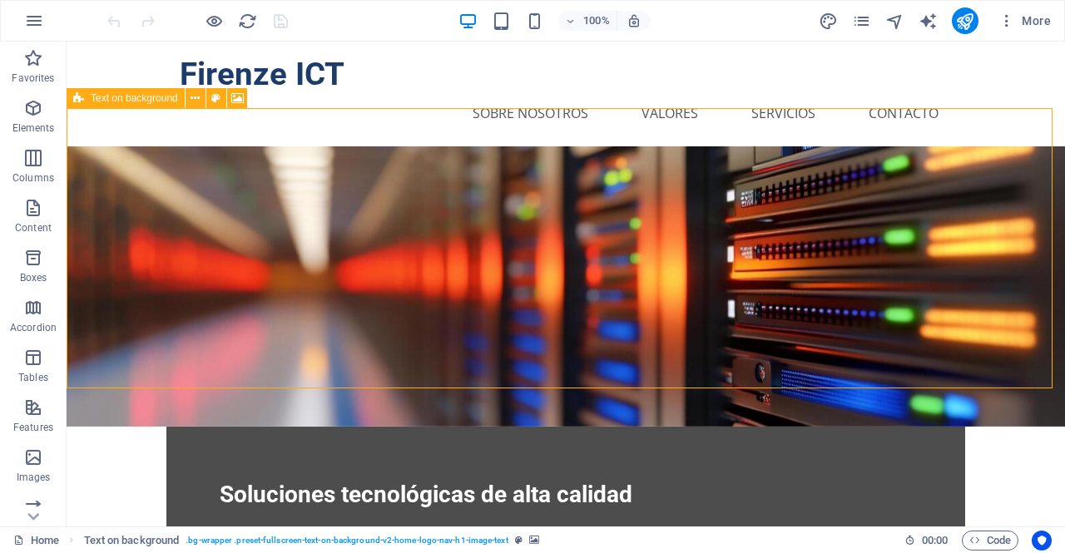
click at [77, 100] on icon at bounding box center [78, 98] width 11 height 20
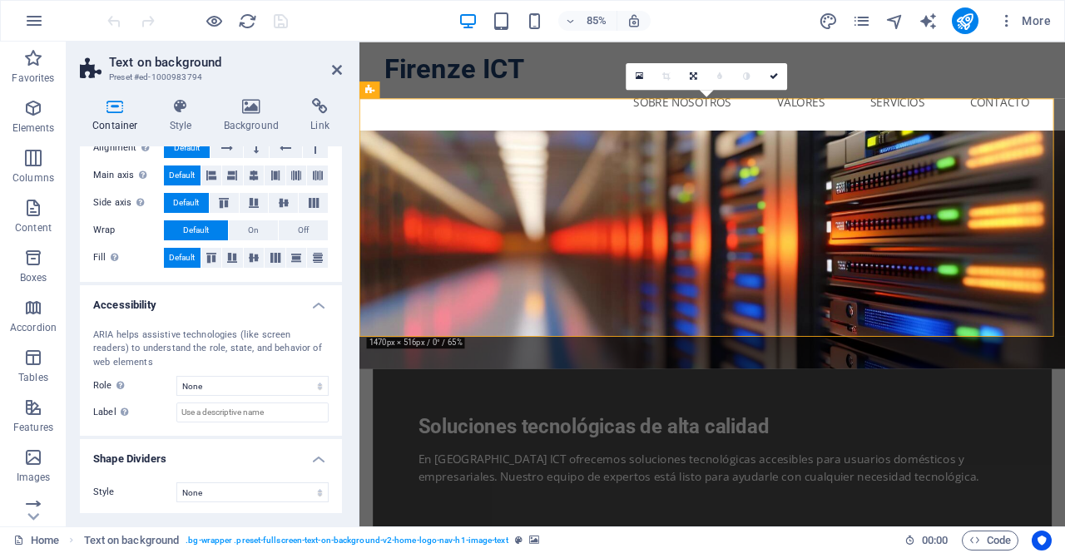
scroll to position [276, 0]
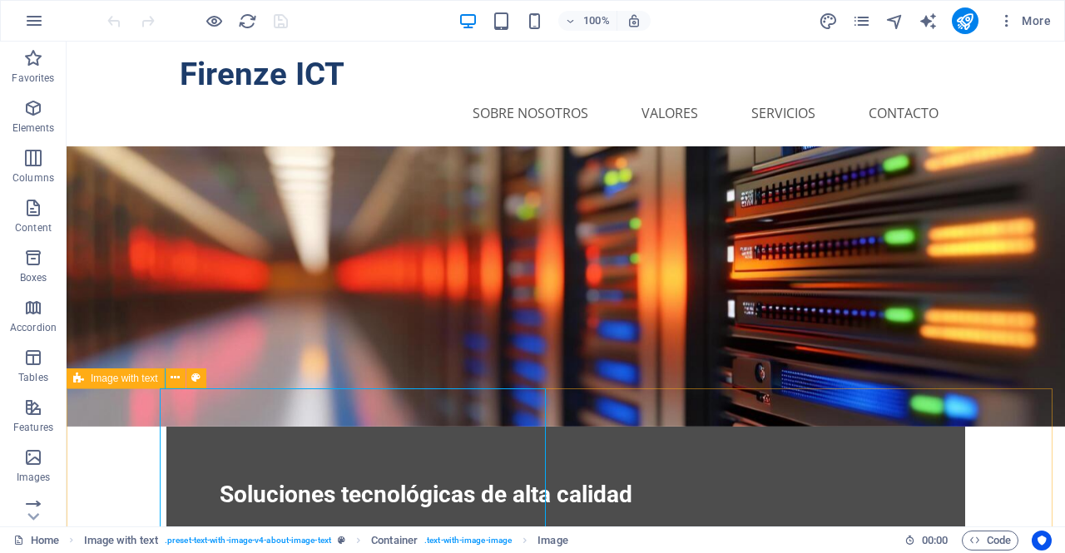
click at [113, 379] on span "Image with text" at bounding box center [124, 379] width 67 height 10
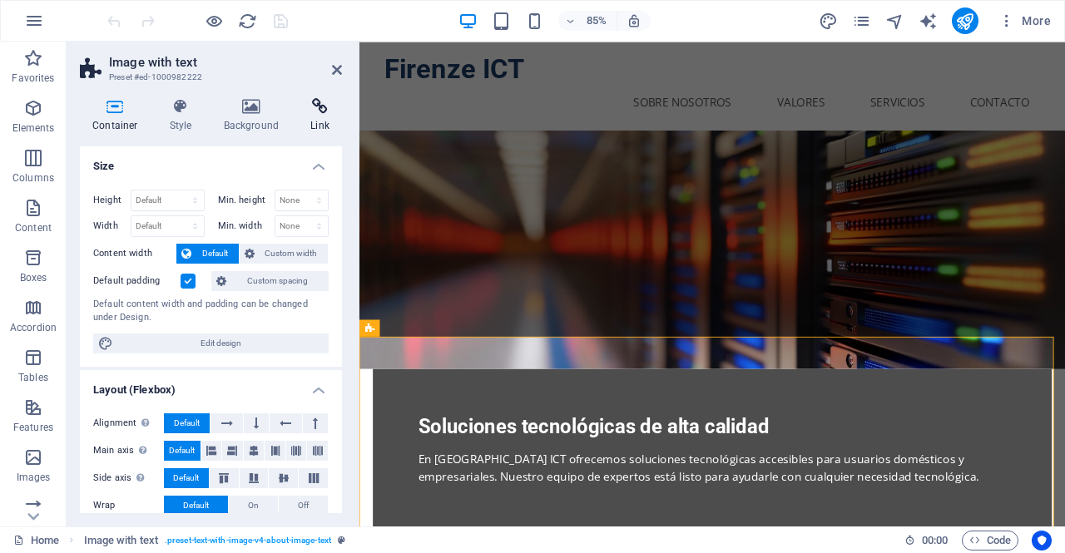
click at [330, 117] on h4 "Link" at bounding box center [320, 115] width 44 height 35
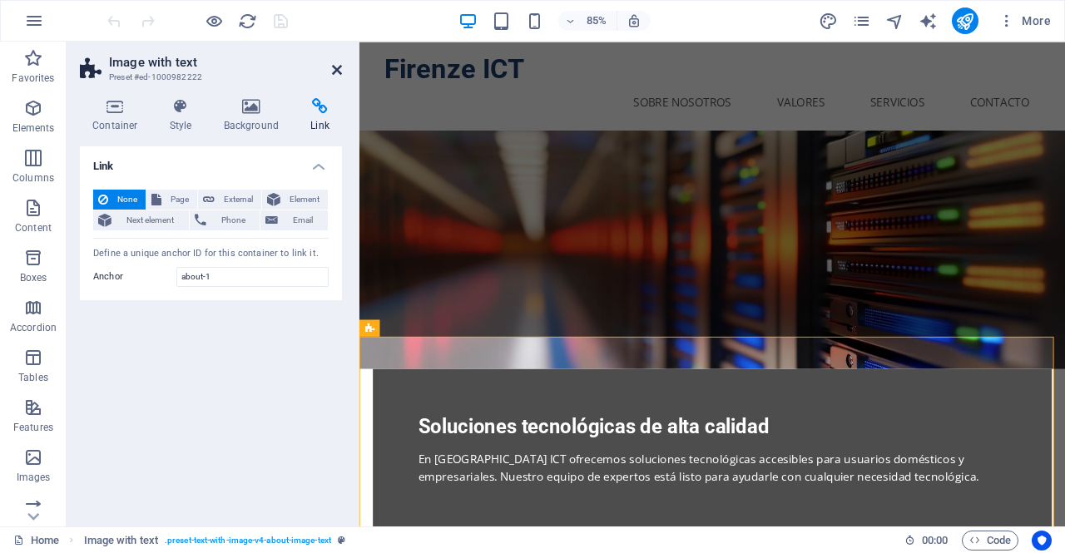
click at [339, 68] on icon at bounding box center [337, 69] width 10 height 13
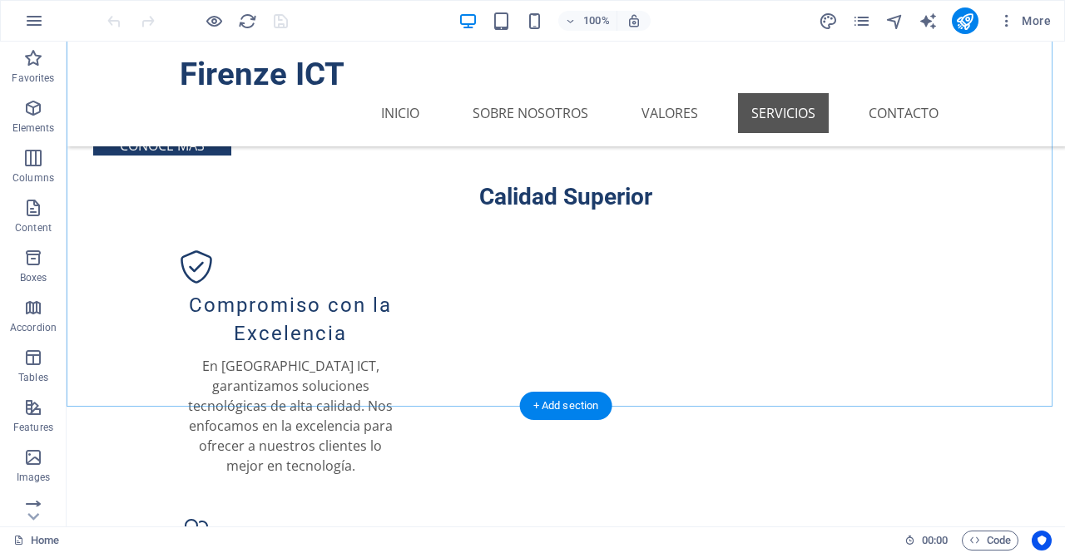
scroll to position [1167, 0]
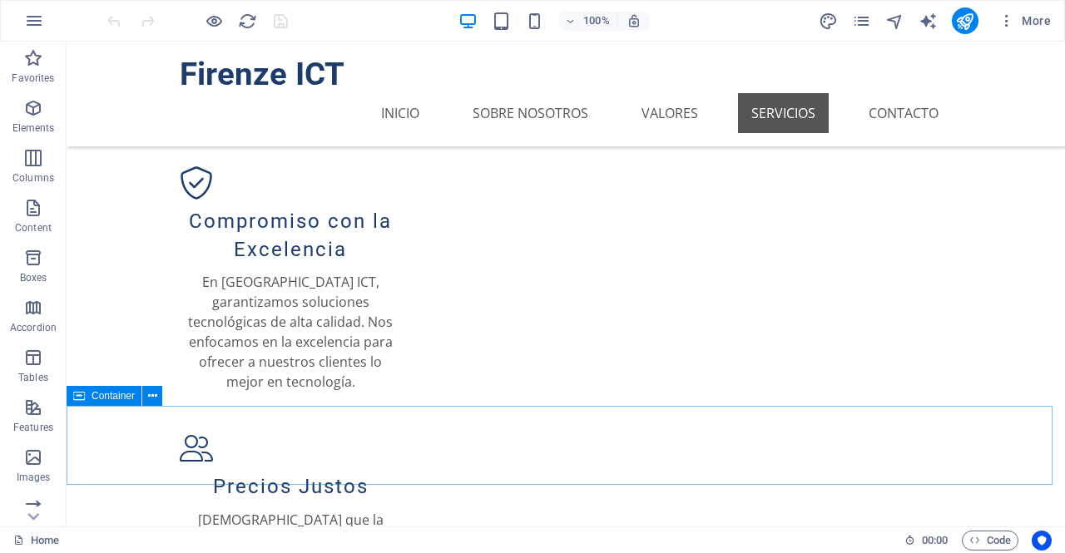
click at [111, 401] on span "Container" at bounding box center [113, 396] width 43 height 10
select select "px"
select select "%"
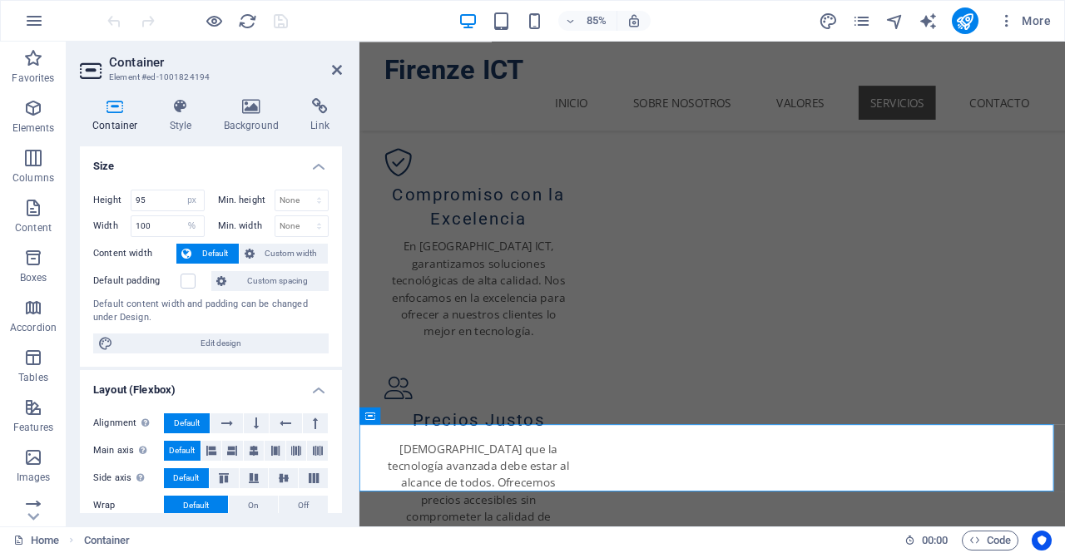
scroll to position [1082, 0]
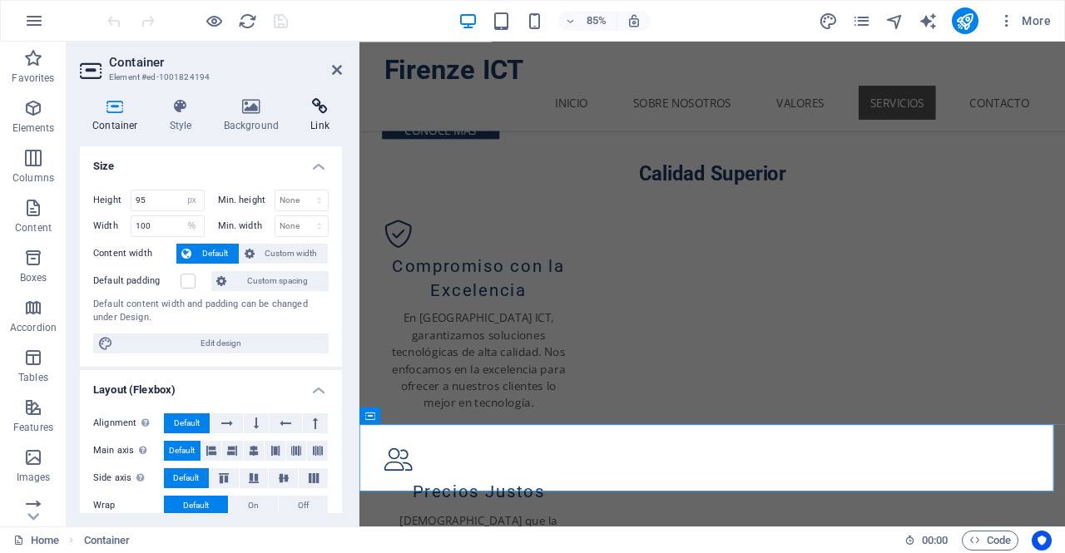
click at [323, 126] on h4 "Link" at bounding box center [320, 115] width 44 height 35
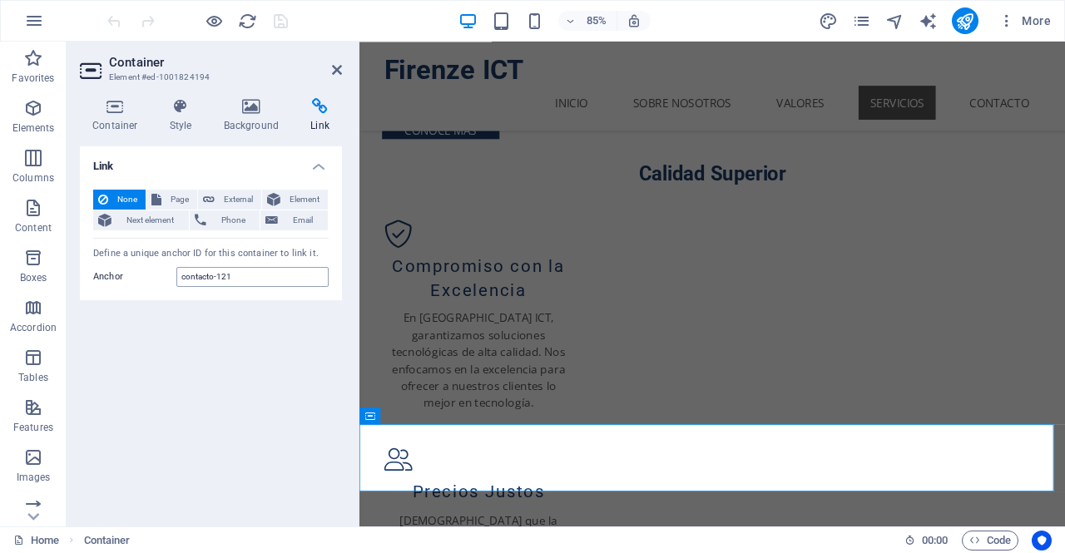
drag, startPoint x: 249, startPoint y: 265, endPoint x: 217, endPoint y: 273, distance: 32.5
click at [220, 274] on div "None Page External Element Next element Phone Email Page Home Subpage Legal Not…" at bounding box center [211, 238] width 262 height 125
drag, startPoint x: 250, startPoint y: 279, endPoint x: 110, endPoint y: 275, distance: 139.9
click at [117, 274] on div "Anchor contacto-121" at bounding box center [211, 277] width 236 height 20
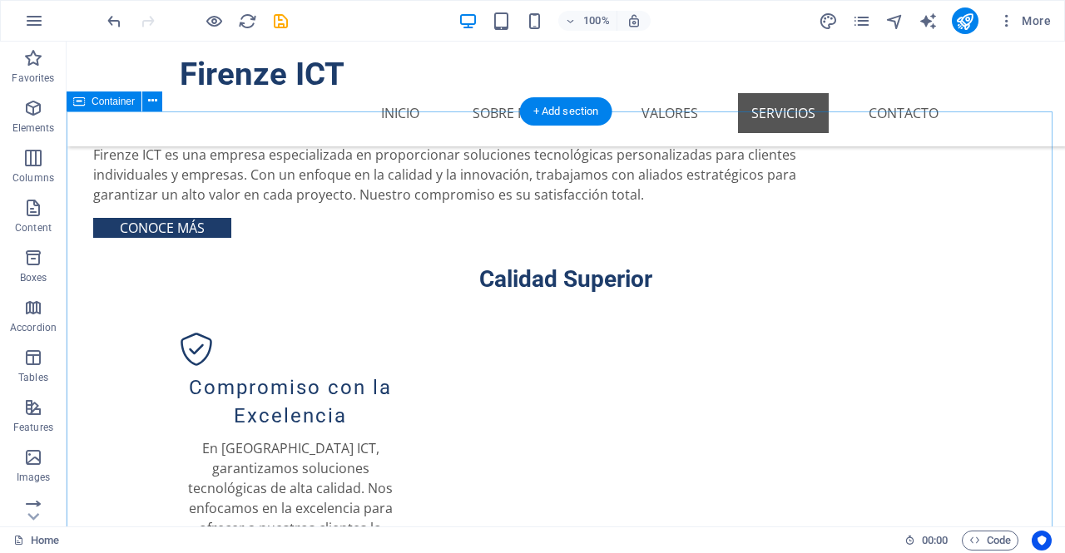
scroll to position [751, 0]
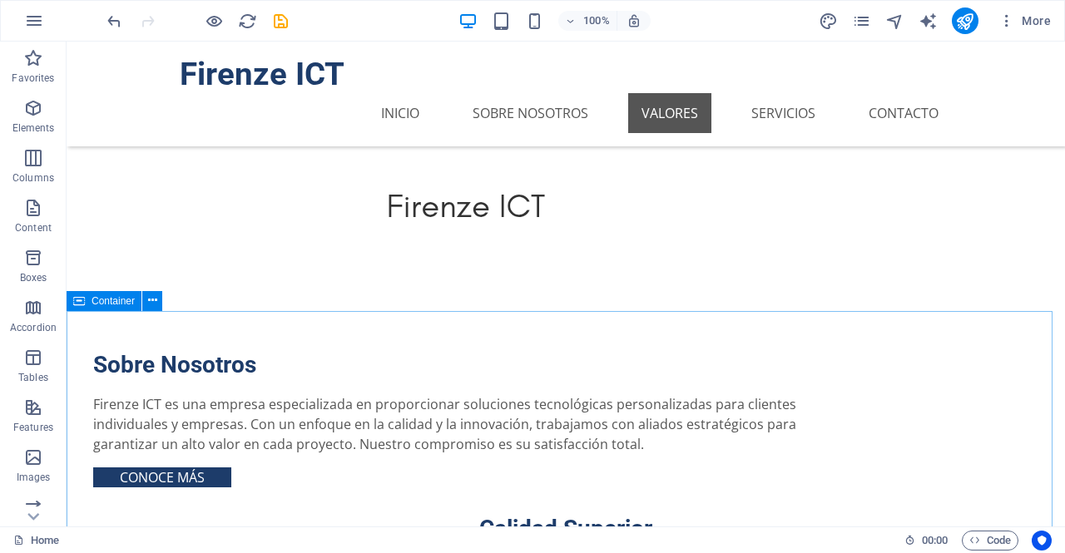
click at [101, 304] on span "Container" at bounding box center [113, 301] width 43 height 10
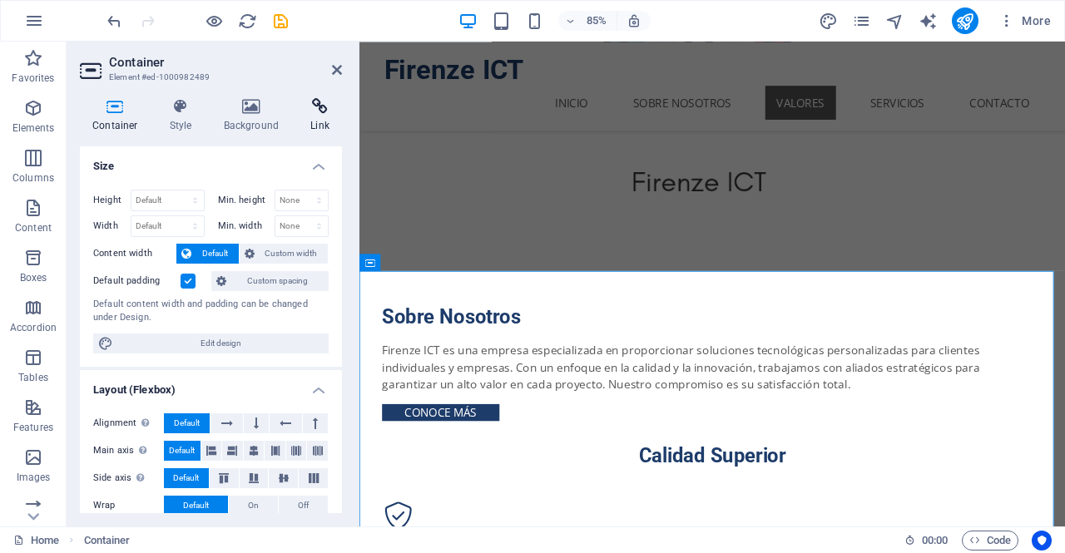
click at [320, 126] on h4 "Link" at bounding box center [320, 115] width 44 height 35
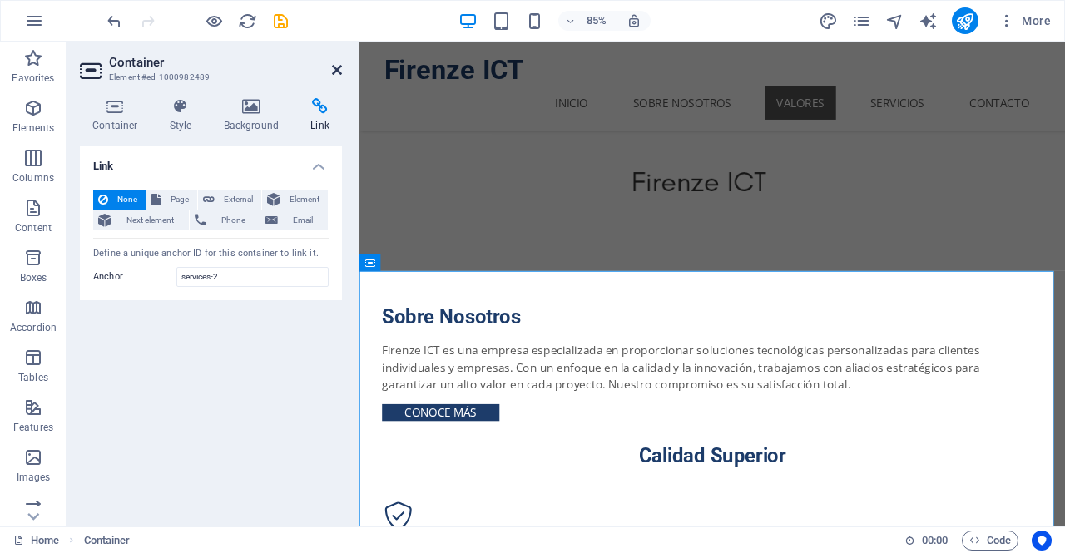
click at [337, 71] on icon at bounding box center [337, 69] width 10 height 13
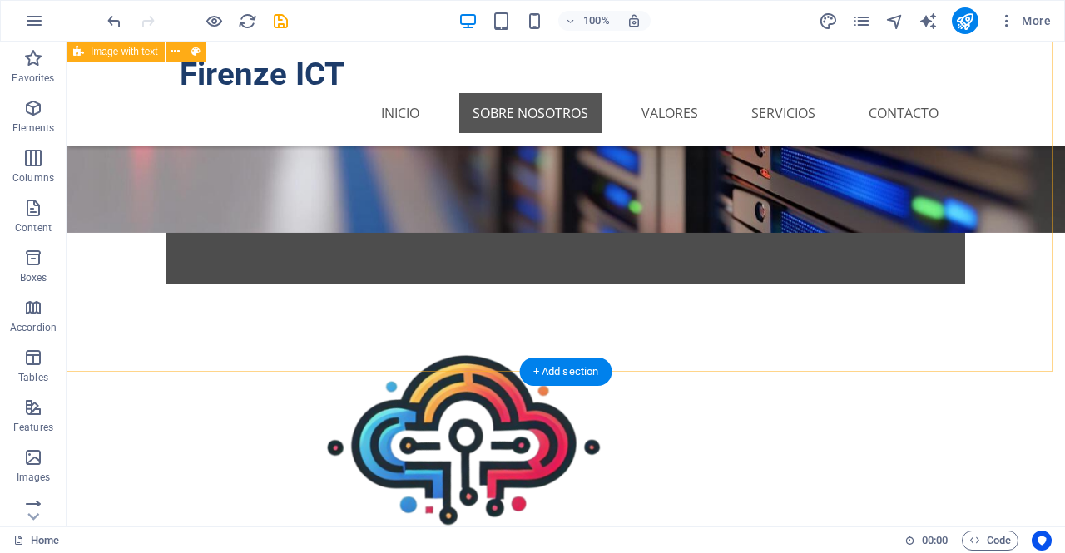
scroll to position [251, 0]
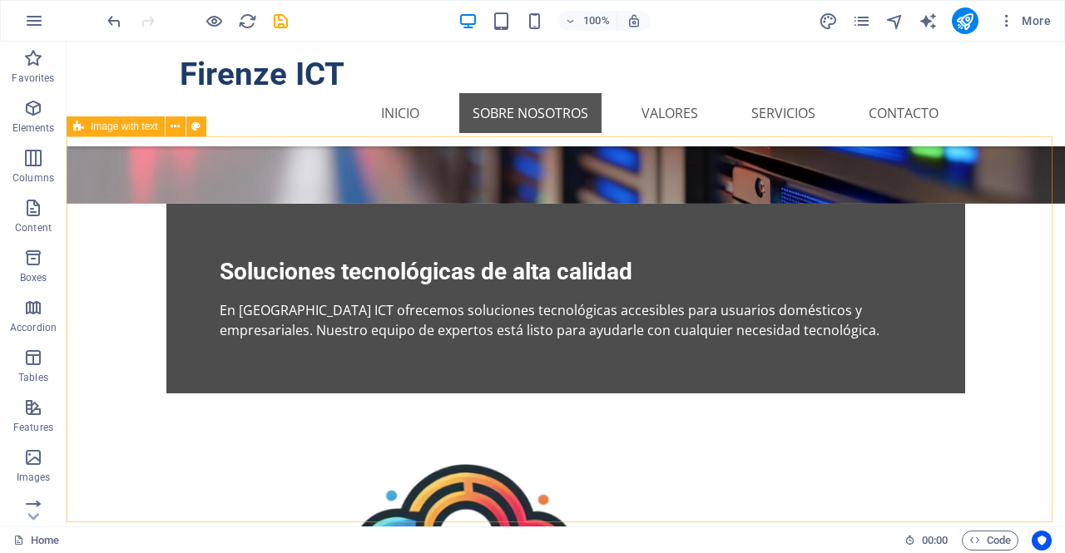
click at [120, 131] on span "Image with text" at bounding box center [124, 127] width 67 height 10
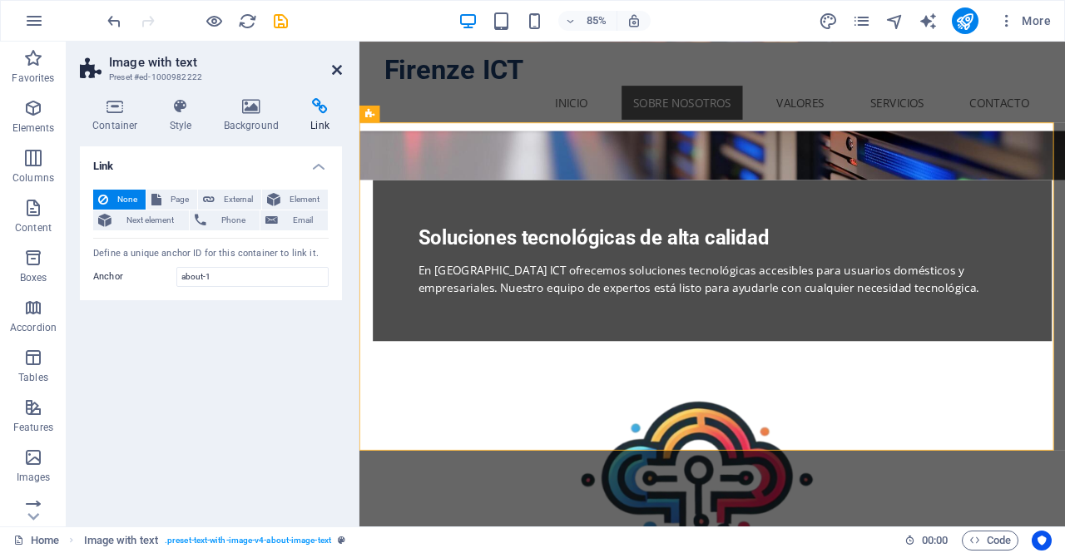
drag, startPoint x: 335, startPoint y: 71, endPoint x: 216, endPoint y: 227, distance: 196.6
click at [335, 71] on icon at bounding box center [337, 69] width 10 height 13
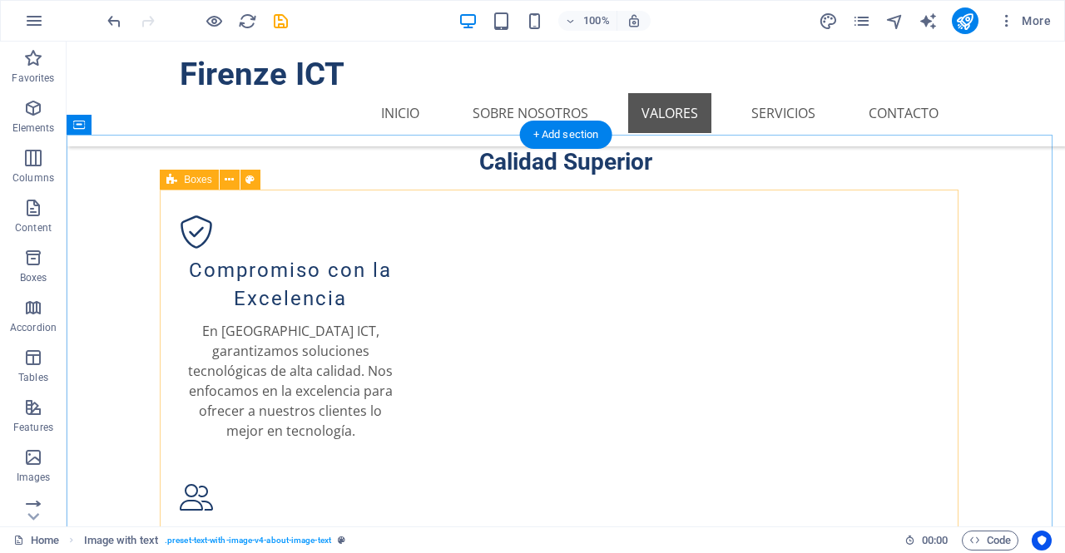
scroll to position [1167, 0]
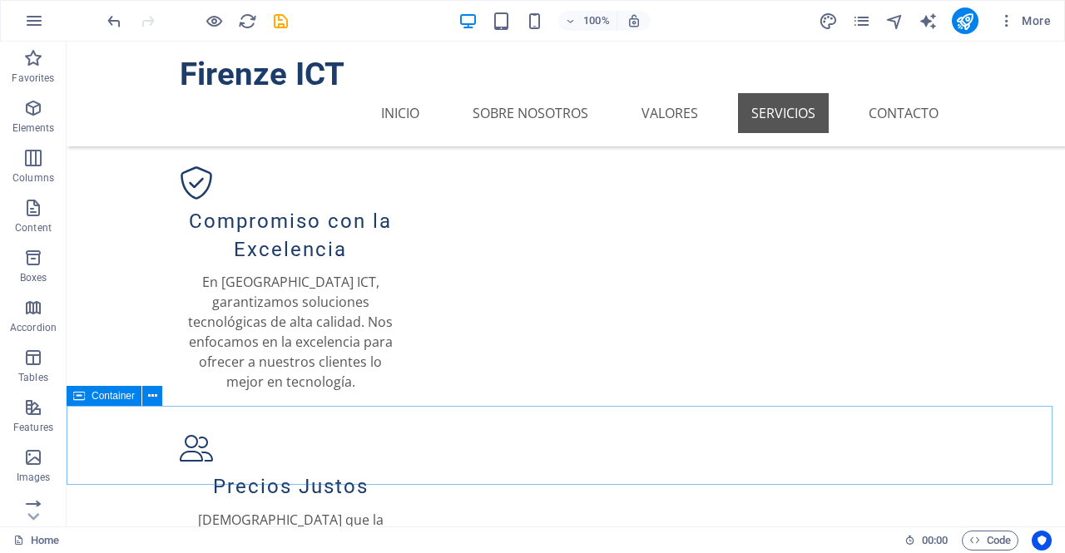
click at [116, 395] on span "Container" at bounding box center [113, 396] width 43 height 10
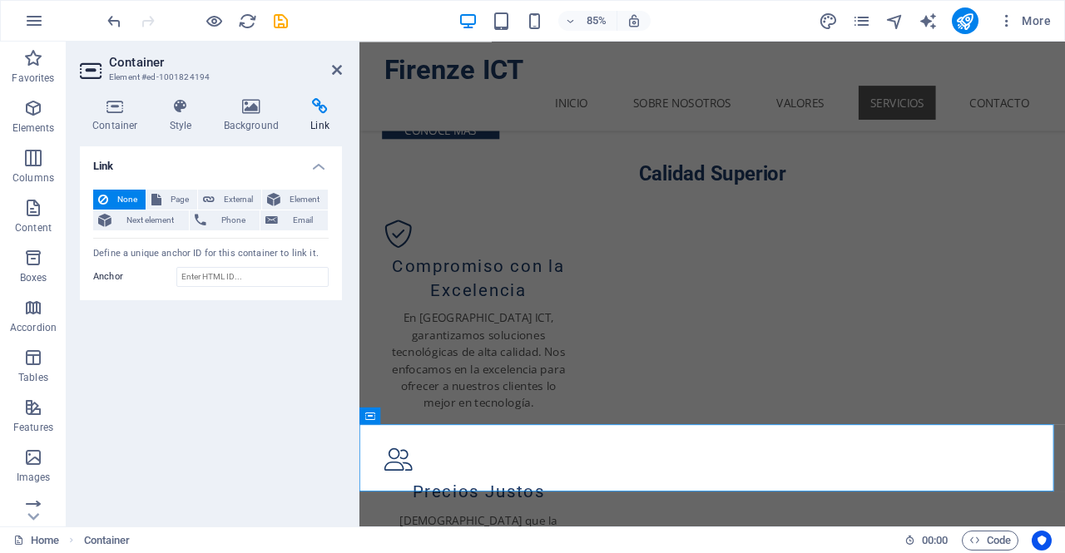
click at [132, 192] on span "None" at bounding box center [126, 200] width 27 height 20
click at [253, 282] on input "Anchor" at bounding box center [252, 277] width 152 height 20
paste input "contacto-121"
drag, startPoint x: 255, startPoint y: 275, endPoint x: 158, endPoint y: 283, distance: 96.8
click at [160, 282] on div "Anchor contacto-121" at bounding box center [211, 277] width 236 height 20
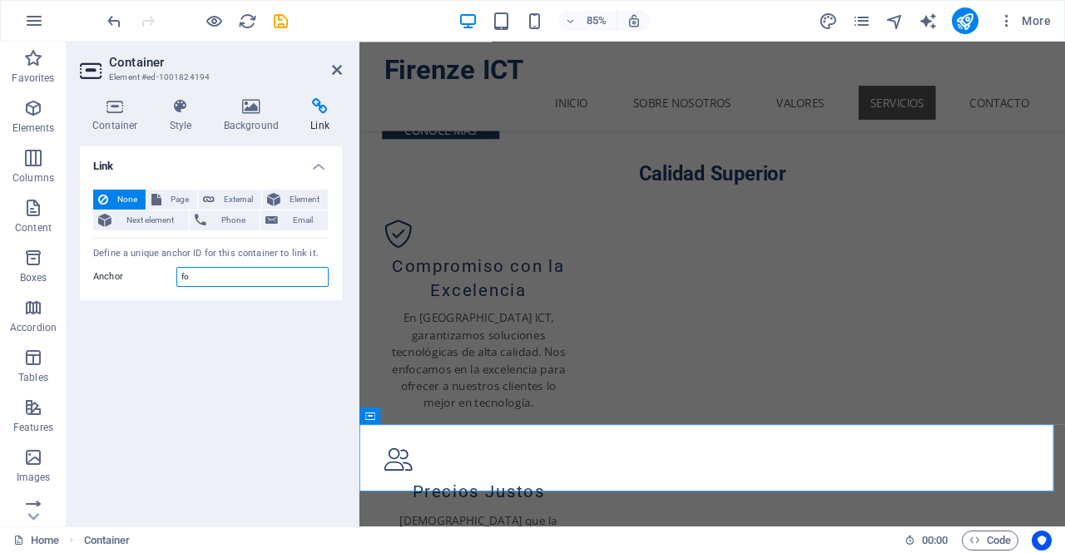
type input "f"
drag, startPoint x: 214, startPoint y: 275, endPoint x: 106, endPoint y: 271, distance: 108.3
click at [140, 270] on div "Anchor contactfoot" at bounding box center [211, 277] width 236 height 20
type input "contactfoot"
click at [336, 66] on icon at bounding box center [337, 69] width 10 height 13
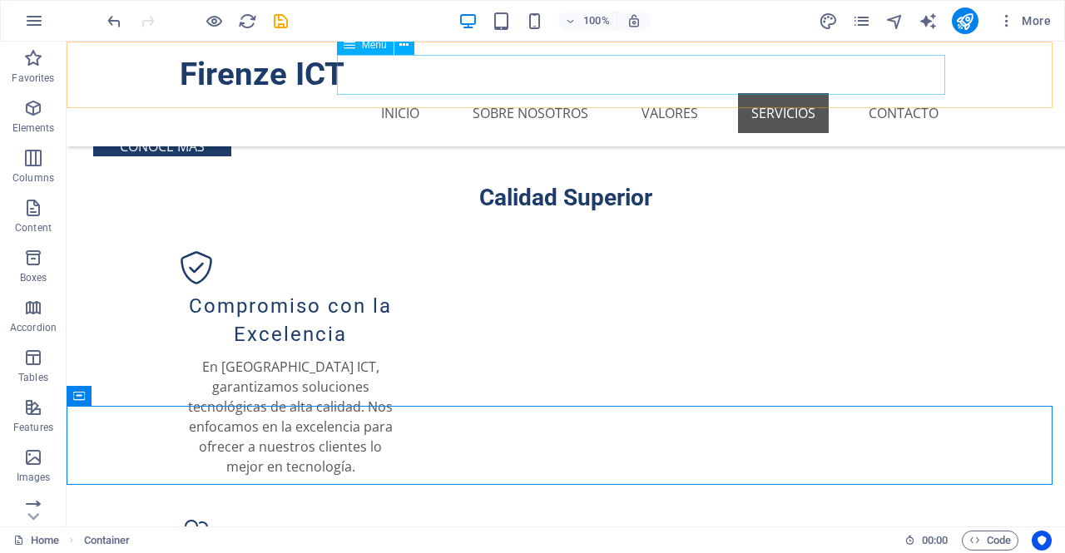
scroll to position [1167, 0]
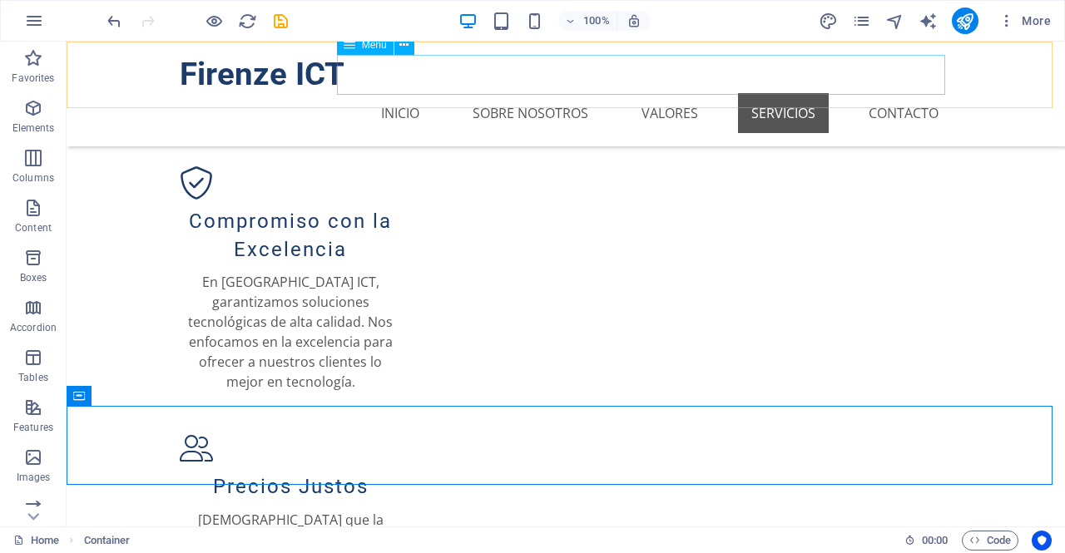
click at [879, 93] on nav "Inicio Sobre Nosotros Valores Servicios Contacto" at bounding box center [566, 113] width 772 height 40
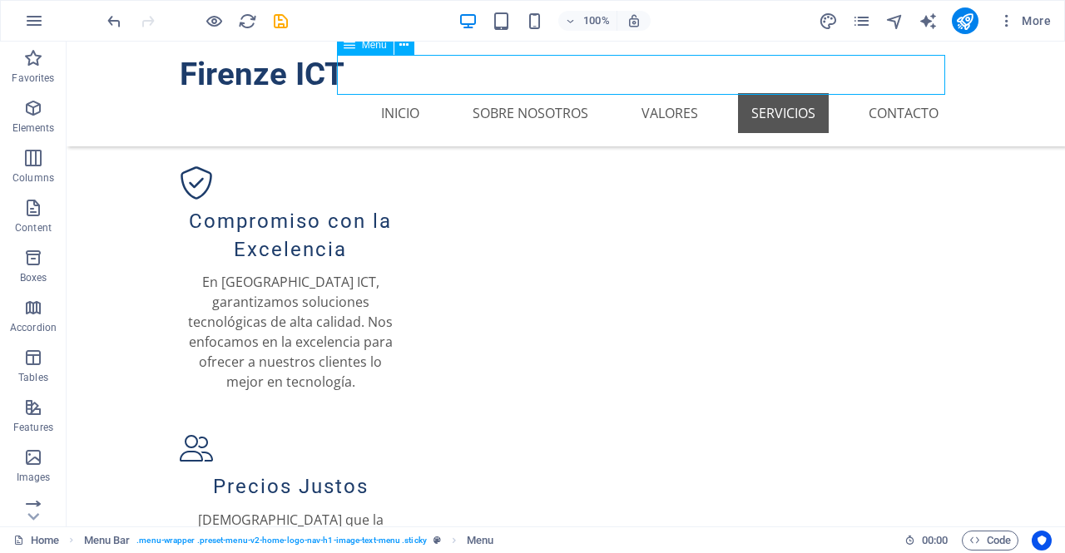
click at [879, 93] on nav "Inicio Sobre Nosotros Valores Servicios Contacto" at bounding box center [566, 113] width 772 height 40
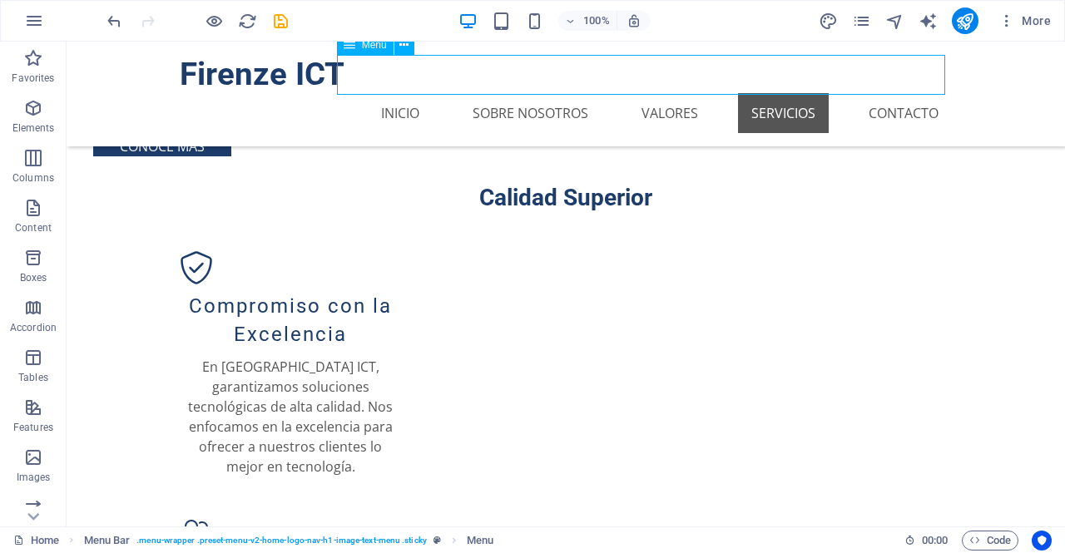
select select
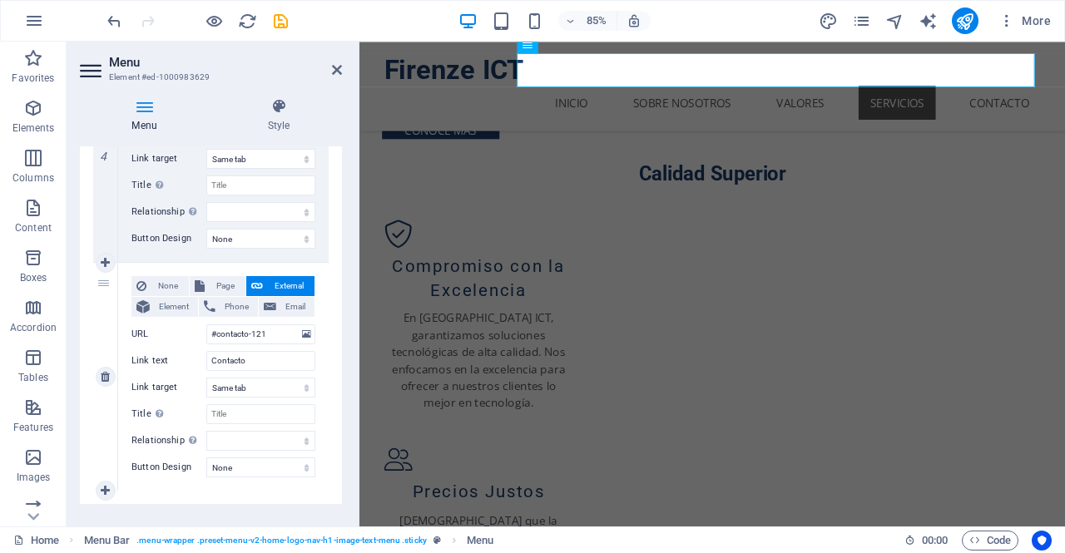
scroll to position [980, 0]
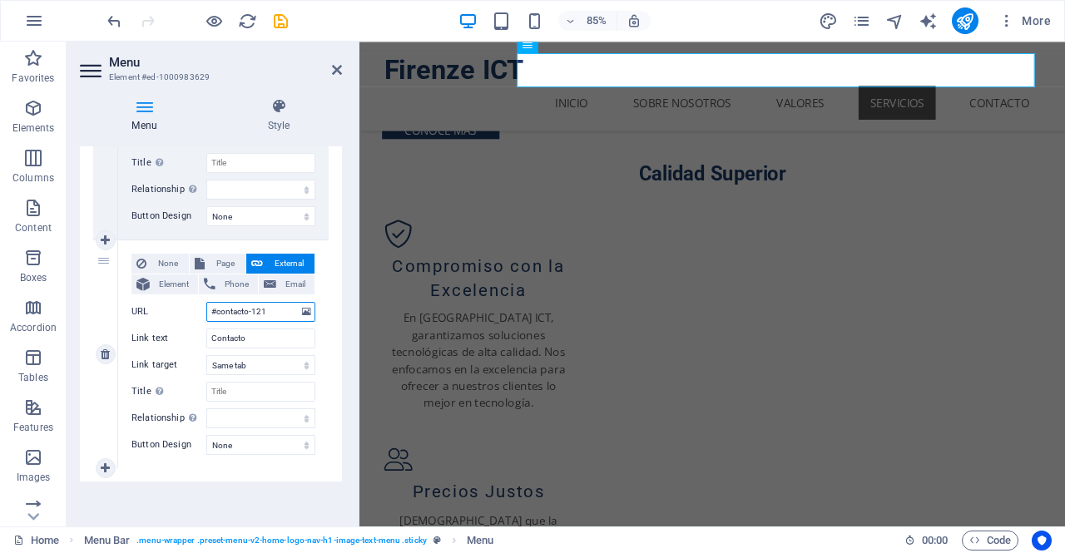
click at [276, 311] on input "#contacto-121" at bounding box center [260, 312] width 109 height 20
drag, startPoint x: 216, startPoint y: 312, endPoint x: 299, endPoint y: 309, distance: 82.5
click at [299, 309] on div "URL #contacto-121" at bounding box center [223, 312] width 184 height 20
paste input "foot"
type input "#contactfoot"
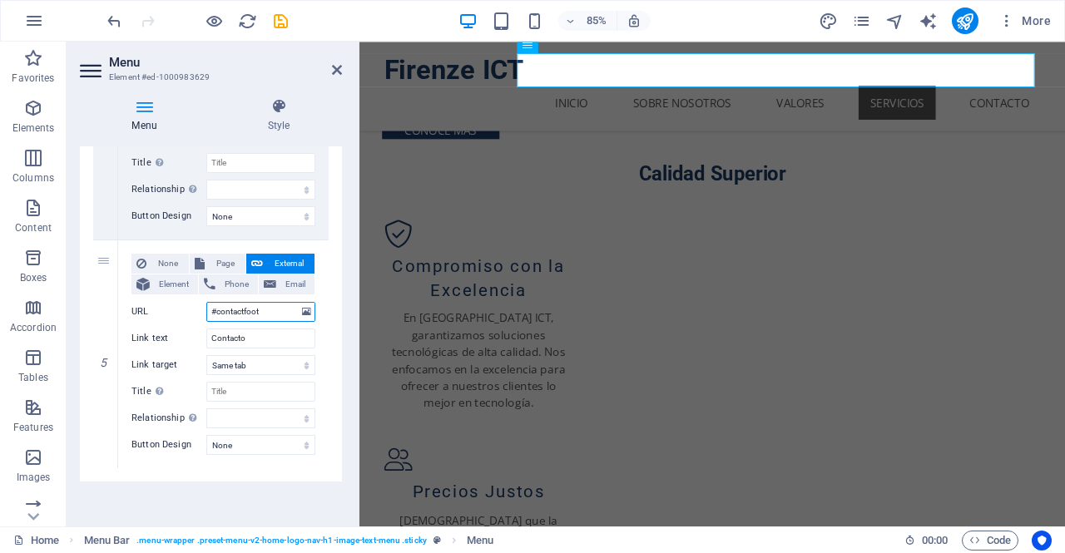
select select
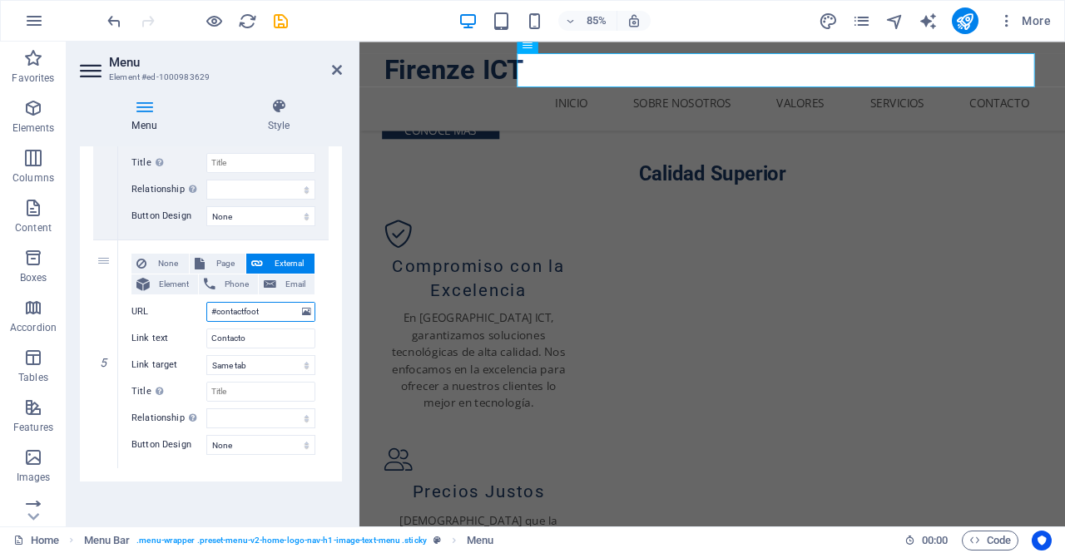
type input "#contactfoot"
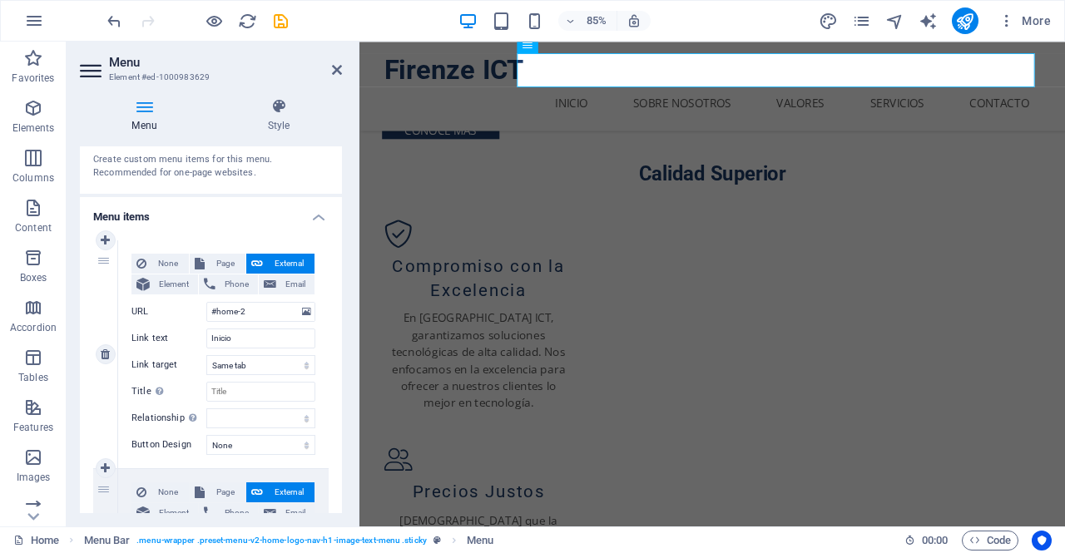
scroll to position [0, 0]
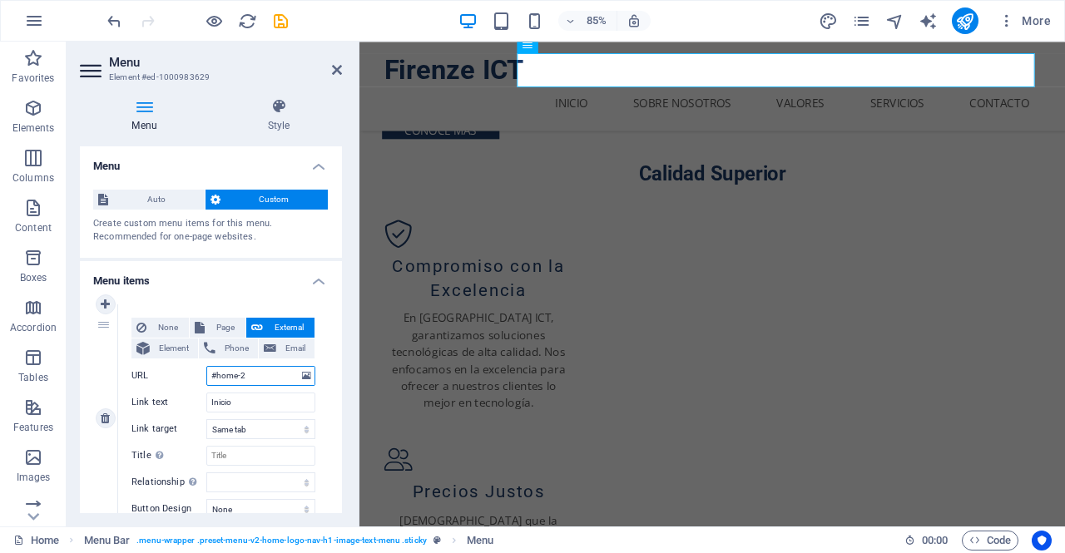
click at [254, 376] on input "#home-2" at bounding box center [260, 376] width 109 height 20
click at [335, 76] on icon at bounding box center [337, 69] width 10 height 13
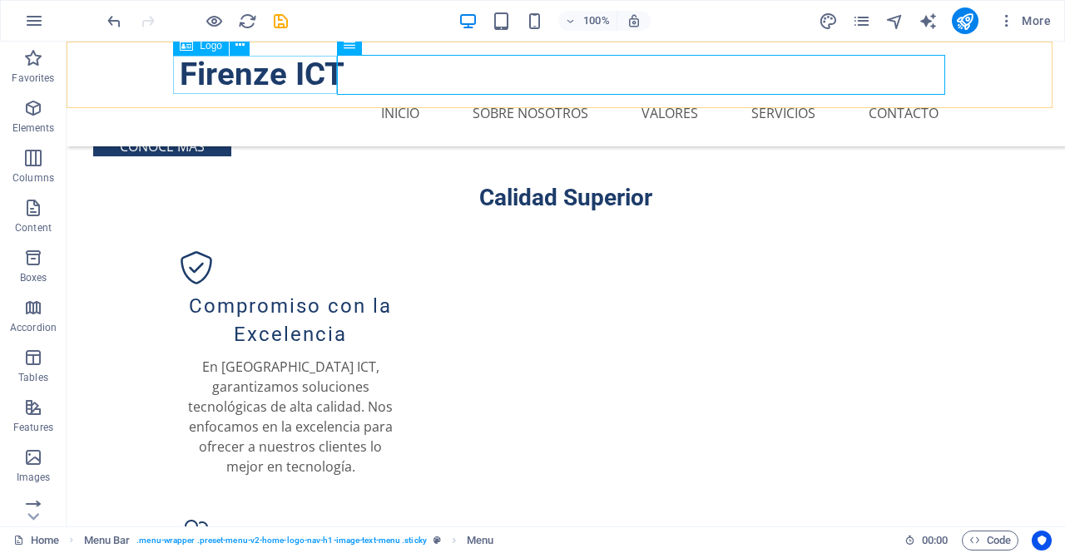
scroll to position [1167, 0]
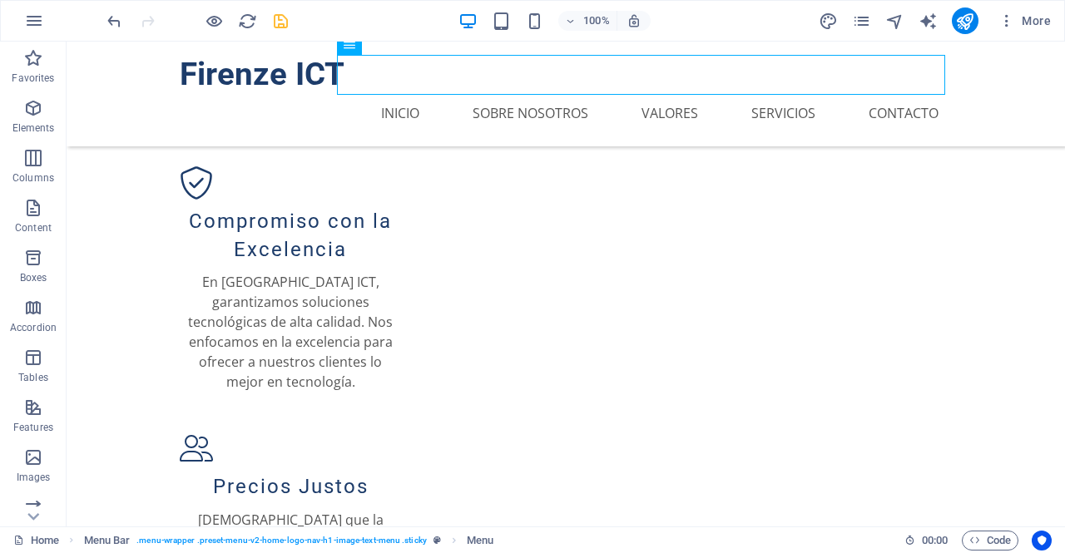
click at [274, 14] on icon "save" at bounding box center [280, 21] width 19 height 19
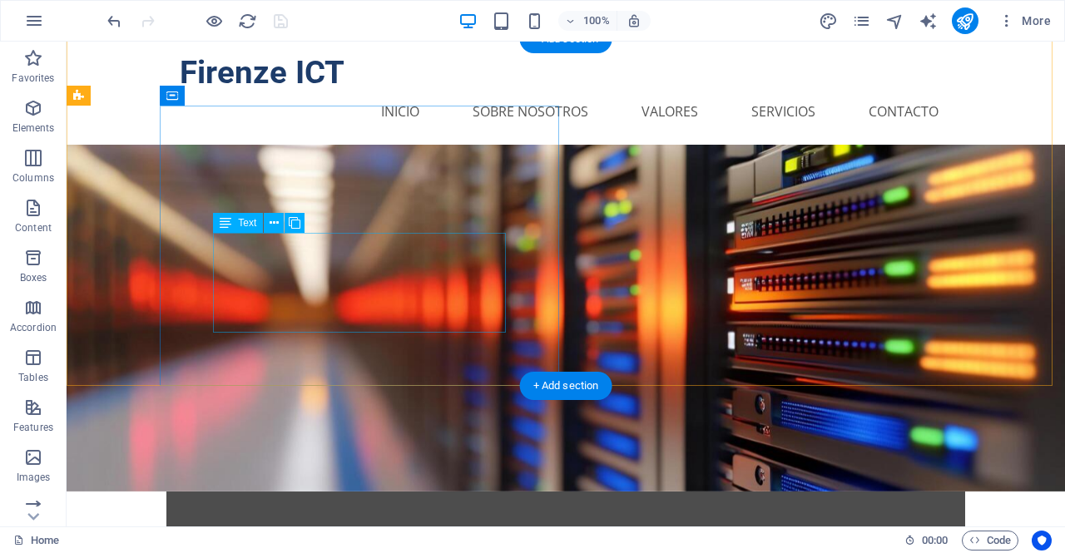
scroll to position [0, 0]
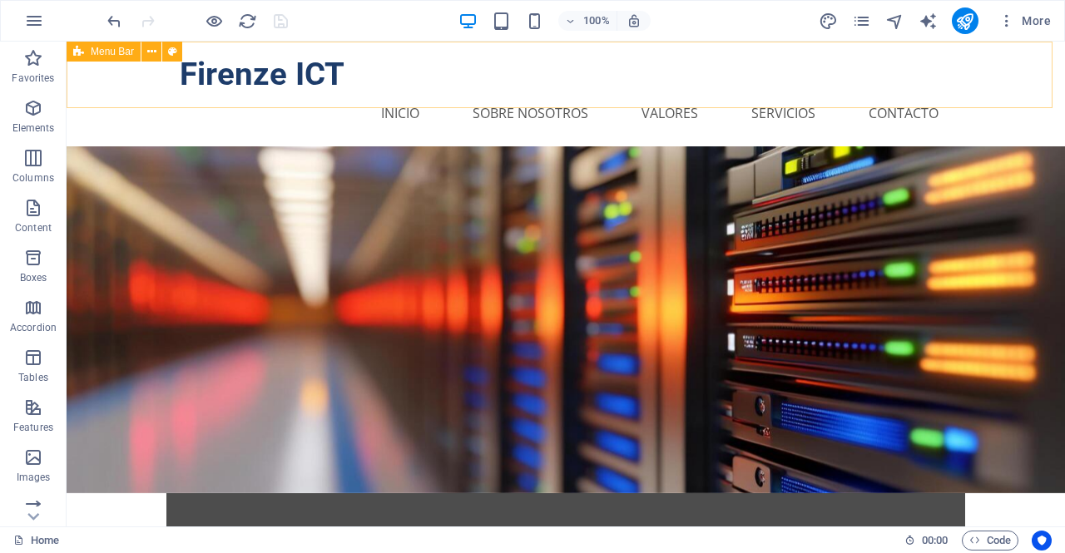
click at [102, 53] on span "Menu Bar" at bounding box center [112, 52] width 43 height 10
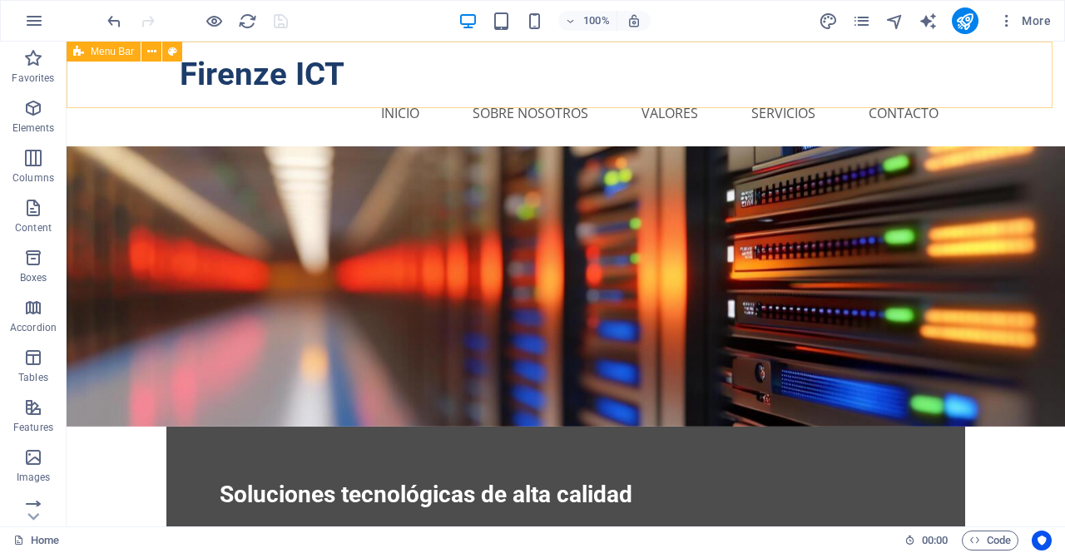
select select "header"
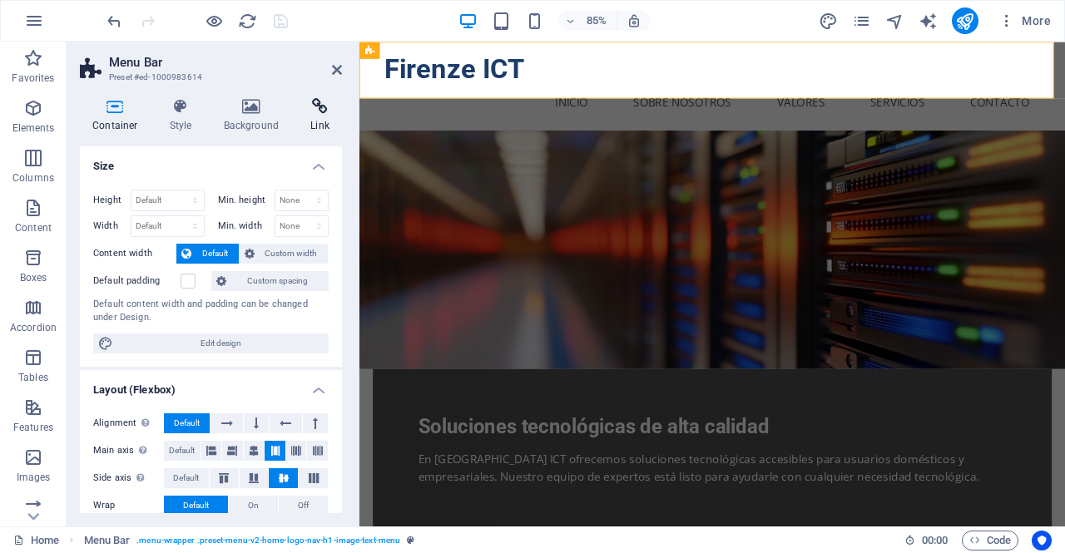
click at [310, 131] on h4 "Link" at bounding box center [320, 115] width 44 height 35
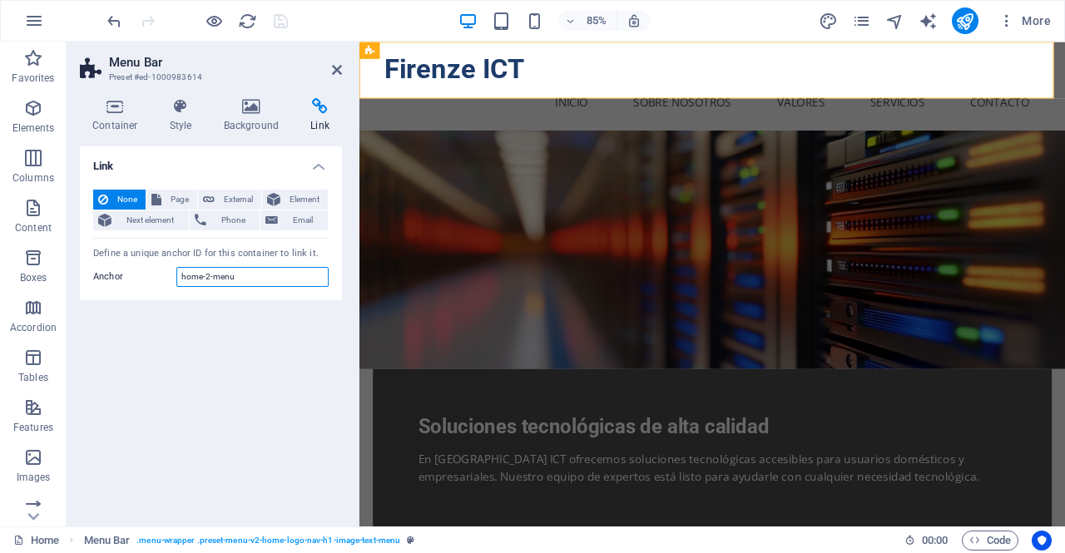
click at [259, 275] on input "home-2-menu" at bounding box center [252, 277] width 152 height 20
drag, startPoint x: 203, startPoint y: 264, endPoint x: 150, endPoint y: 264, distance: 53.3
click at [166, 260] on div "None Page External Element Next element Phone Email Page Home Subpage Legal Not…" at bounding box center [211, 238] width 262 height 125
click at [340, 64] on icon at bounding box center [337, 69] width 10 height 13
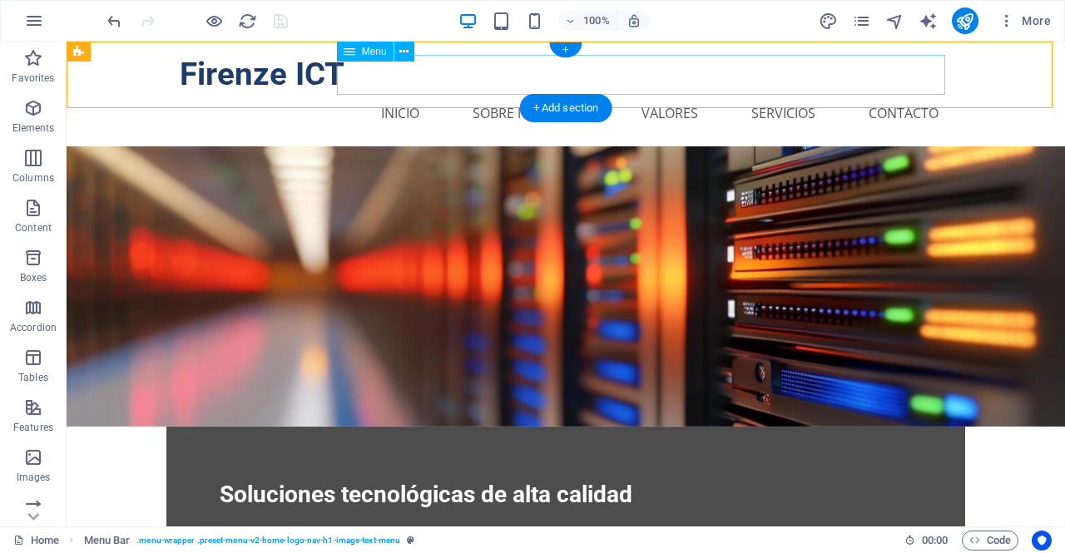
click at [383, 93] on nav "Inicio Sobre Nosotros Valores Servicios Contacto" at bounding box center [566, 113] width 772 height 40
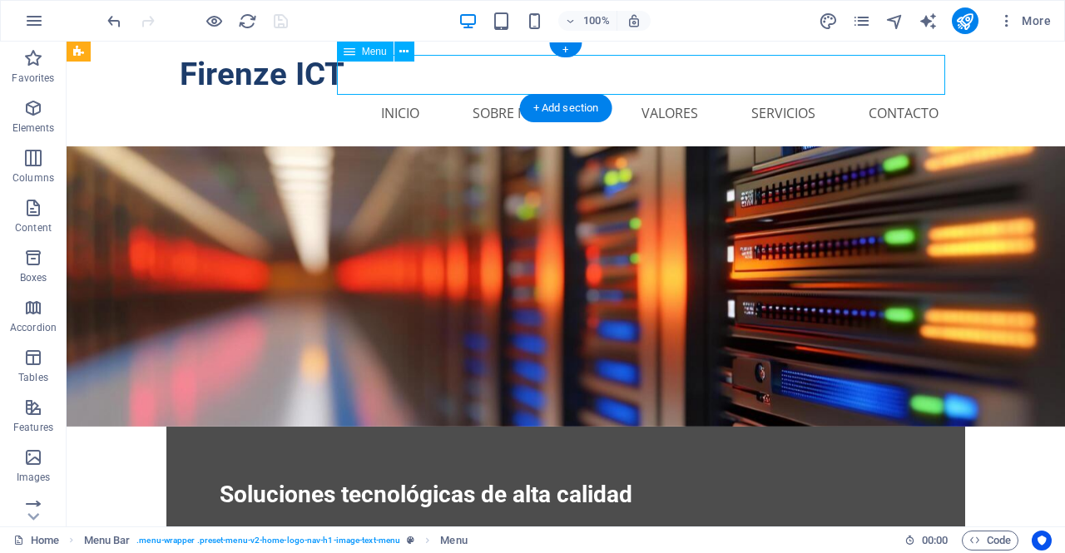
click at [383, 93] on nav "Inicio Sobre Nosotros Valores Servicios Contacto" at bounding box center [566, 113] width 772 height 40
select select
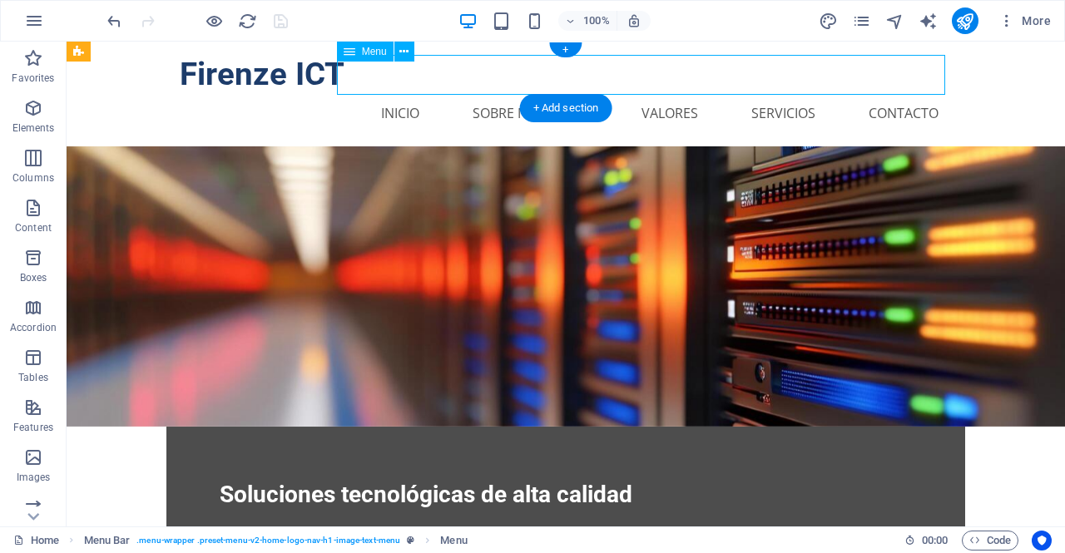
select select
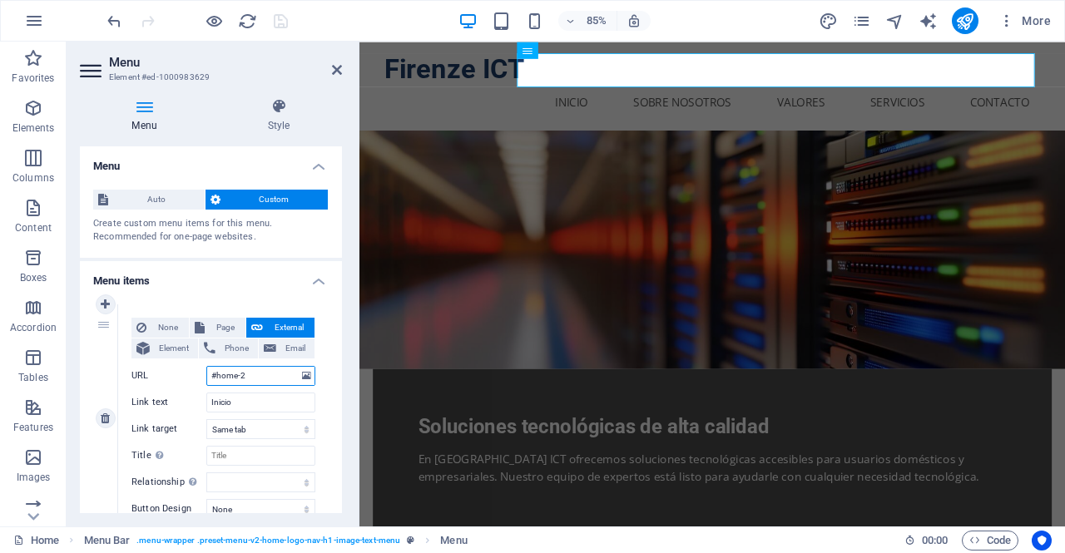
drag, startPoint x: 249, startPoint y: 370, endPoint x: 113, endPoint y: 365, distance: 135.8
click at [130, 363] on div "None Page External Element Phone Email Page Home Subpage Legal Notice Privacy E…" at bounding box center [223, 419] width 211 height 228
paste input "home-2-menu"
type input "home-2-menu"
select select
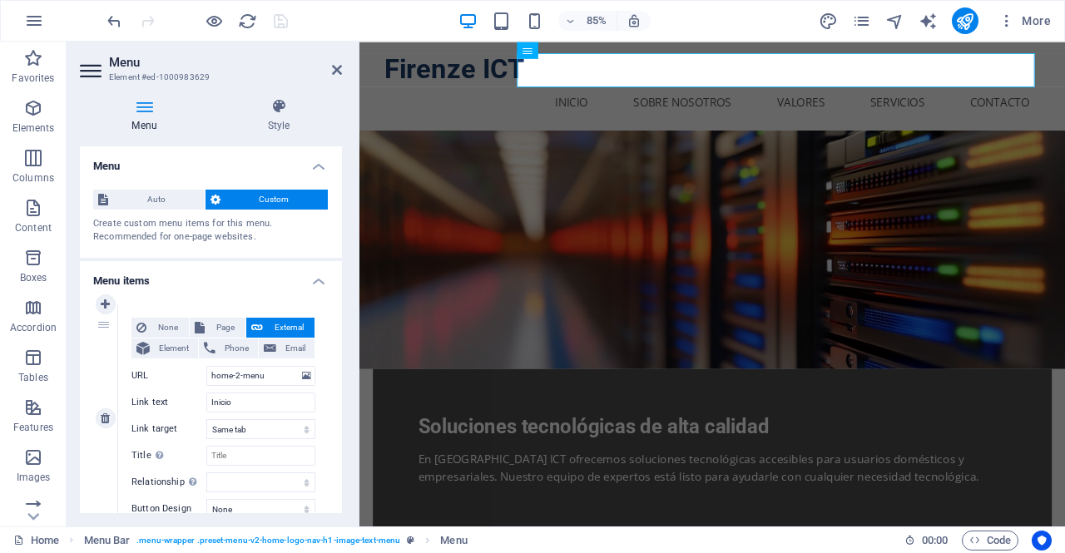
select select
click at [210, 379] on input "home-2-menu" at bounding box center [260, 376] width 109 height 20
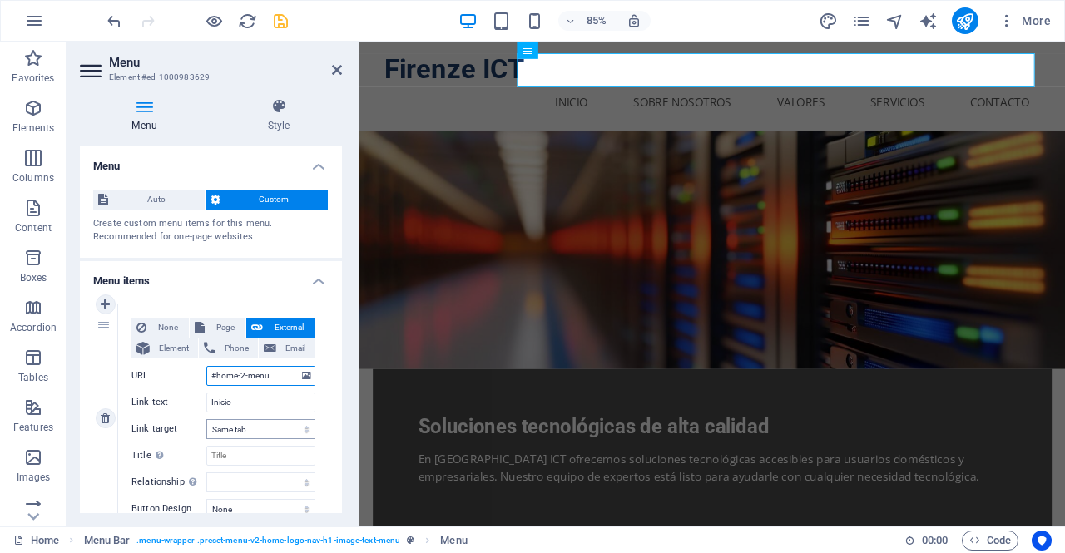
type input "#home-2-menu"
select select
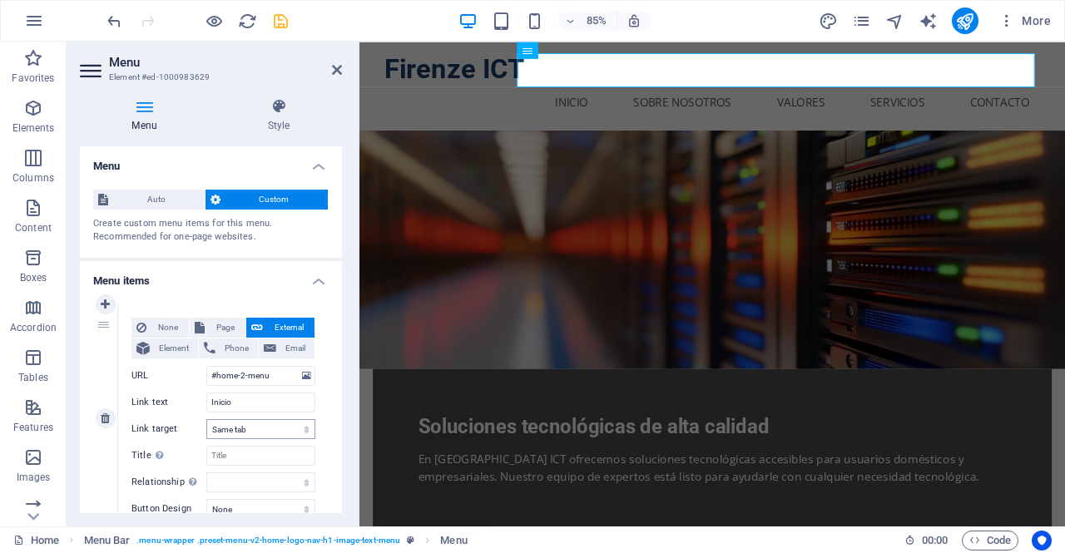
select select
drag, startPoint x: 339, startPoint y: 67, endPoint x: 196, endPoint y: 21, distance: 150.5
click at [339, 67] on icon at bounding box center [337, 69] width 10 height 13
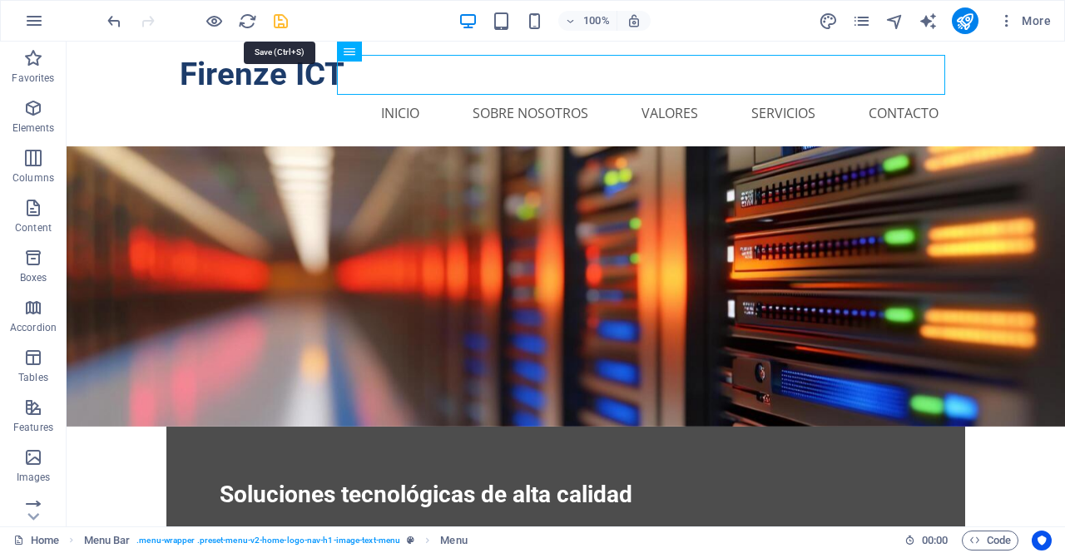
click at [284, 21] on icon "save" at bounding box center [280, 21] width 19 height 19
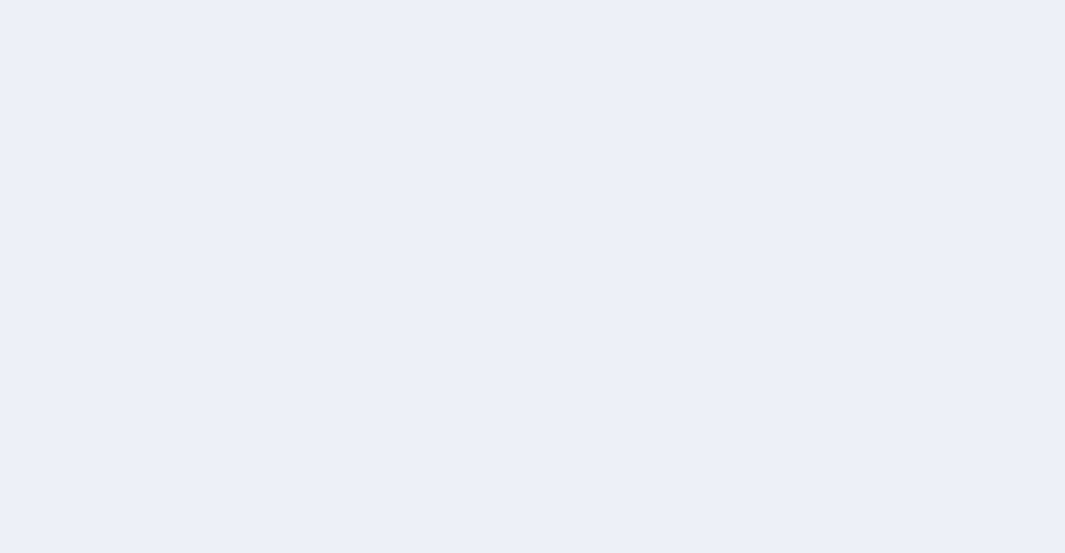
click at [575, 113] on div at bounding box center [532, 276] width 1065 height 553
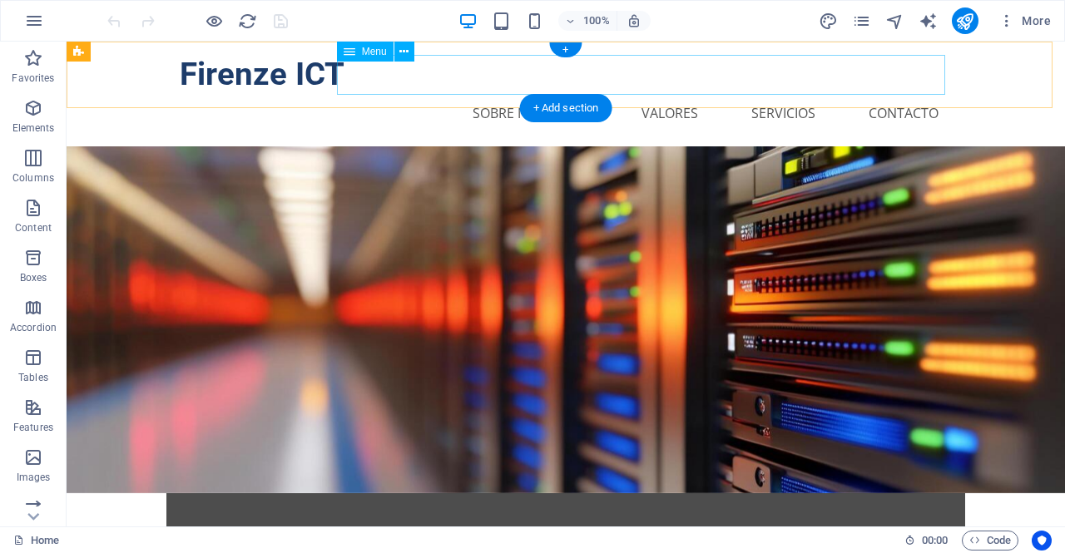
click at [897, 93] on nav "Inicio Sobre Nosotros Valores Servicios Contacto" at bounding box center [566, 113] width 772 height 40
select select
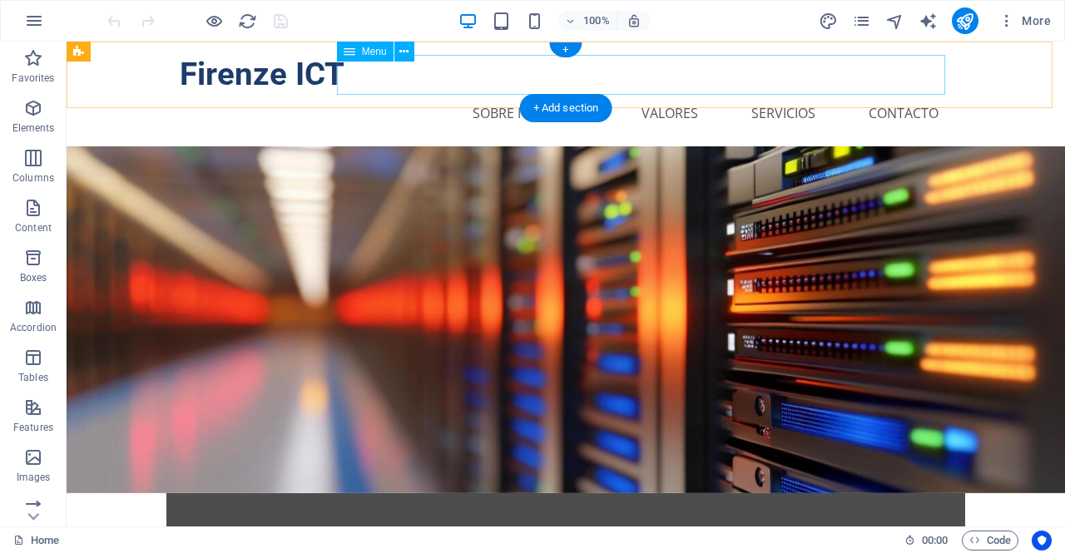
select select
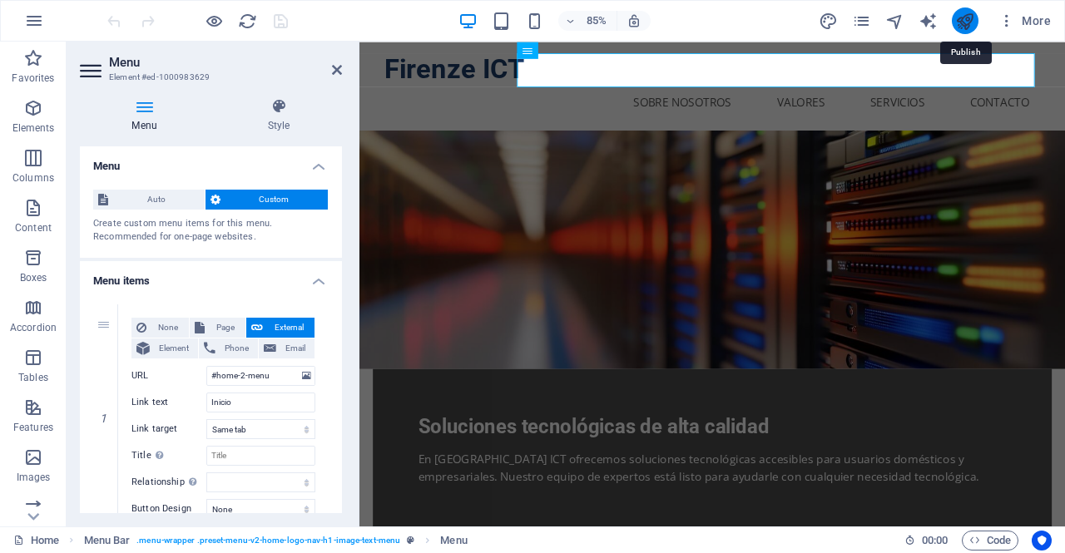
click at [965, 18] on icon "publish" at bounding box center [964, 21] width 19 height 19
